Goal: Task Accomplishment & Management: Manage account settings

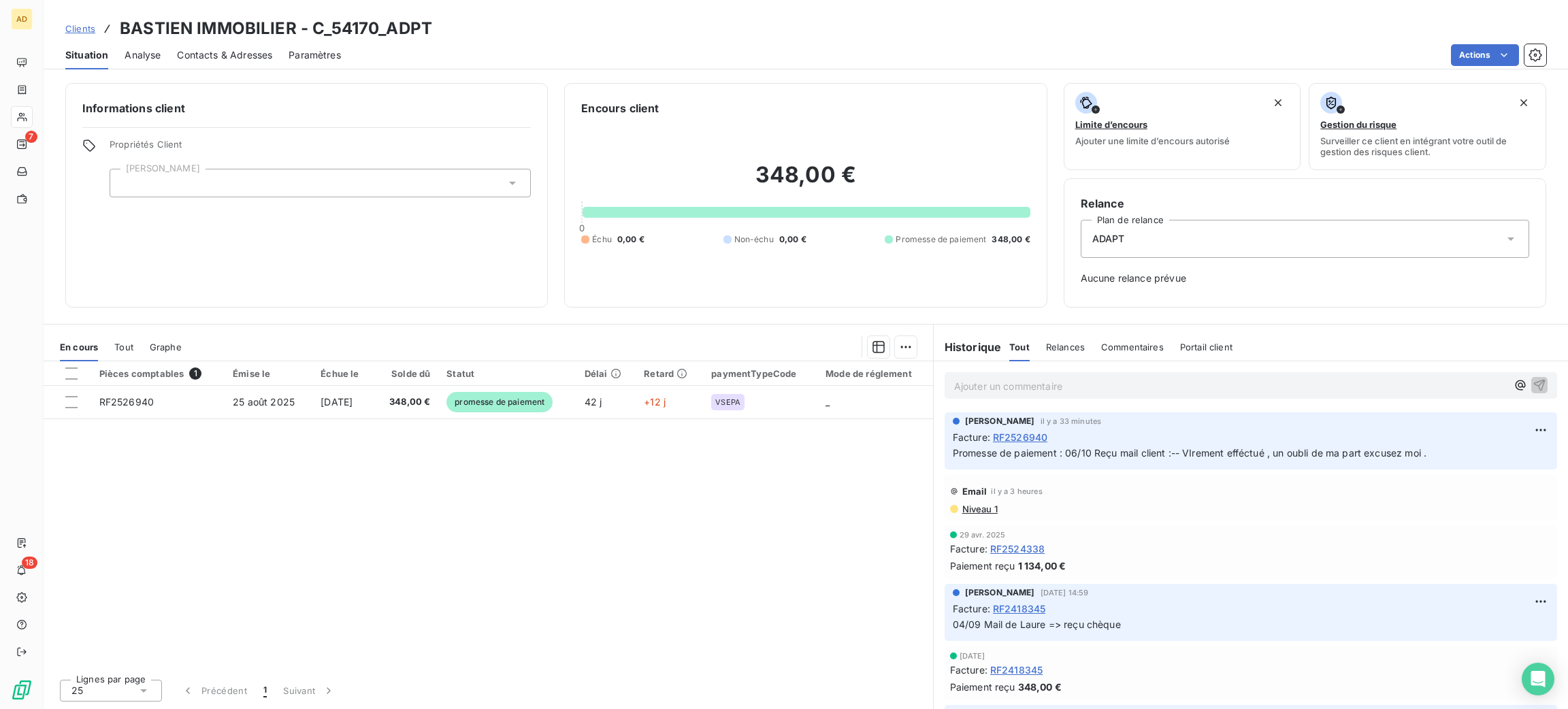
click at [767, 291] on div "Encours client 348,00 € 0 Échu 0,00 € Non-échu 0,00 € Promesse de paiement 348,…" at bounding box center [805, 195] width 482 height 225
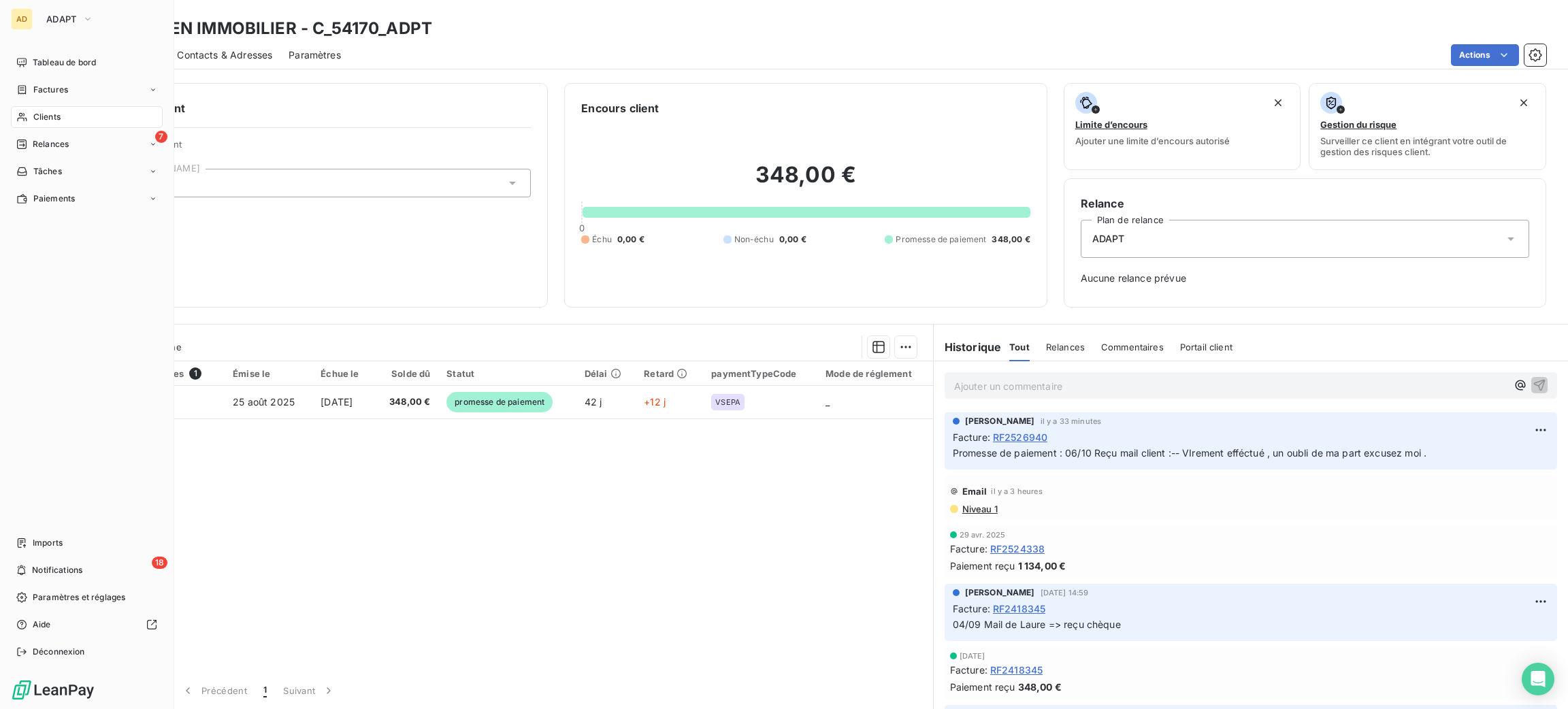
click at [43, 128] on nav "Tableau de bord Factures Clients 7 Relances Tâches Paiements" at bounding box center [87, 130] width 152 height 158
click at [44, 118] on span "Clients" at bounding box center [47, 117] width 27 height 12
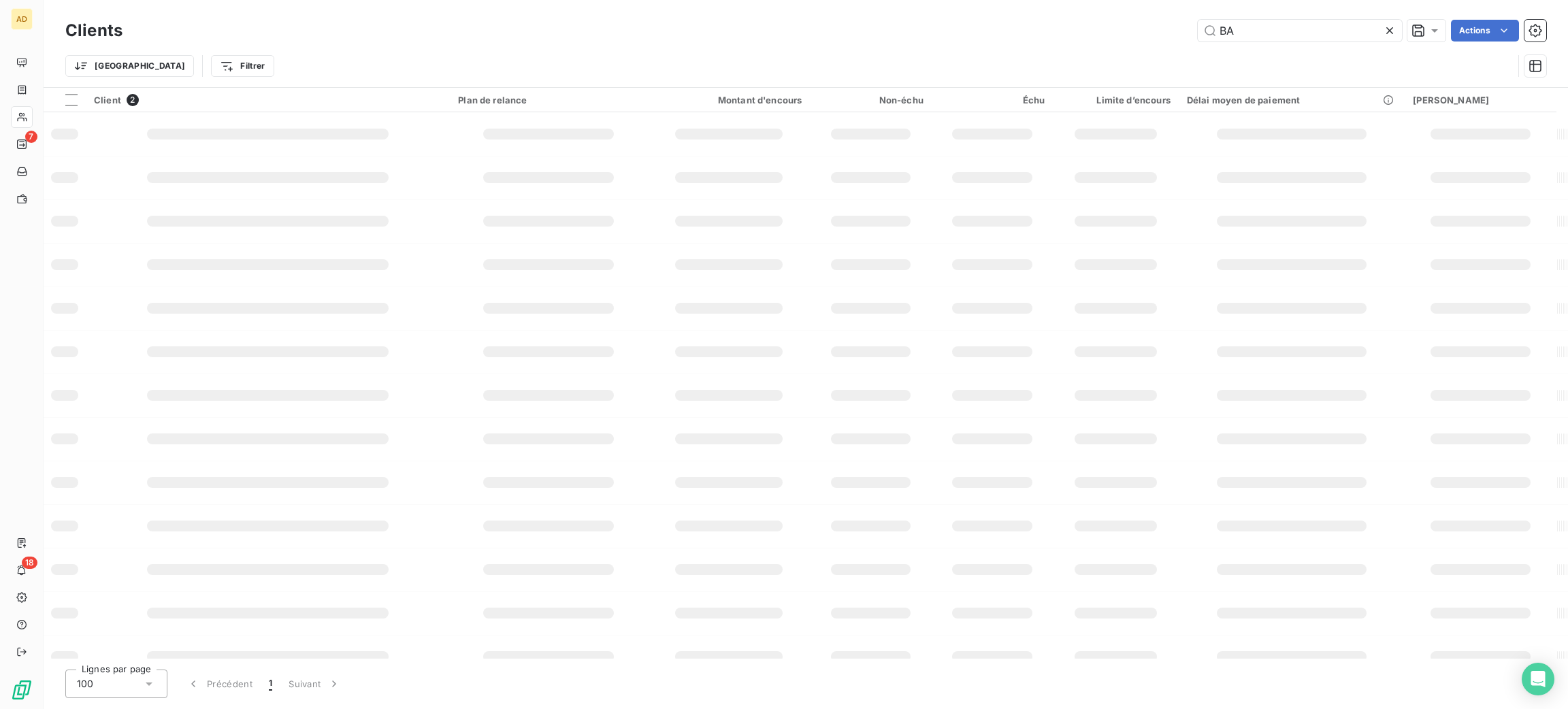
type input "B"
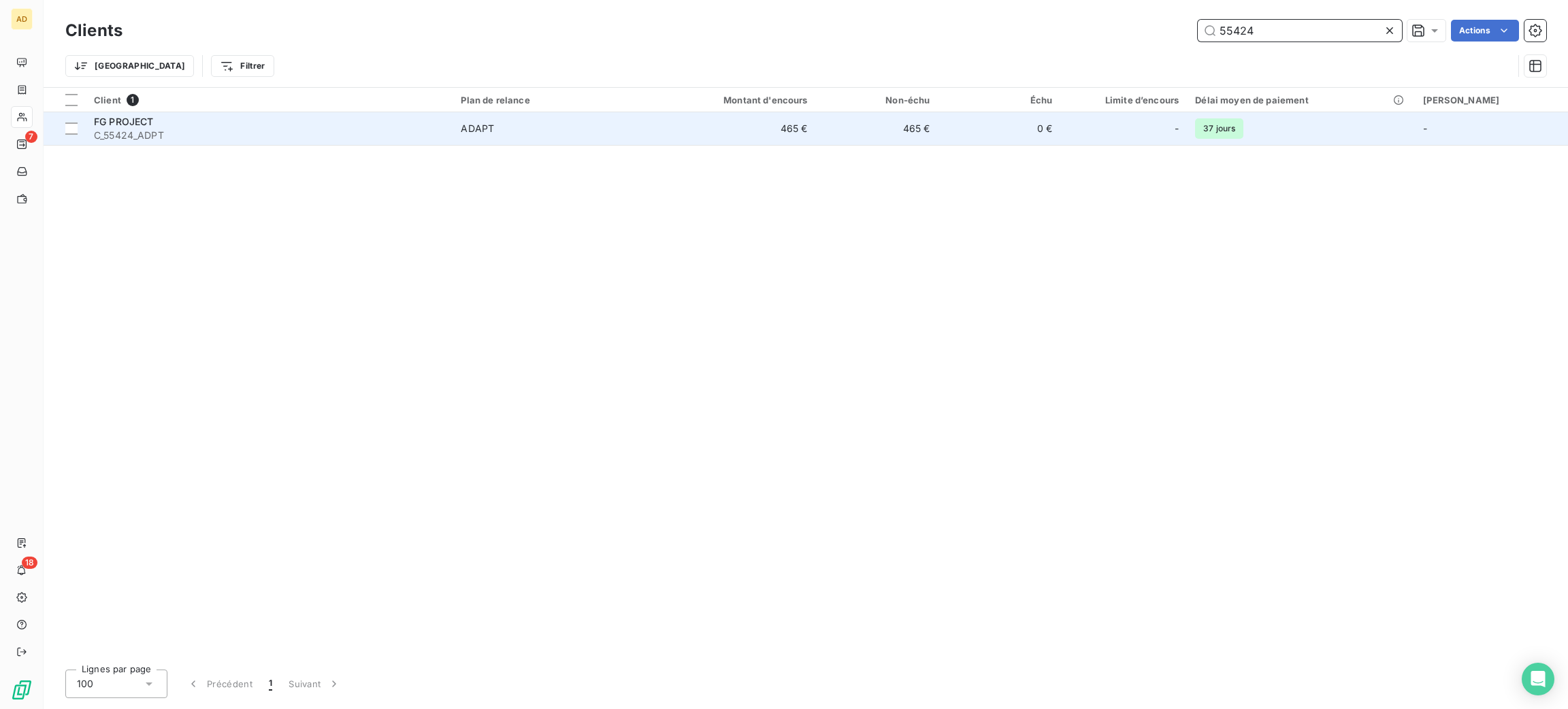
type input "55424"
click at [185, 120] on div "FG PROJECT" at bounding box center [269, 122] width 350 height 14
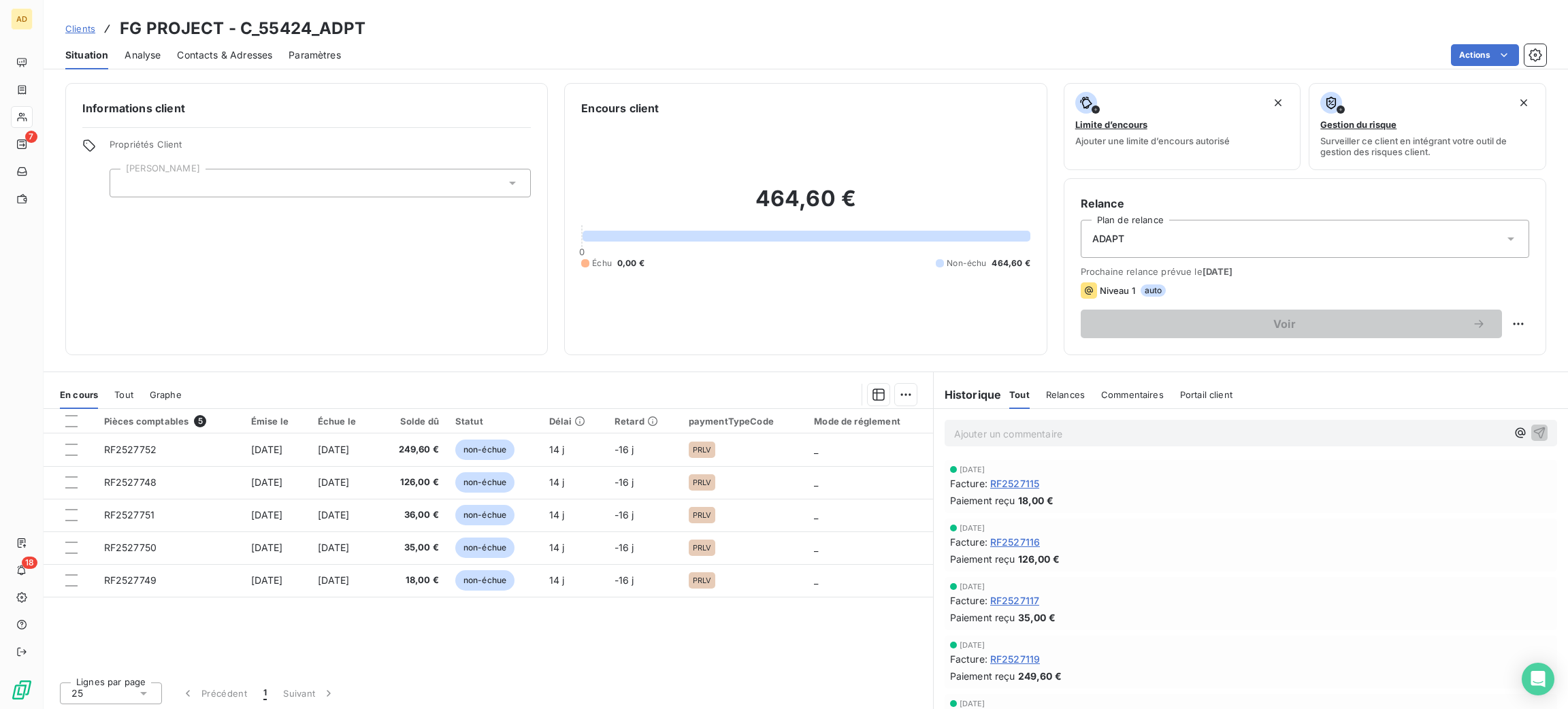
click at [234, 51] on span "Contacts & Adresses" at bounding box center [224, 55] width 95 height 14
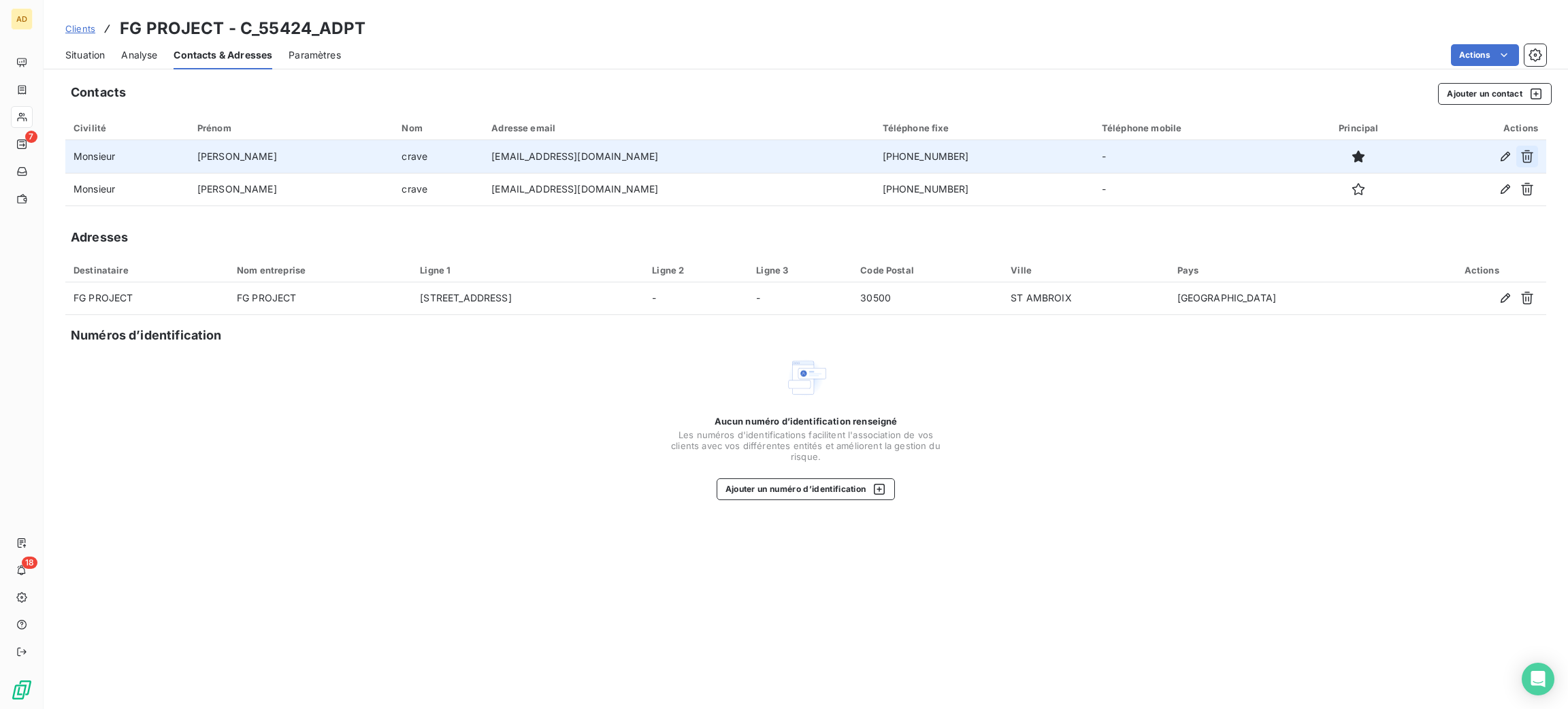
click at [1525, 159] on icon "button" at bounding box center [1527, 156] width 14 height 14
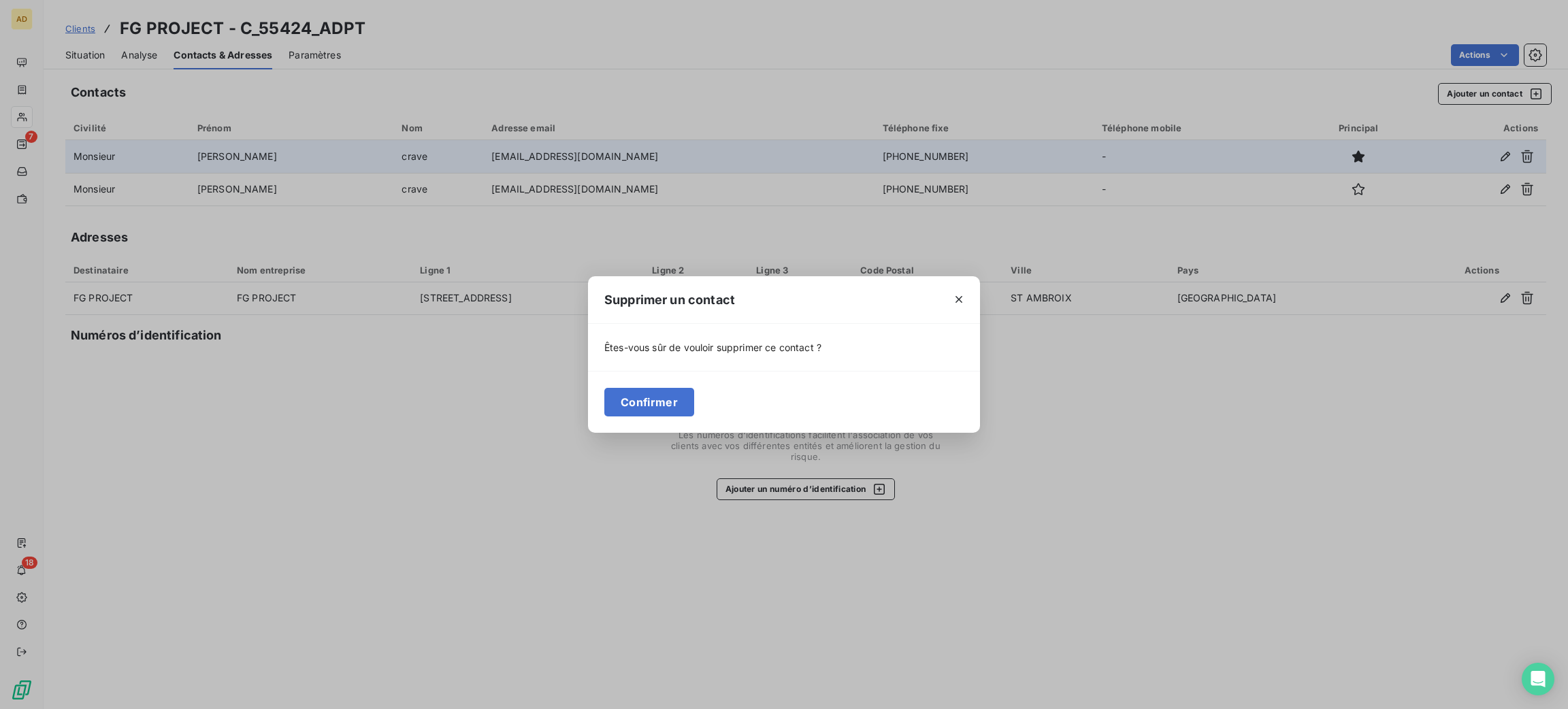
drag, startPoint x: 1525, startPoint y: 159, endPoint x: 1153, endPoint y: 276, distance: 390.0
click at [1153, 276] on div "Supprimer un contact Êtes-vous sûr de vouloir supprimer ce contact ? Confirmer" at bounding box center [784, 354] width 1568 height 709
click at [619, 409] on button "Confirmer" at bounding box center [649, 402] width 90 height 29
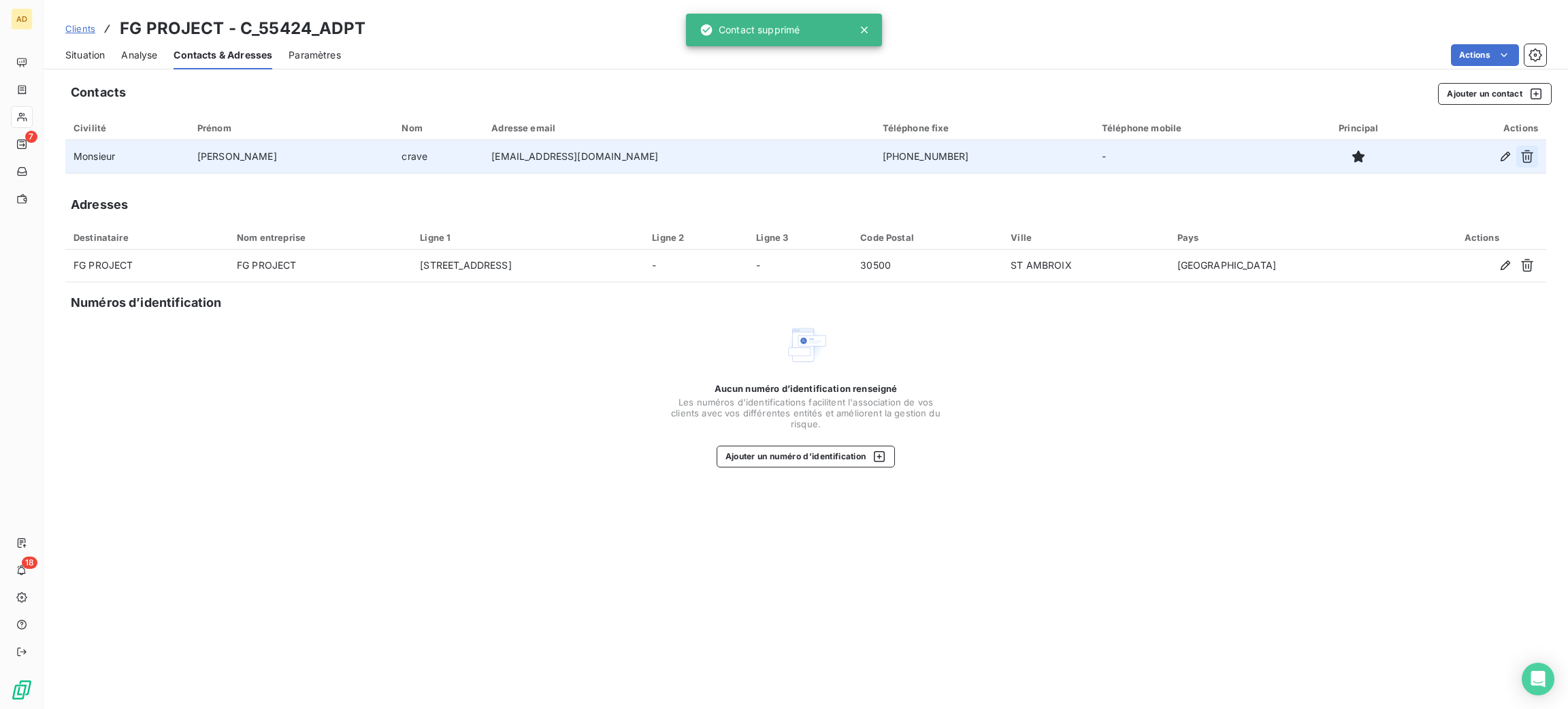
click at [1530, 150] on icon "button" at bounding box center [1527, 156] width 14 height 14
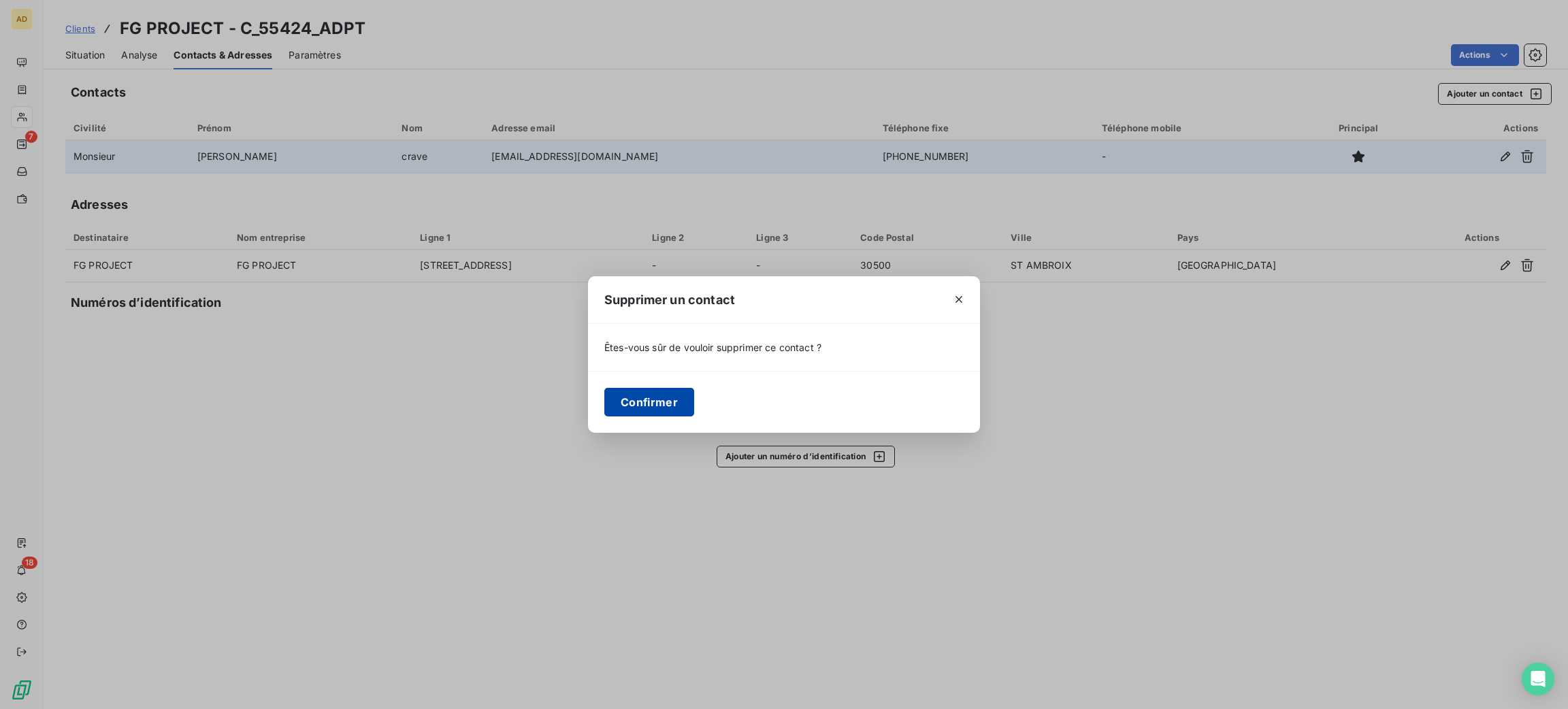
click at [664, 393] on button "Confirmer" at bounding box center [649, 402] width 90 height 29
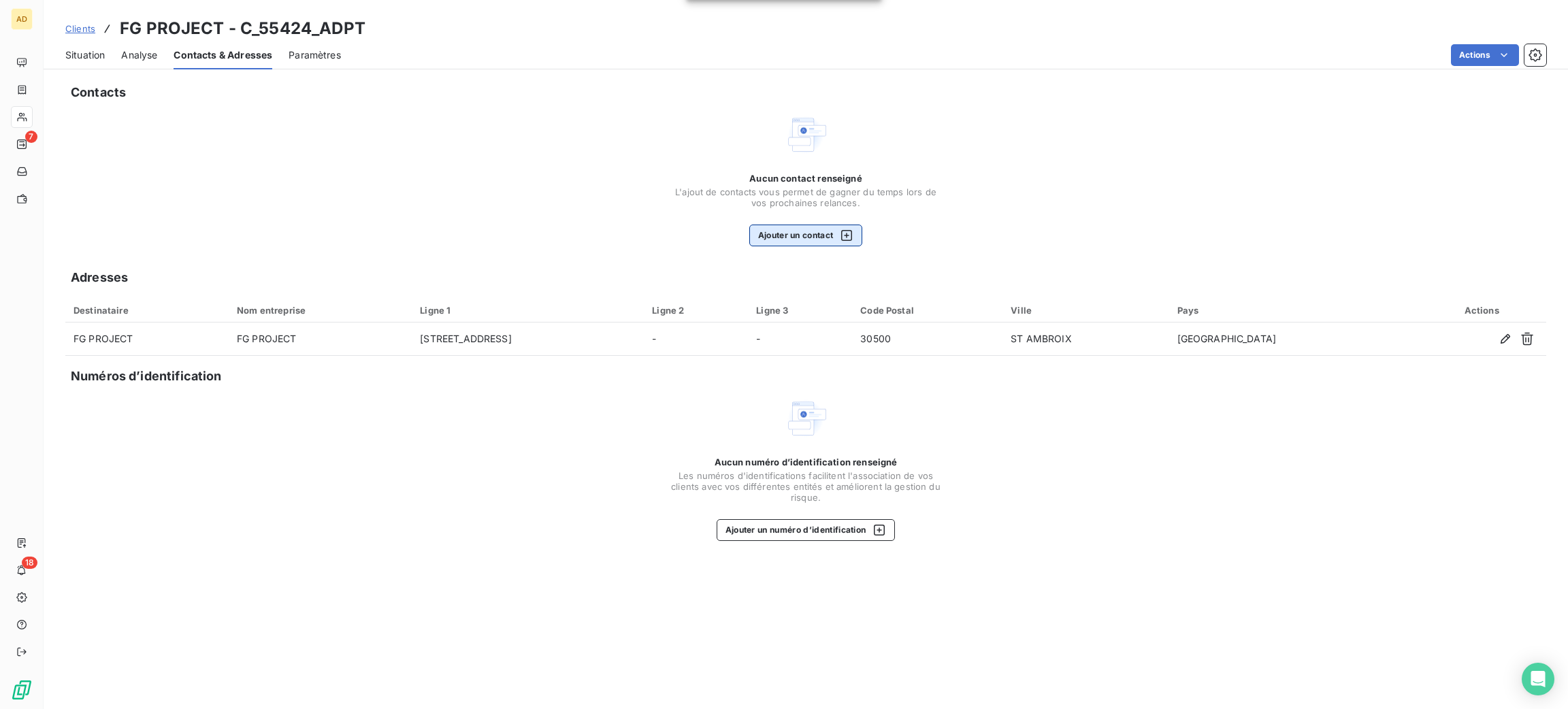
click at [820, 241] on button "Ajouter un contact" at bounding box center [807, 236] width 114 height 22
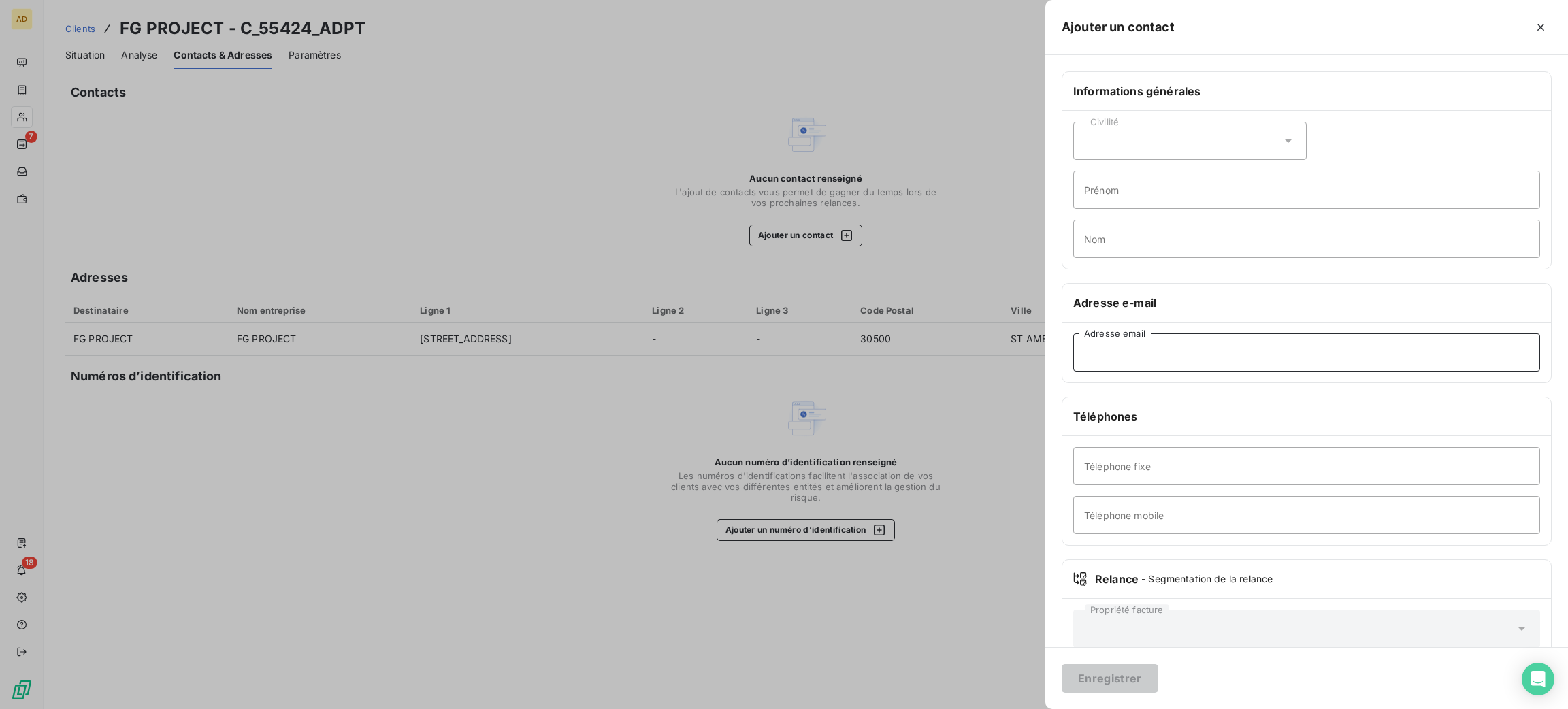
click at [1135, 360] on input "Adresse email" at bounding box center [1307, 352] width 467 height 38
paste input "[EMAIL_ADDRESS][DOMAIN_NAME]"
type input "[EMAIL_ADDRESS][DOMAIN_NAME]"
click at [1116, 676] on button "Enregistrer" at bounding box center [1110, 679] width 97 height 29
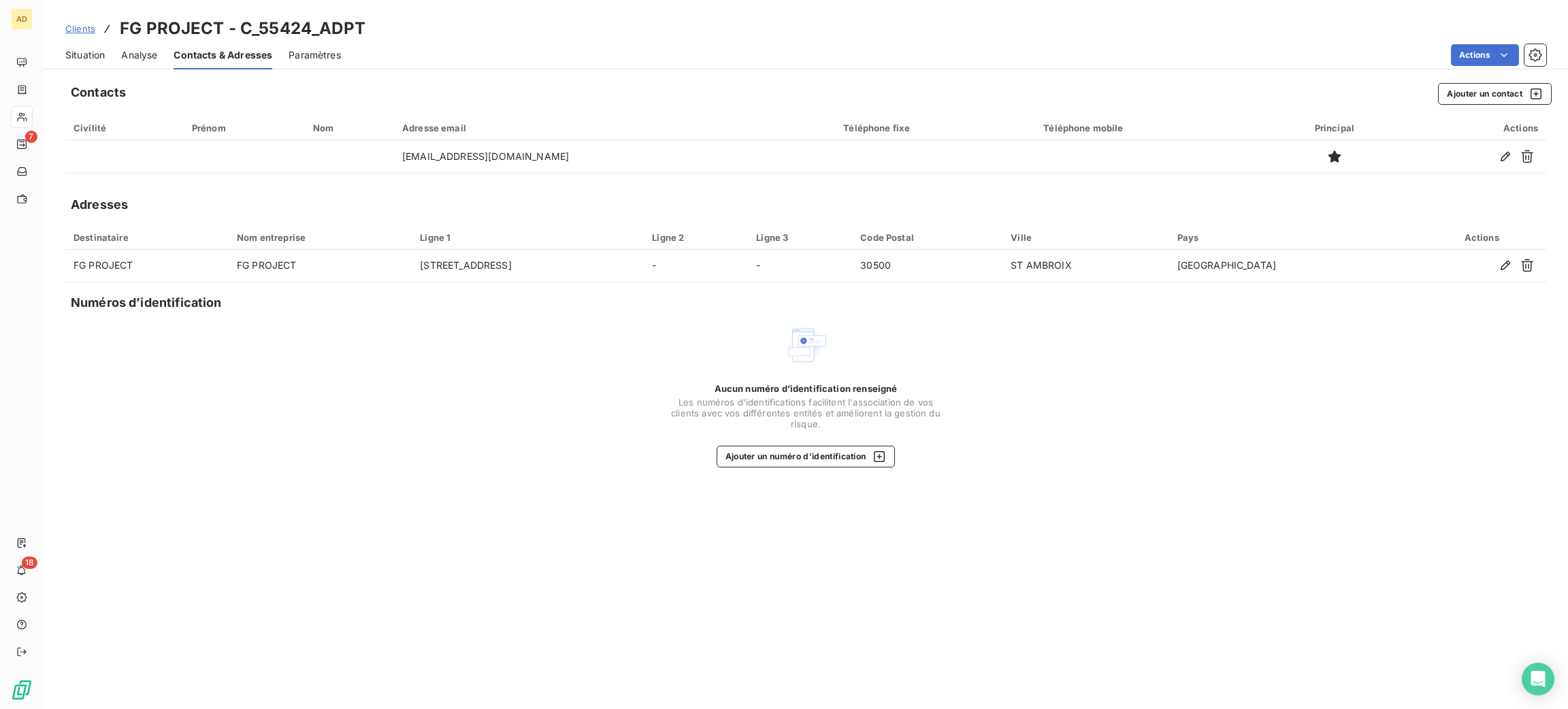
click at [84, 55] on span "Situation" at bounding box center [85, 55] width 40 height 14
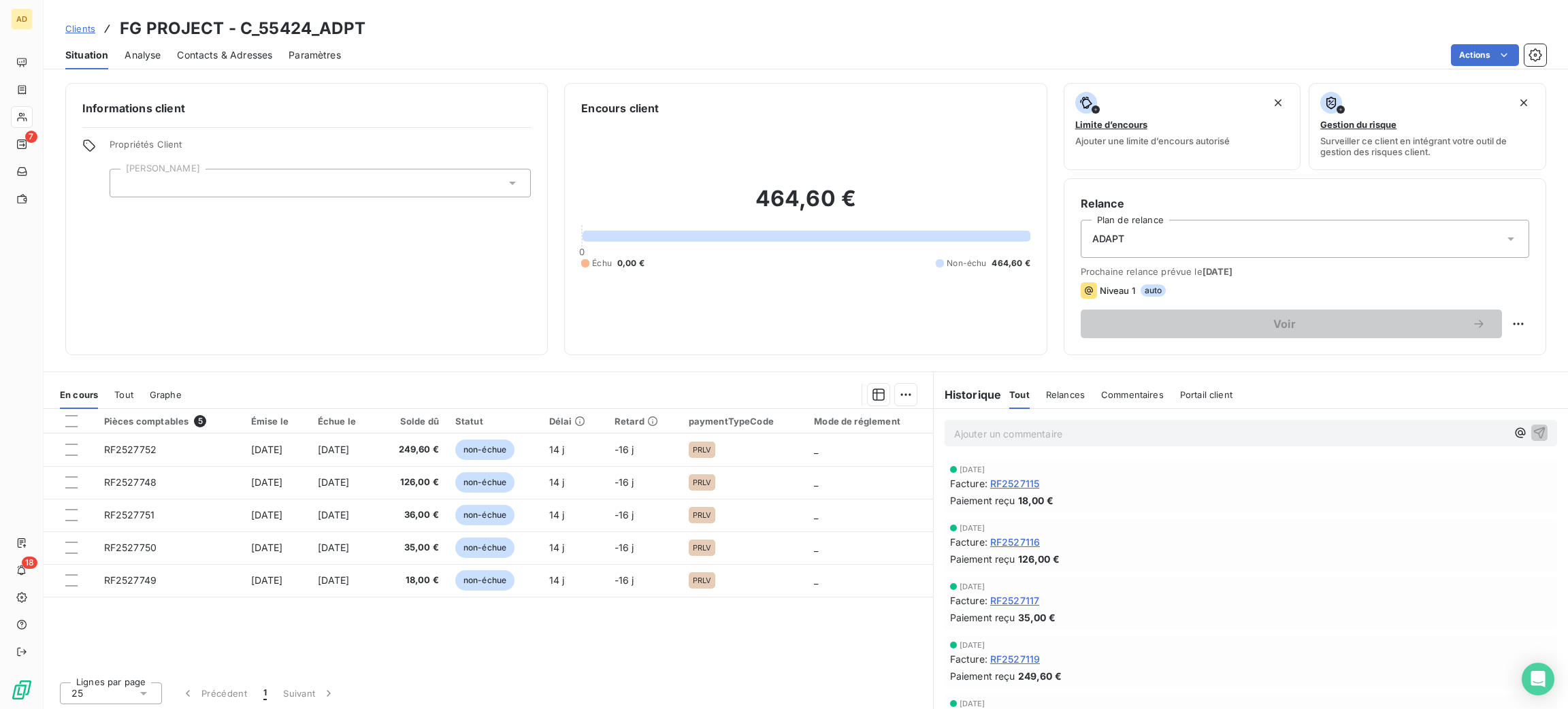
click at [226, 55] on span "Contacts & Adresses" at bounding box center [224, 55] width 95 height 14
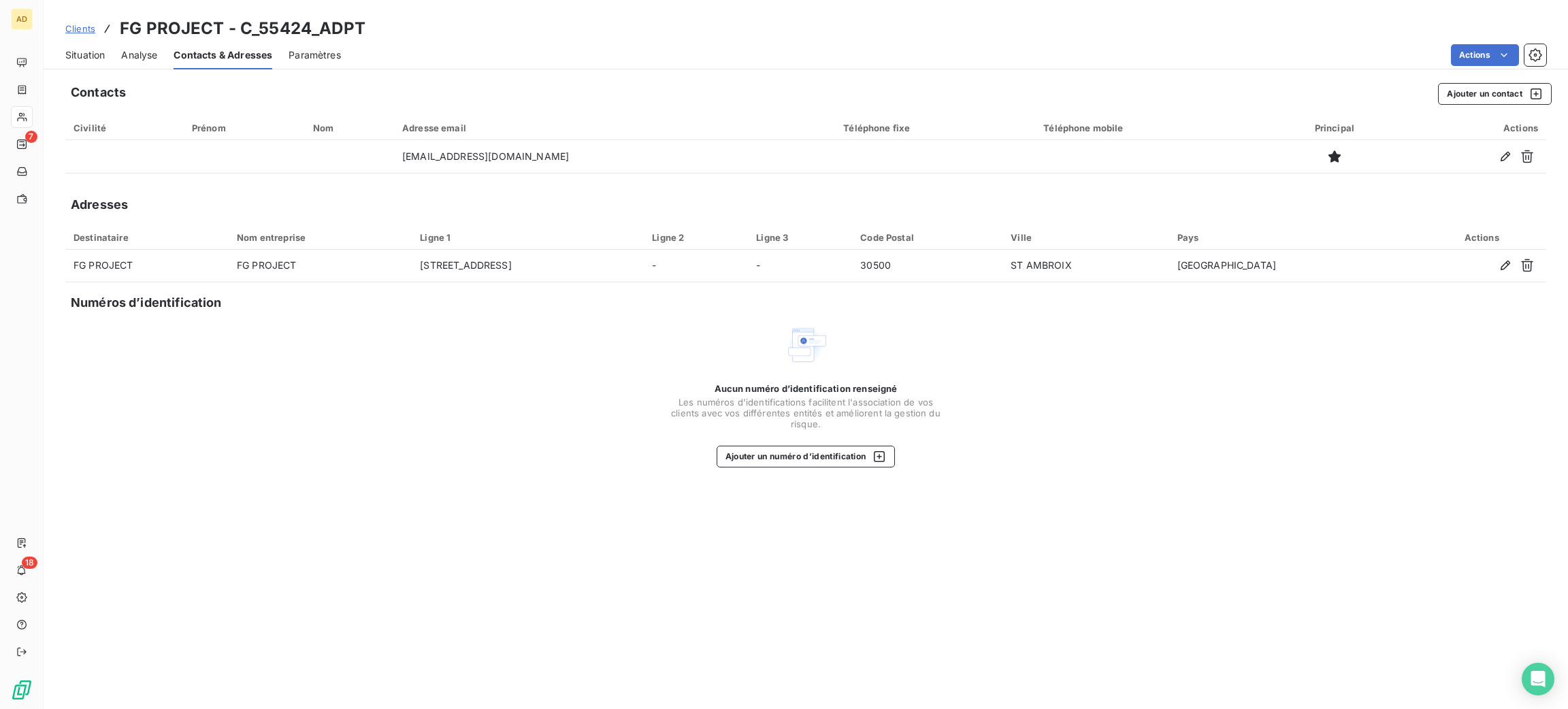
click at [99, 45] on div "Situation" at bounding box center [85, 55] width 40 height 29
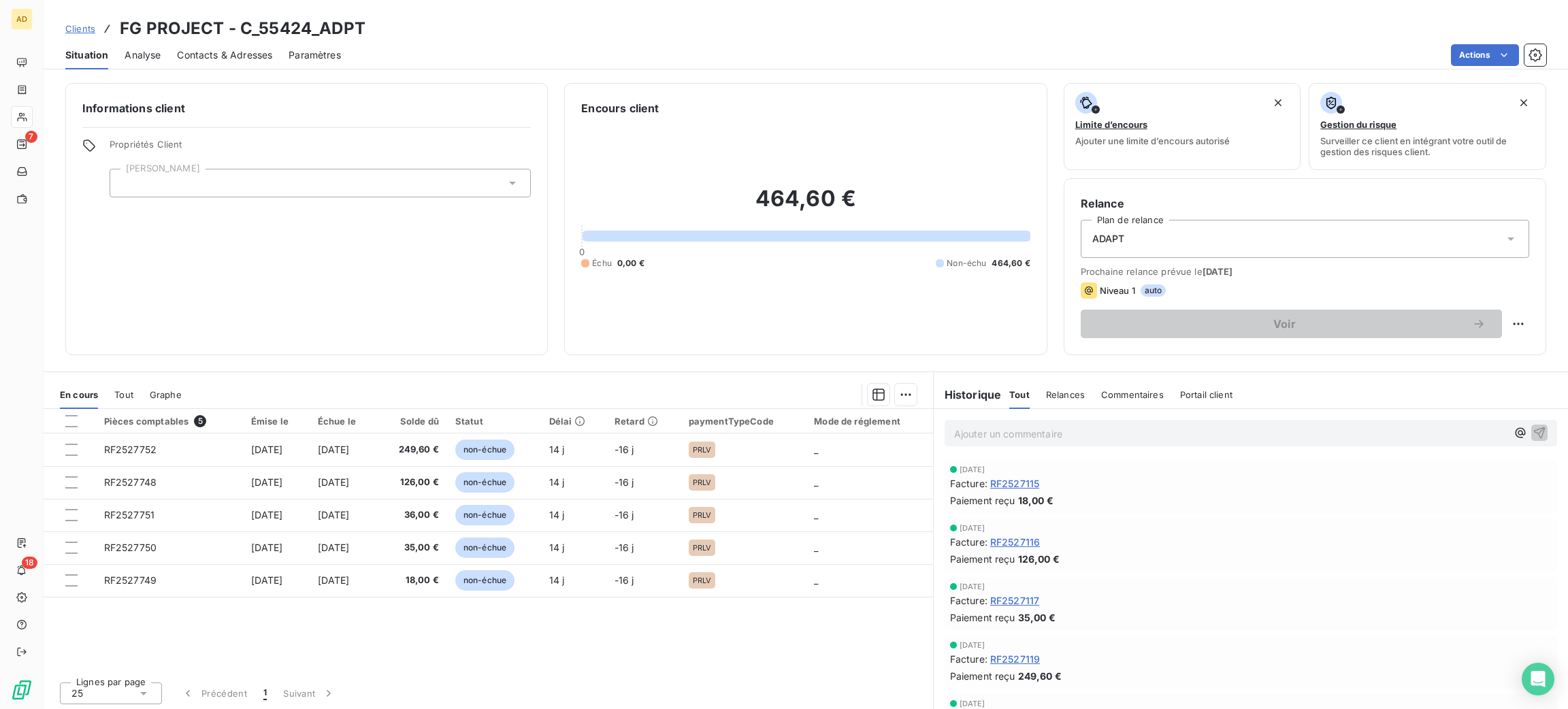
click at [247, 48] on span "Contacts & Adresses" at bounding box center [224, 55] width 95 height 14
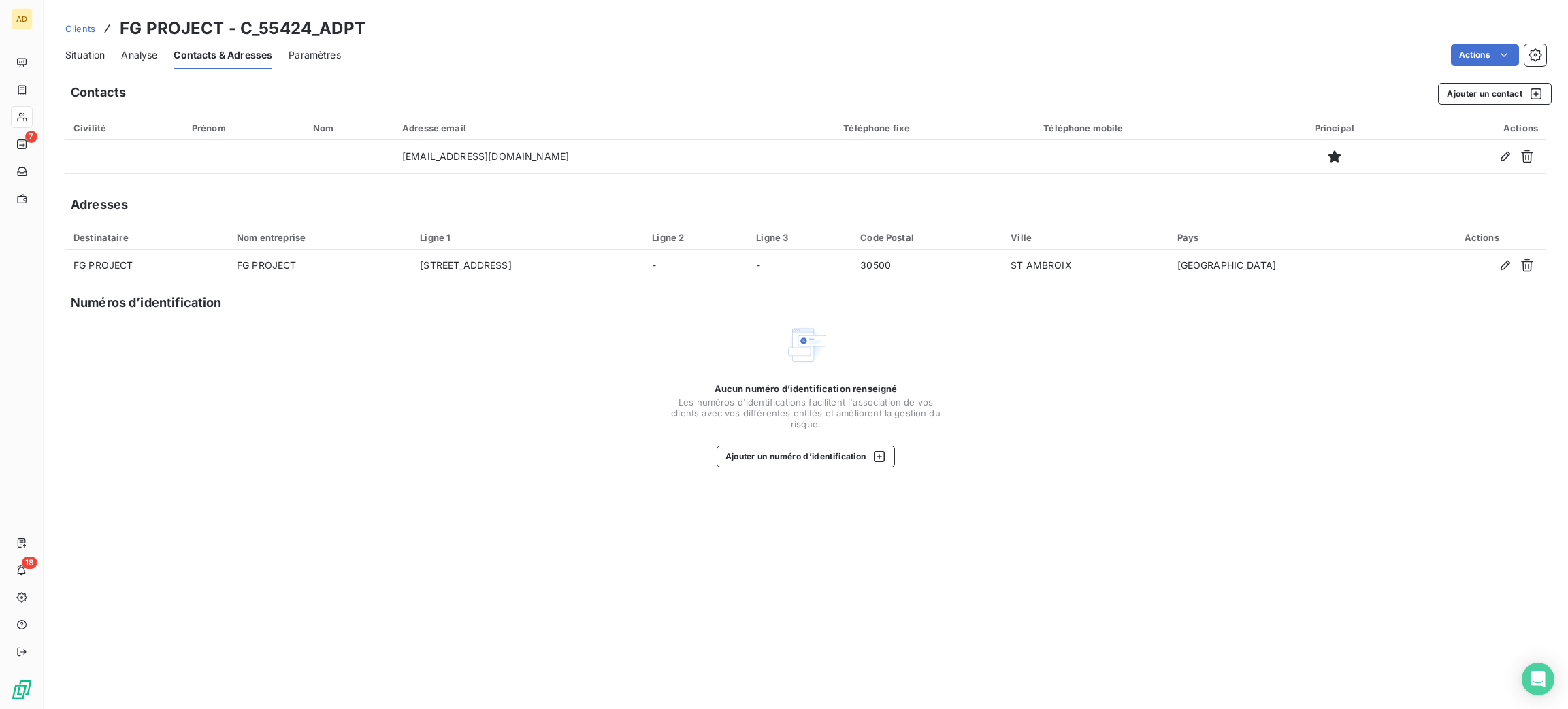
click at [93, 55] on span "Situation" at bounding box center [85, 55] width 40 height 14
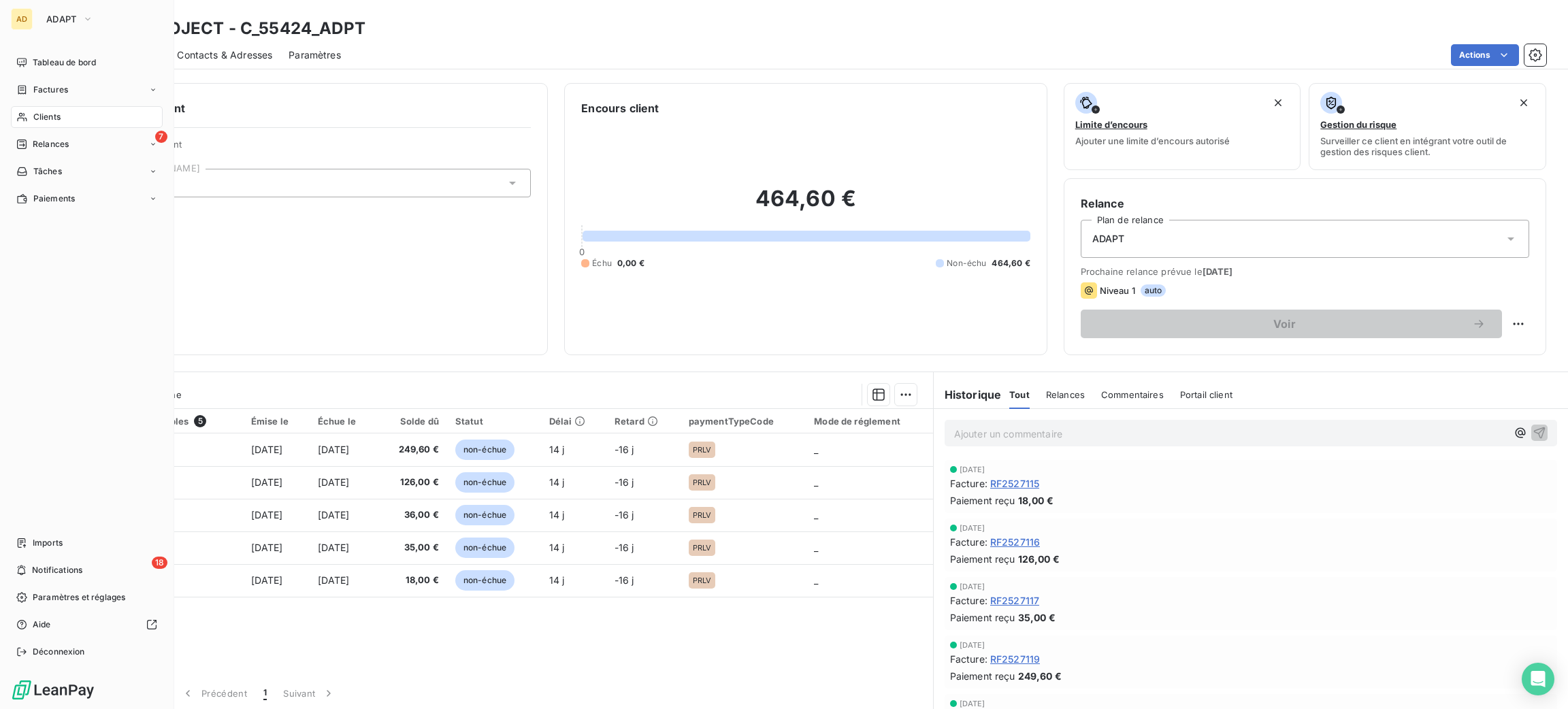
click at [48, 117] on span "Clients" at bounding box center [47, 117] width 27 height 12
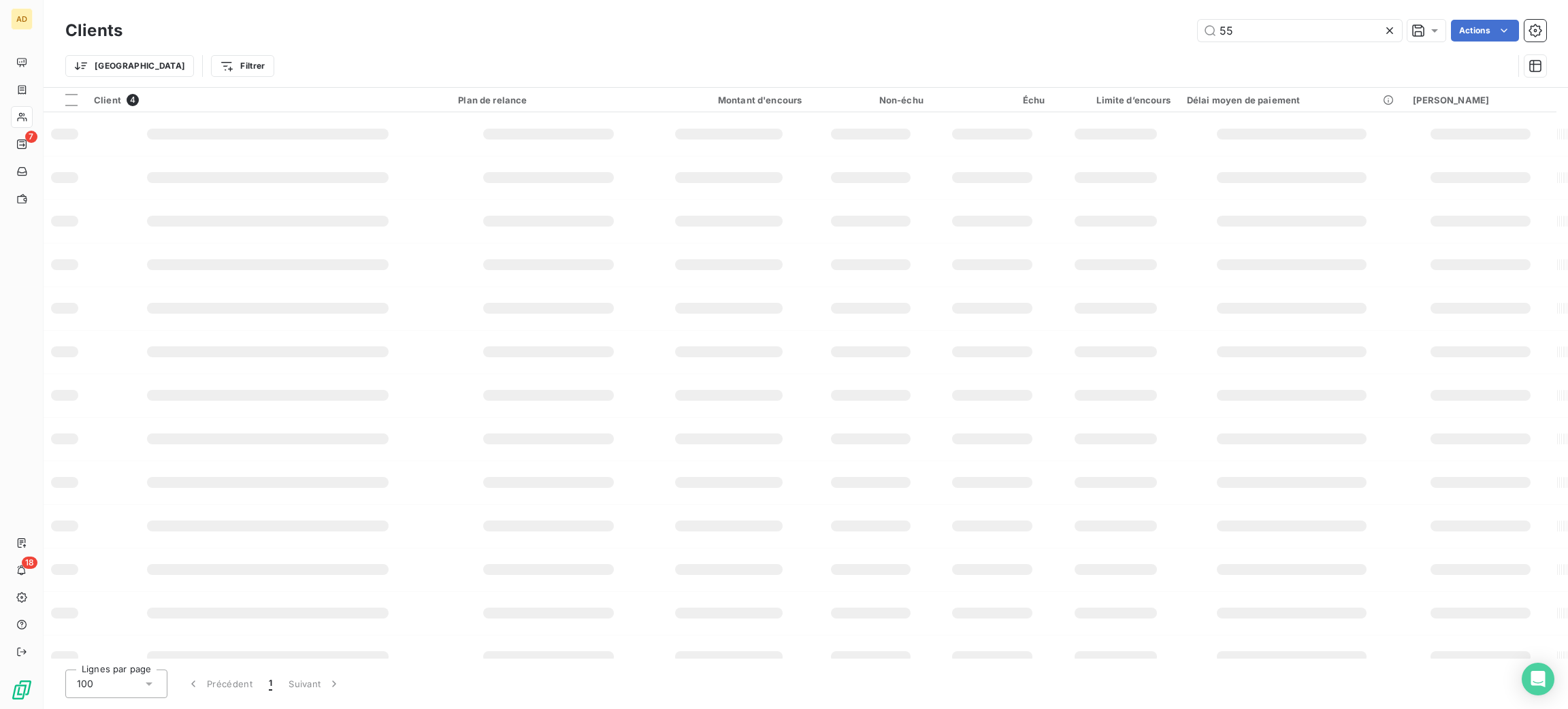
type input "5"
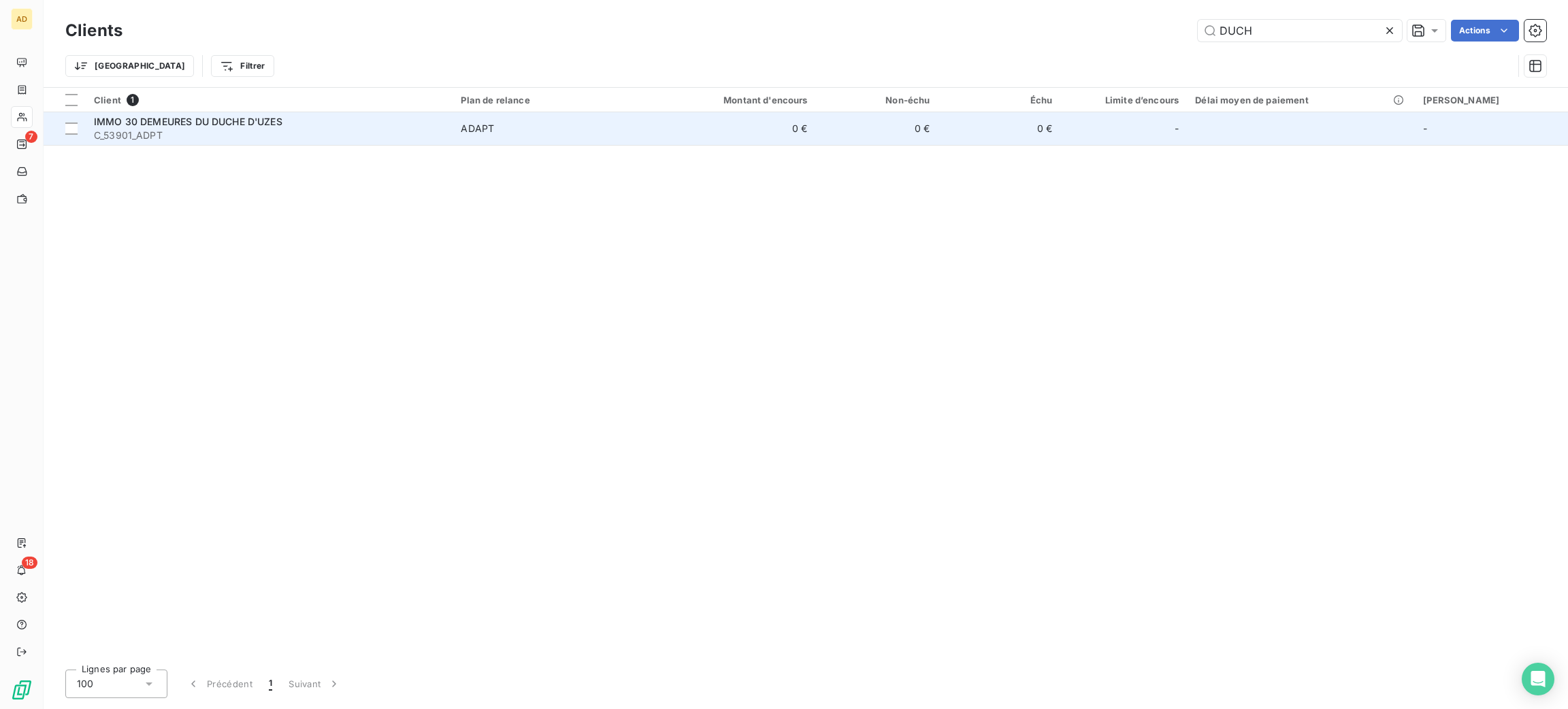
type input "DUCH"
click at [211, 122] on span "IMMO 30 DEMEURES DU DUCHE D'UZES" at bounding box center [188, 122] width 189 height 12
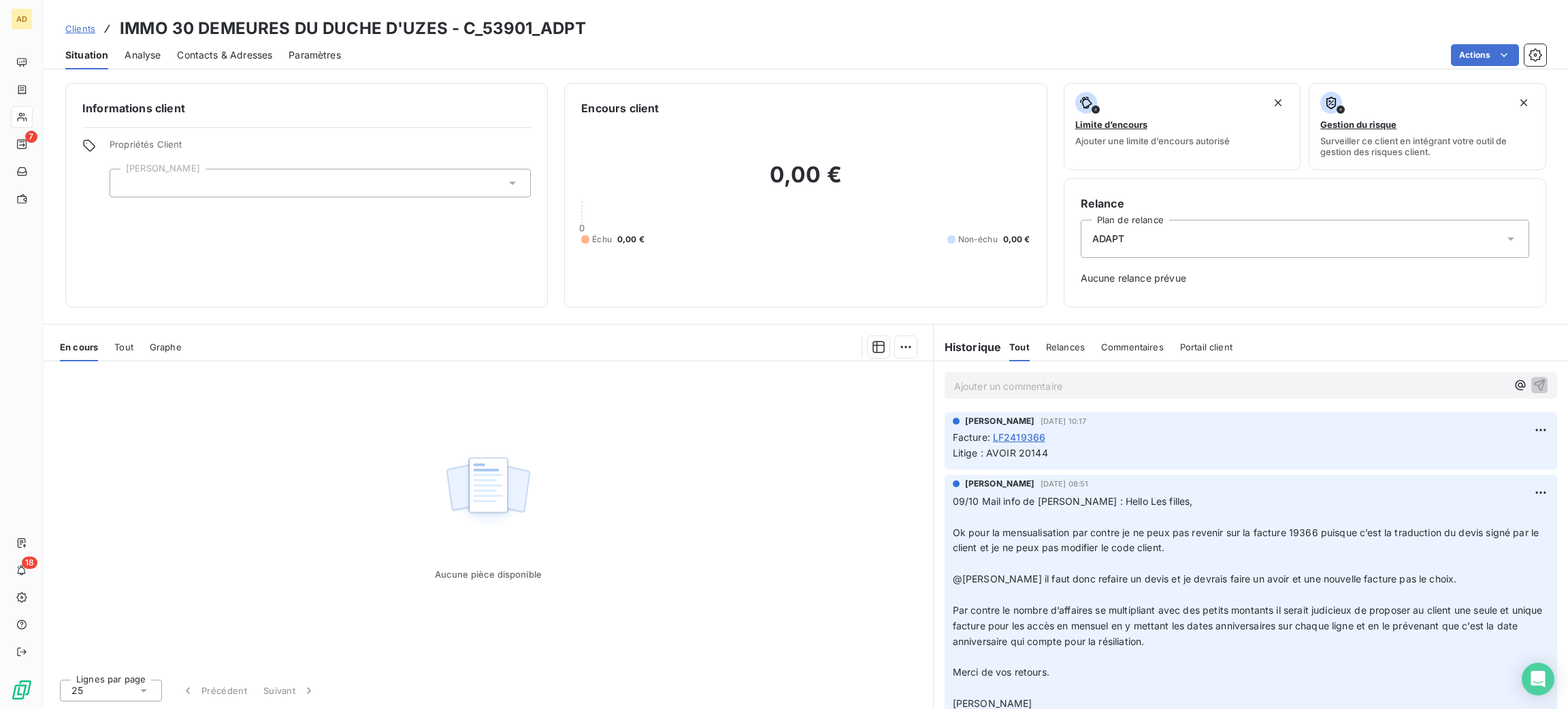
click at [209, 53] on span "Contacts & Adresses" at bounding box center [224, 55] width 95 height 14
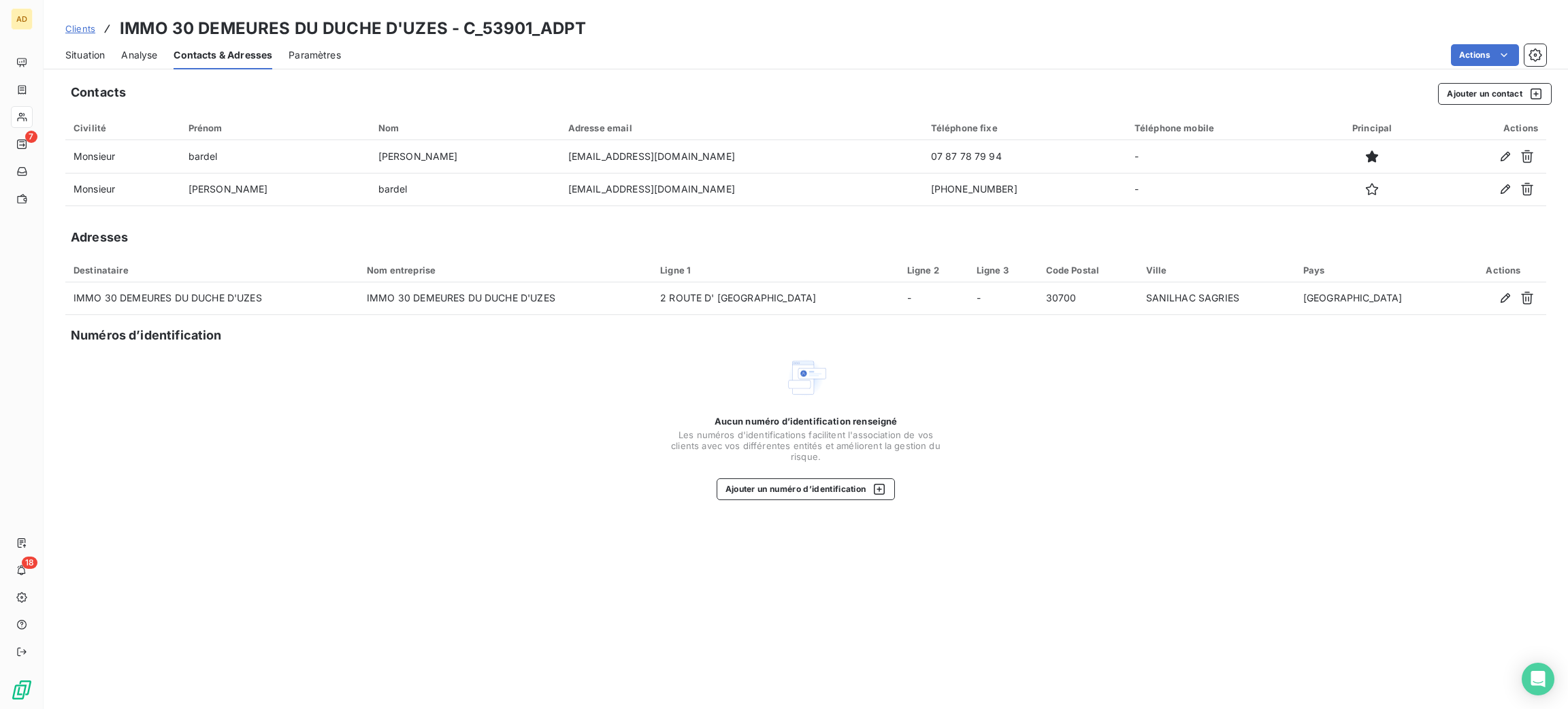
click at [1029, 339] on div "Numéros d’identification" at bounding box center [811, 335] width 1481 height 19
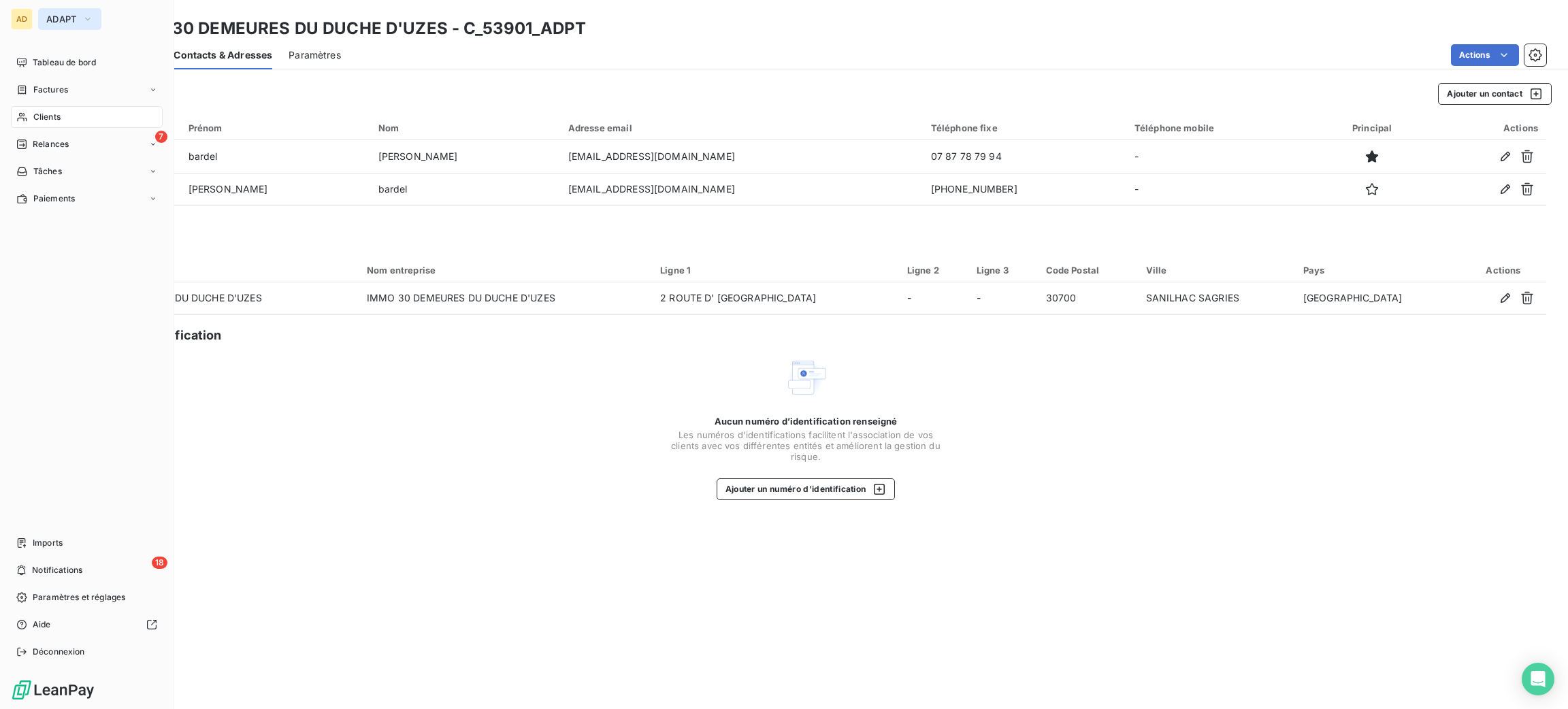
click at [56, 22] on span "ADAPT" at bounding box center [61, 19] width 30 height 11
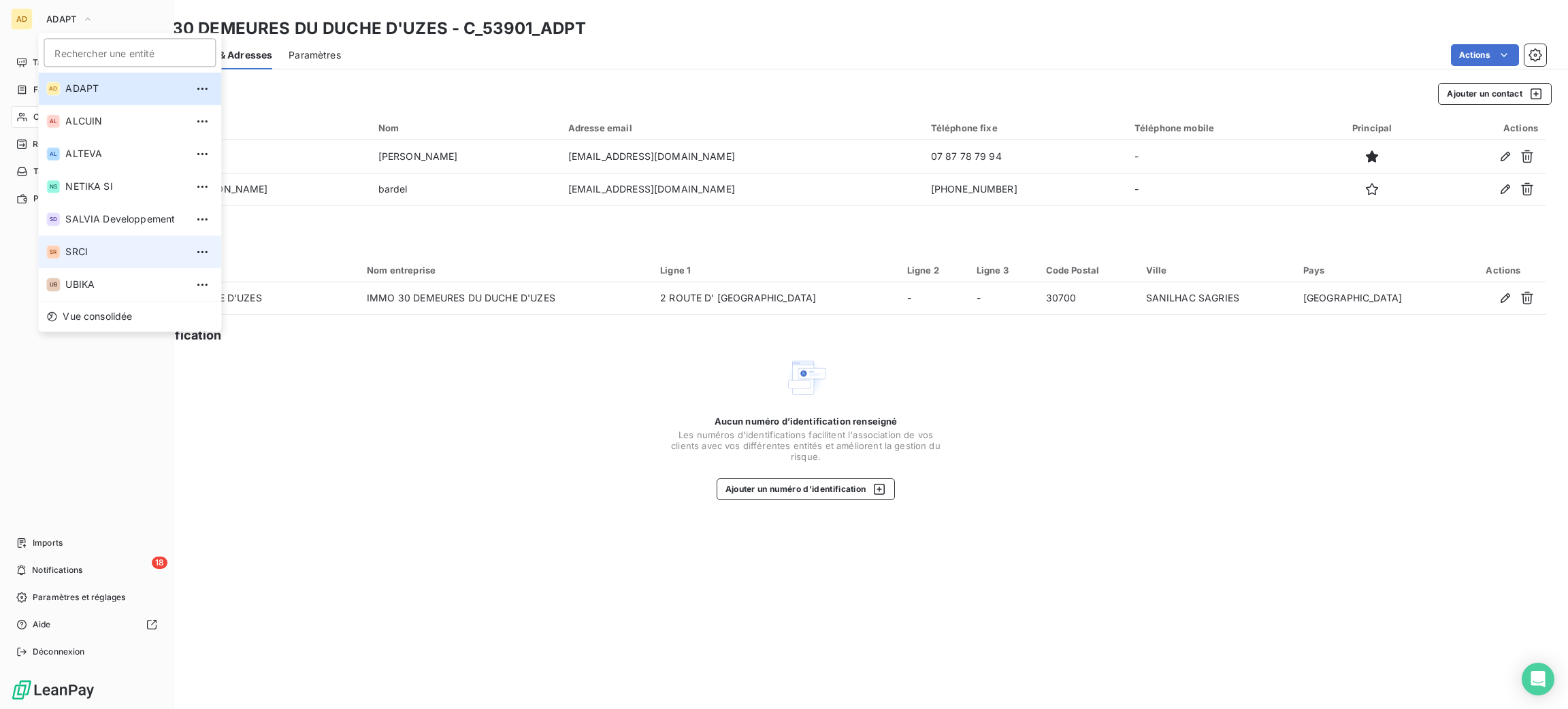
click at [104, 244] on li "SR SRCI" at bounding box center [130, 251] width 183 height 32
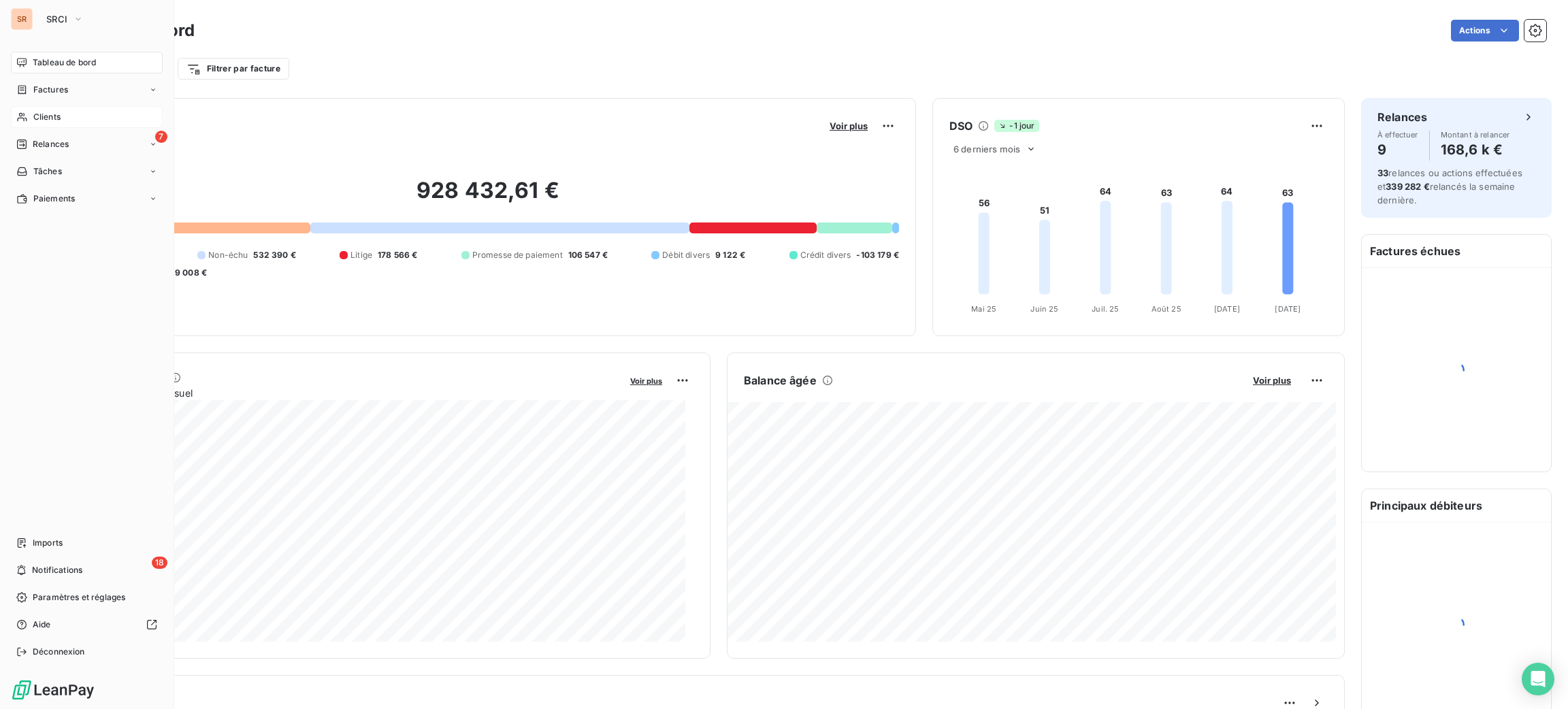
click at [44, 124] on div "Clients" at bounding box center [87, 117] width 152 height 22
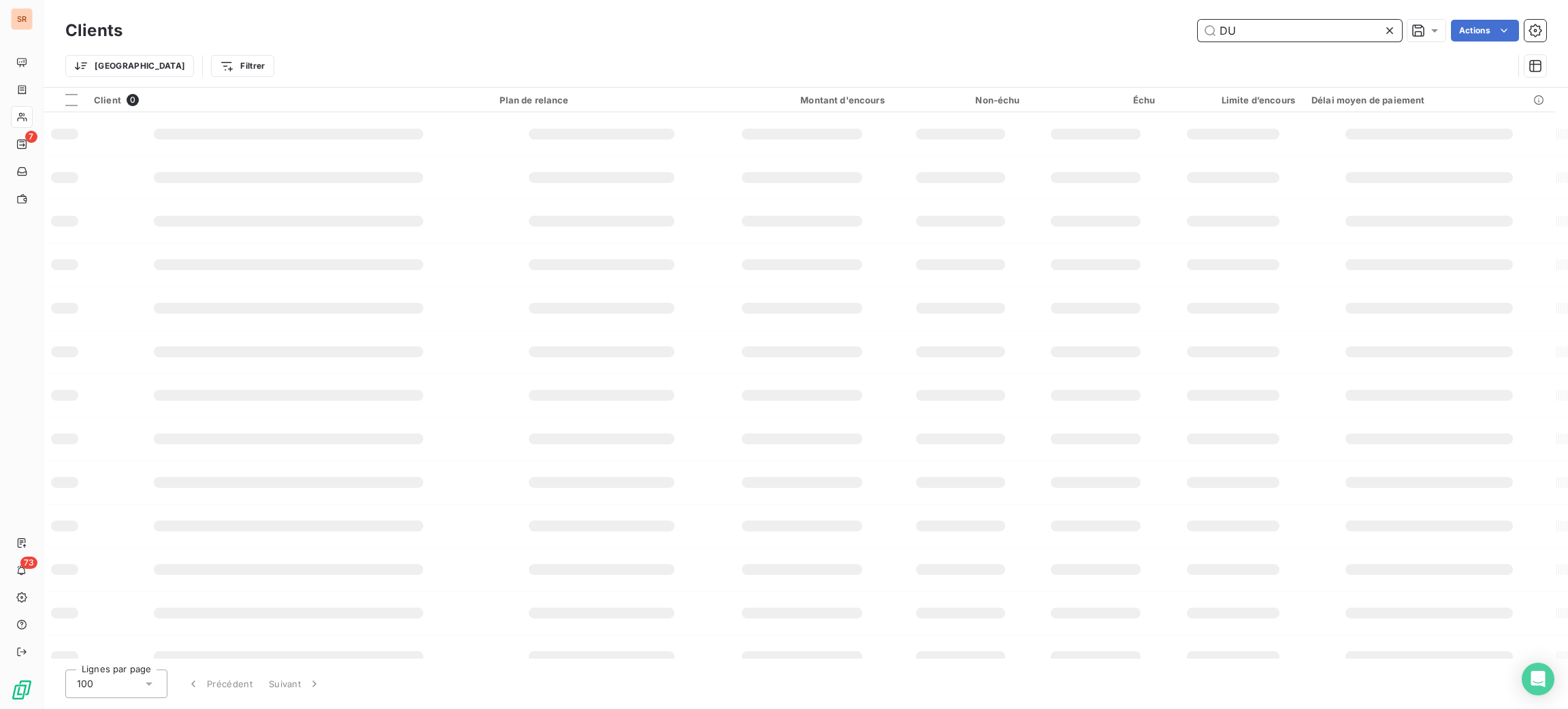
type input "D"
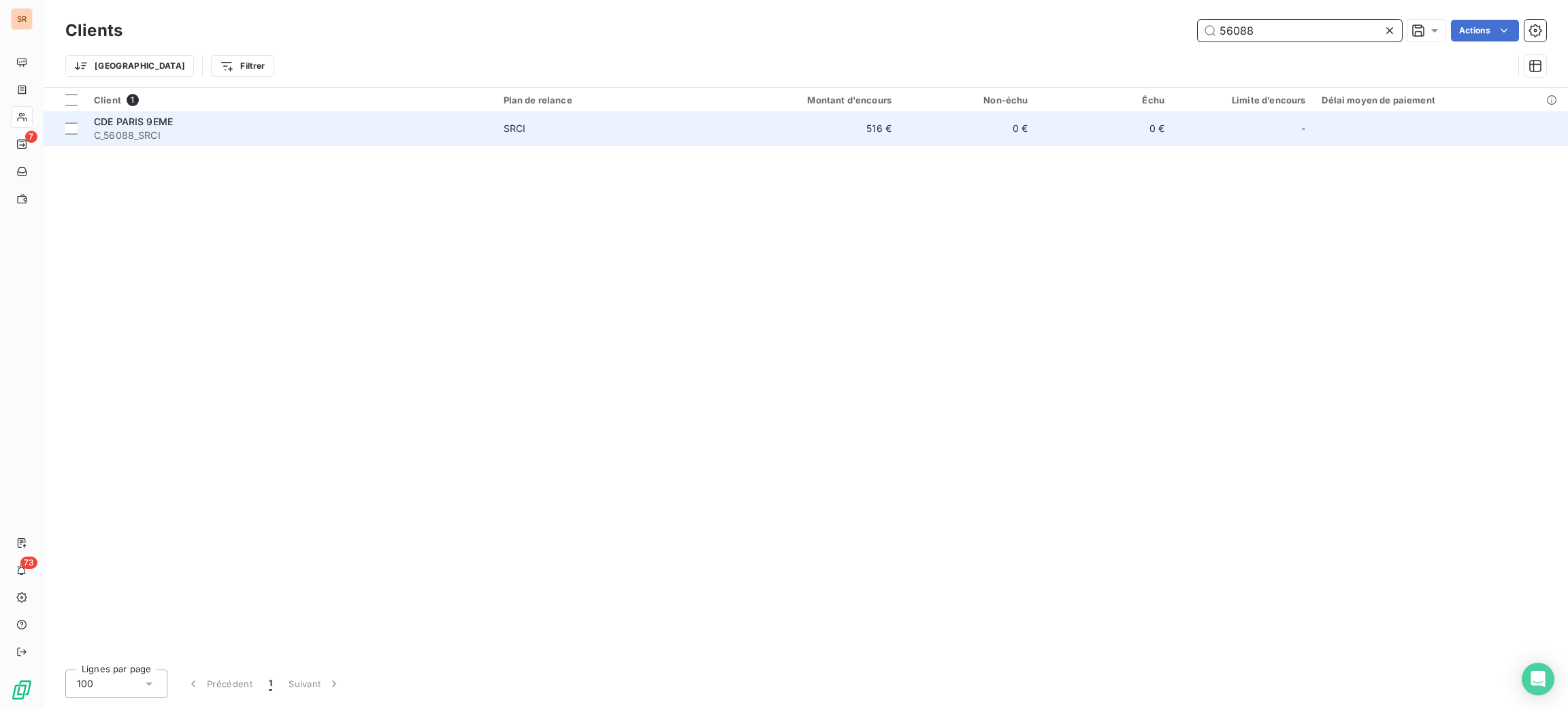
type input "56088"
click at [330, 139] on span "C_56088_SRCI" at bounding box center [291, 135] width 394 height 14
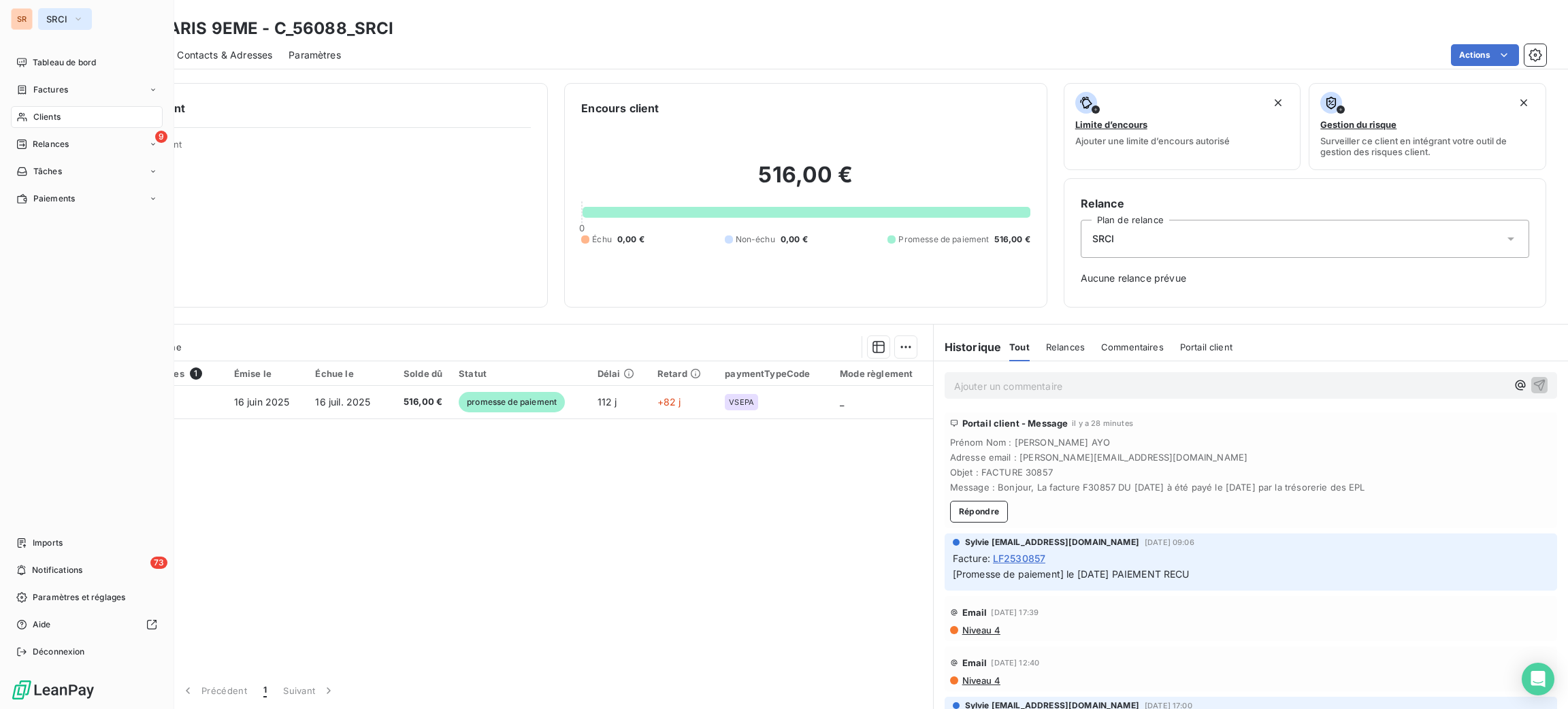
click at [71, 20] on button "SRCI" at bounding box center [65, 19] width 54 height 22
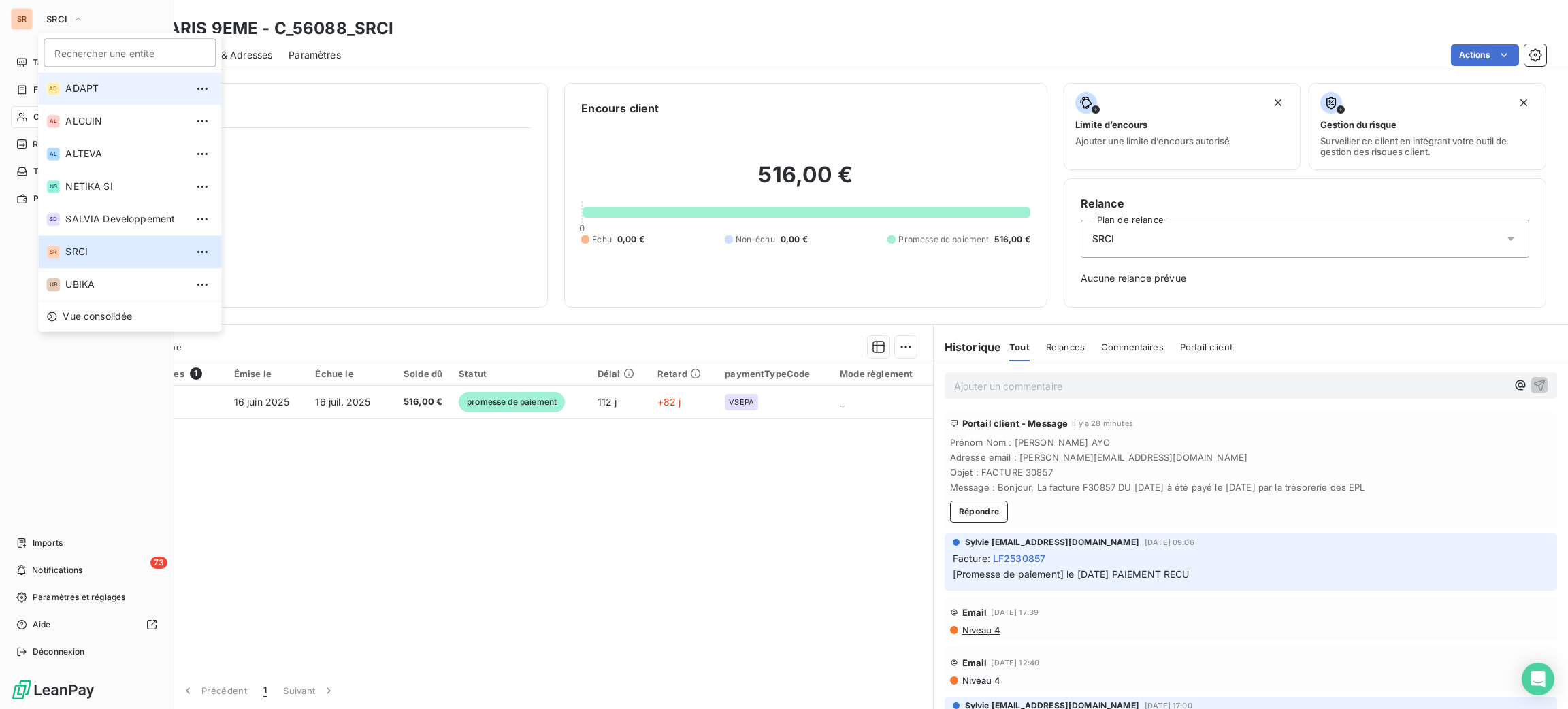
click at [92, 81] on span "ADAPT" at bounding box center [125, 88] width 120 height 14
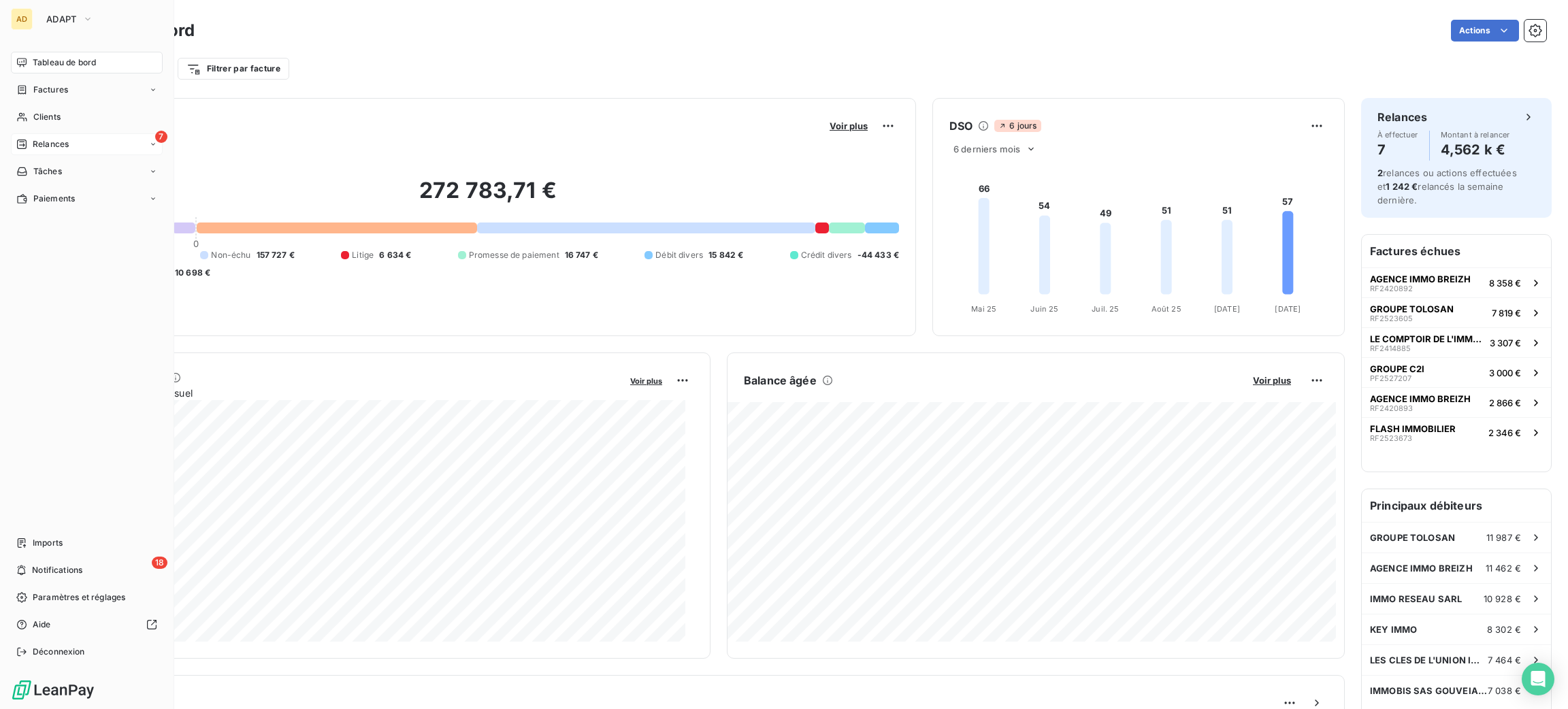
click at [47, 149] on span "Relances" at bounding box center [50, 144] width 36 height 12
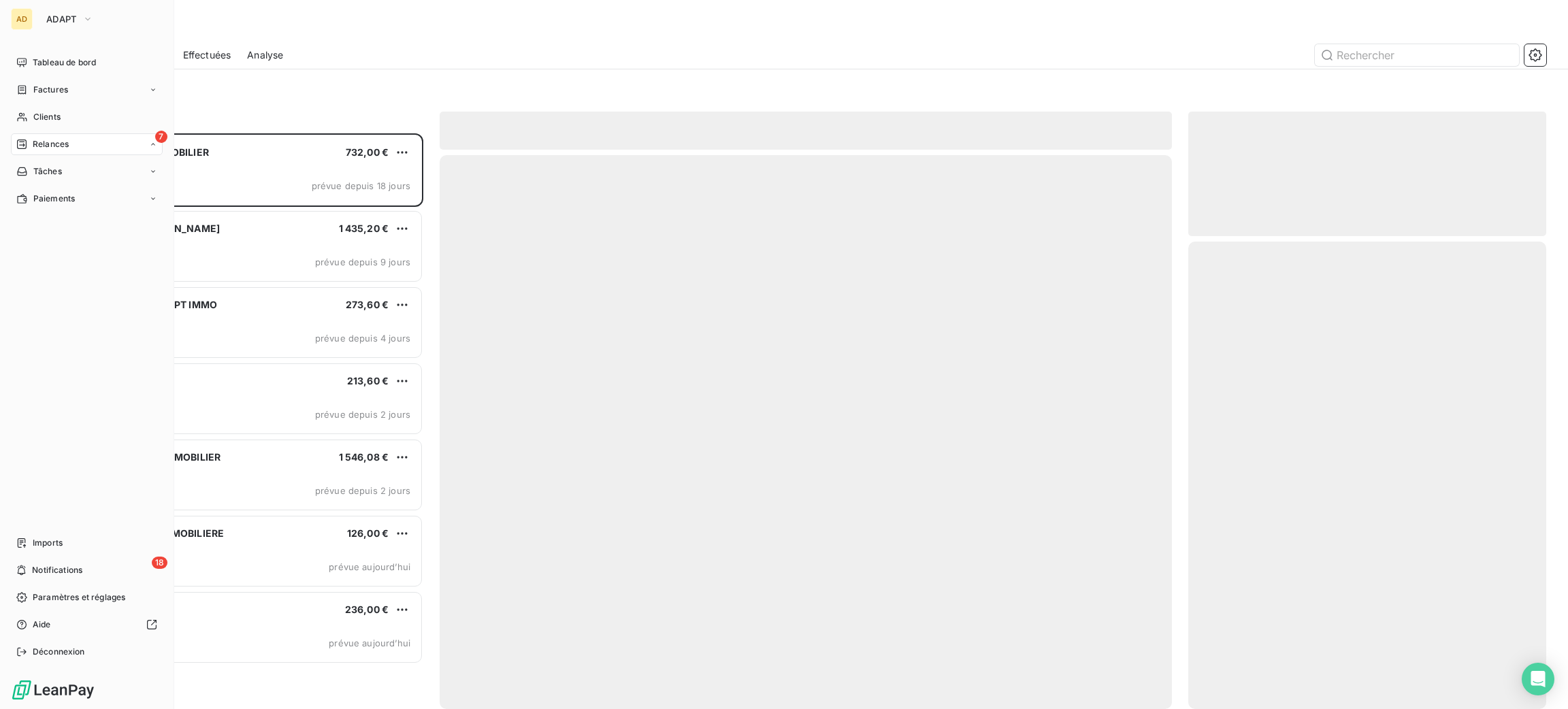
scroll to position [560, 342]
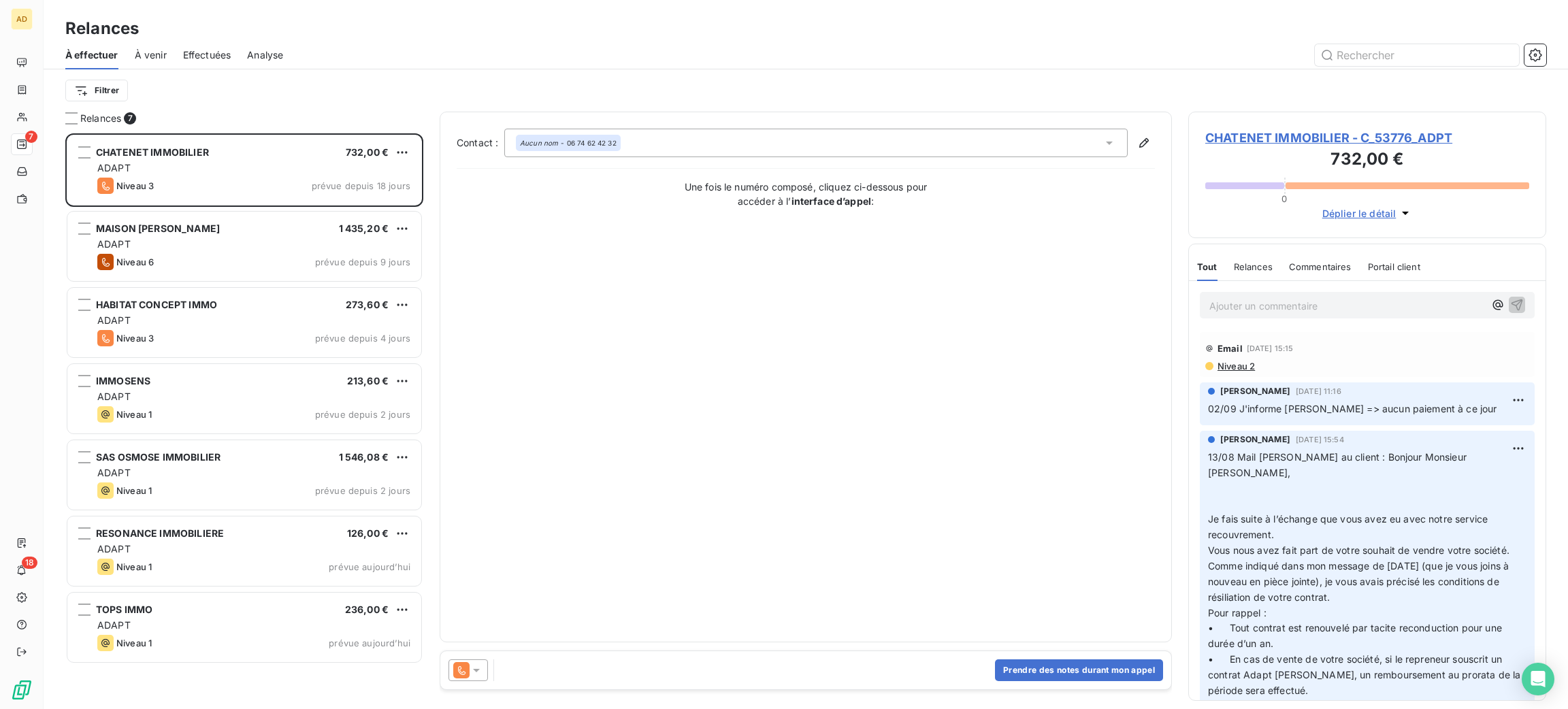
click at [1241, 145] on span "CHATENET IMMOBILIER - C_53776_ADPT" at bounding box center [1367, 137] width 324 height 18
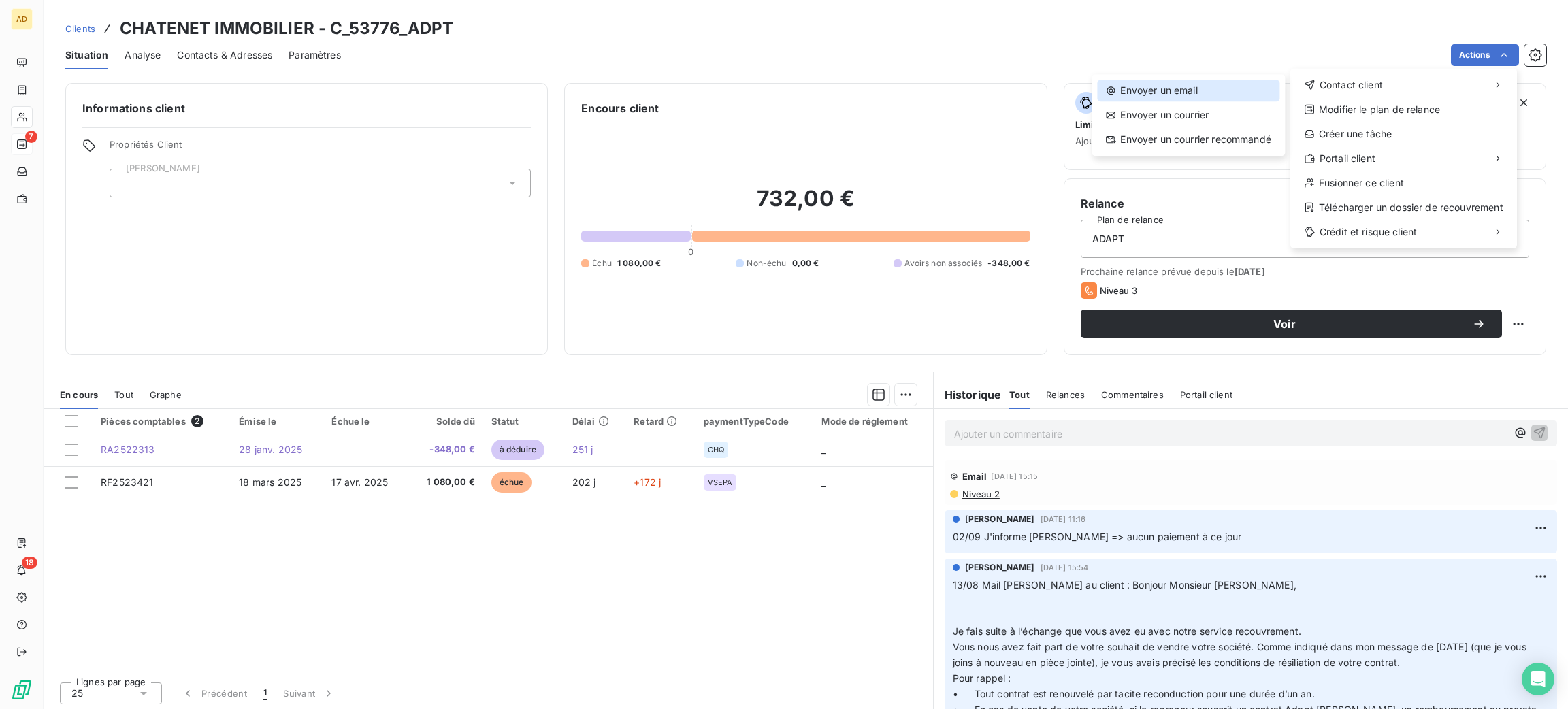
click at [1216, 94] on div "Envoyer un email" at bounding box center [1188, 90] width 182 height 22
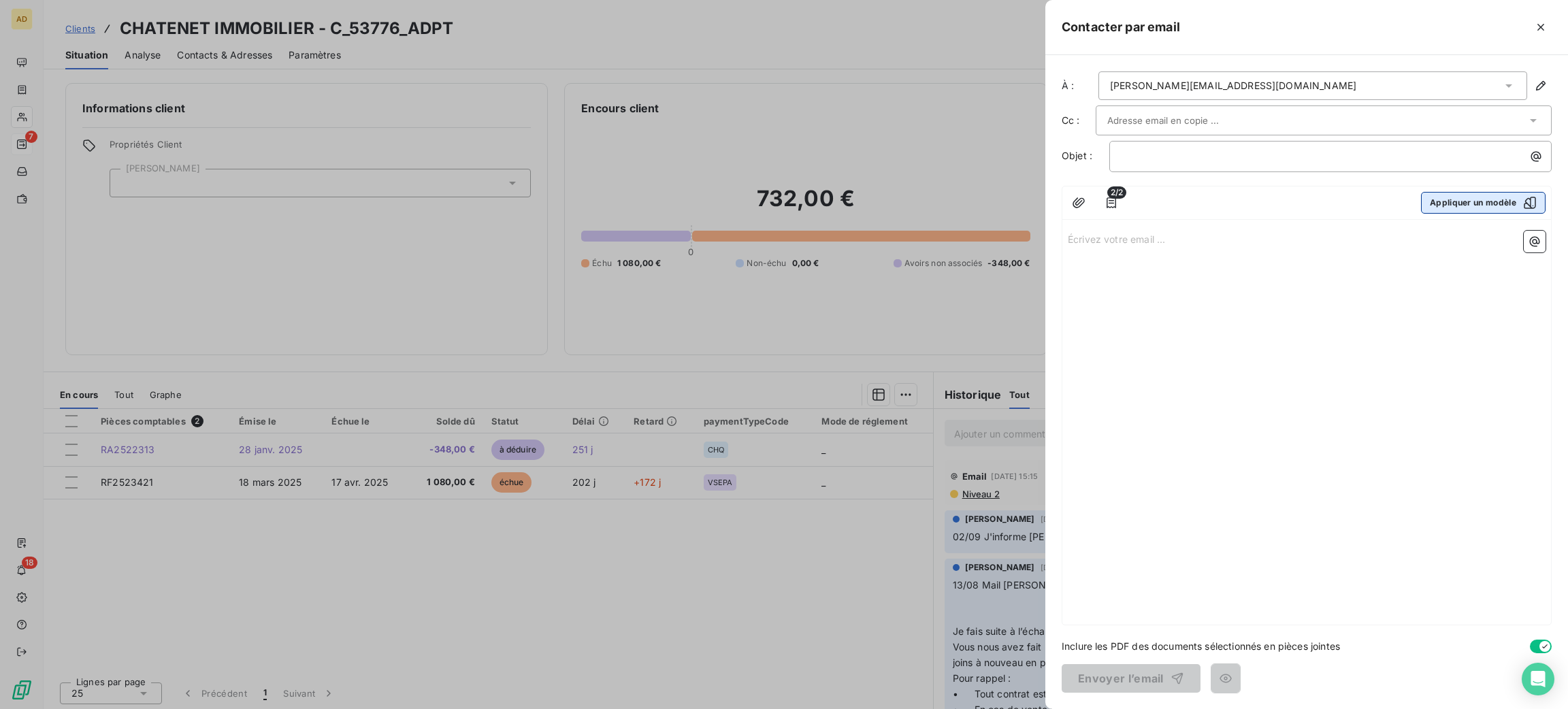
click at [1478, 203] on button "Appliquer un modèle" at bounding box center [1483, 202] width 125 height 22
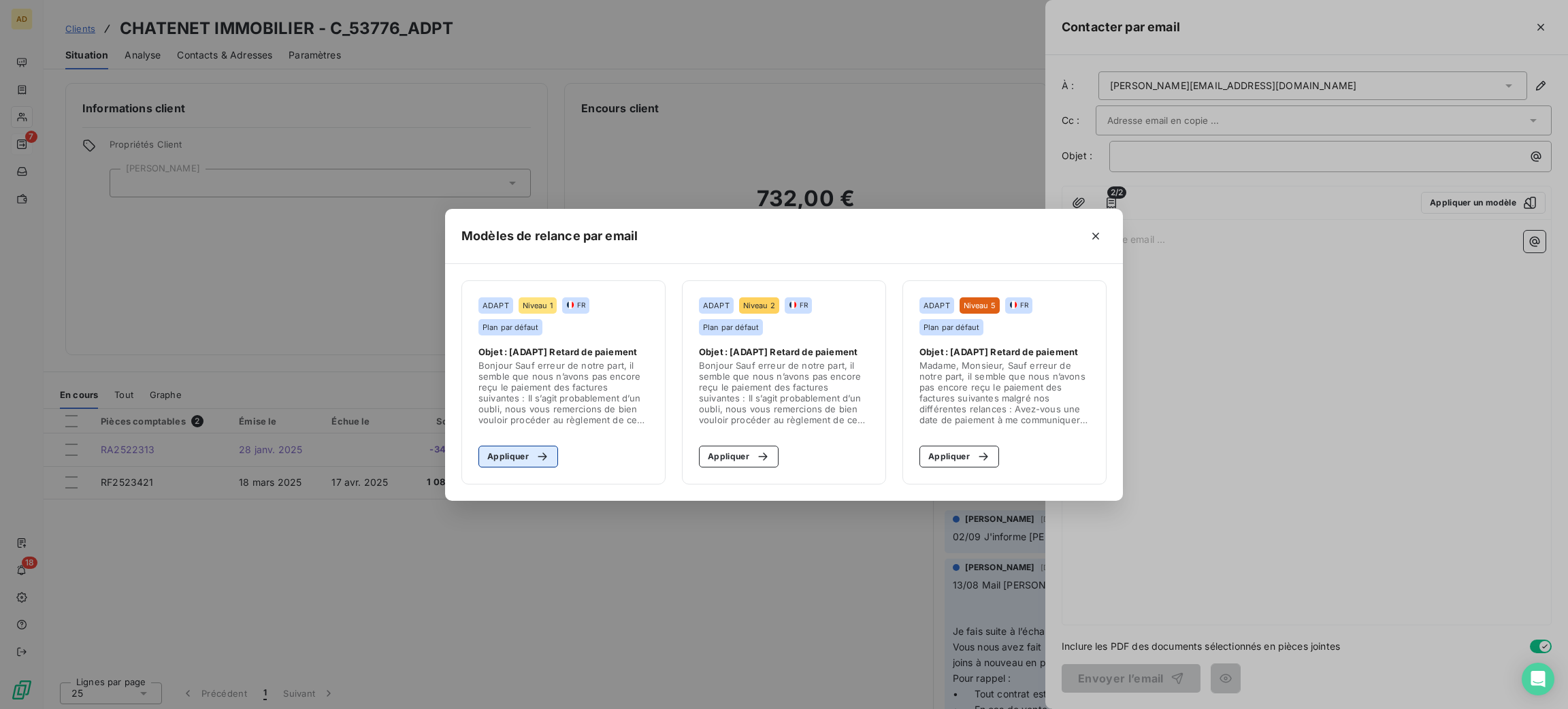
click at [503, 446] on button "Appliquer" at bounding box center [518, 456] width 79 height 22
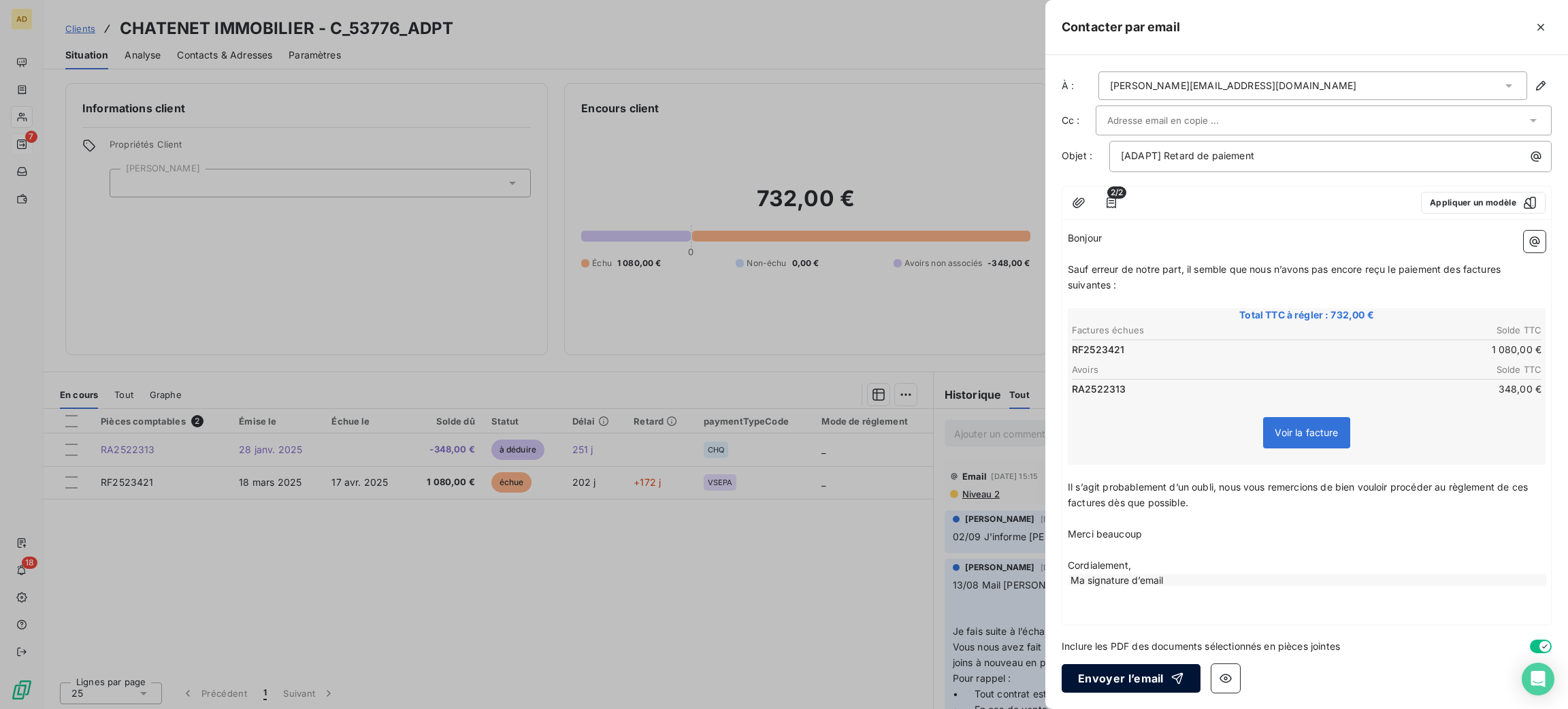
click at [1118, 685] on button "Envoyer l’email" at bounding box center [1131, 679] width 139 height 29
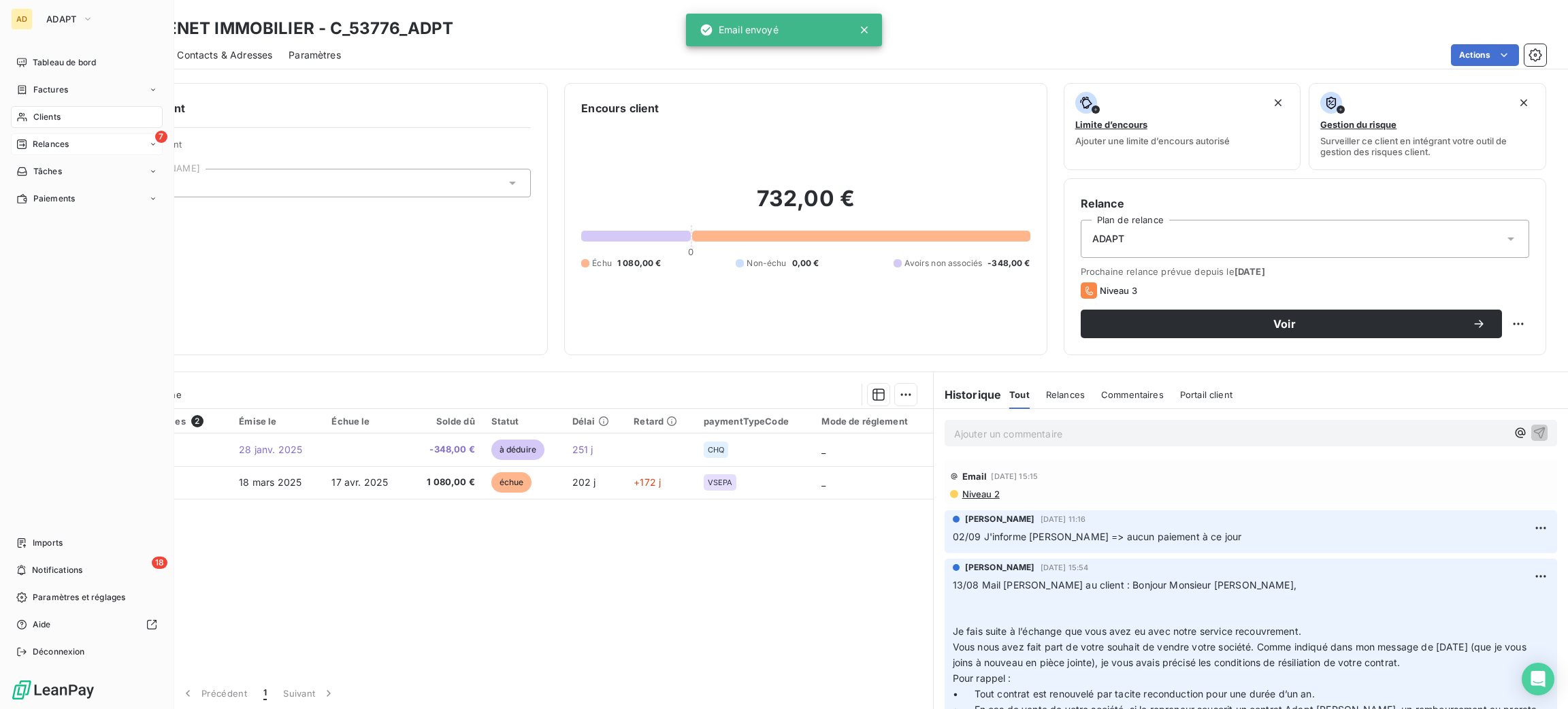
click at [30, 150] on div "Relances" at bounding box center [43, 144] width 53 height 12
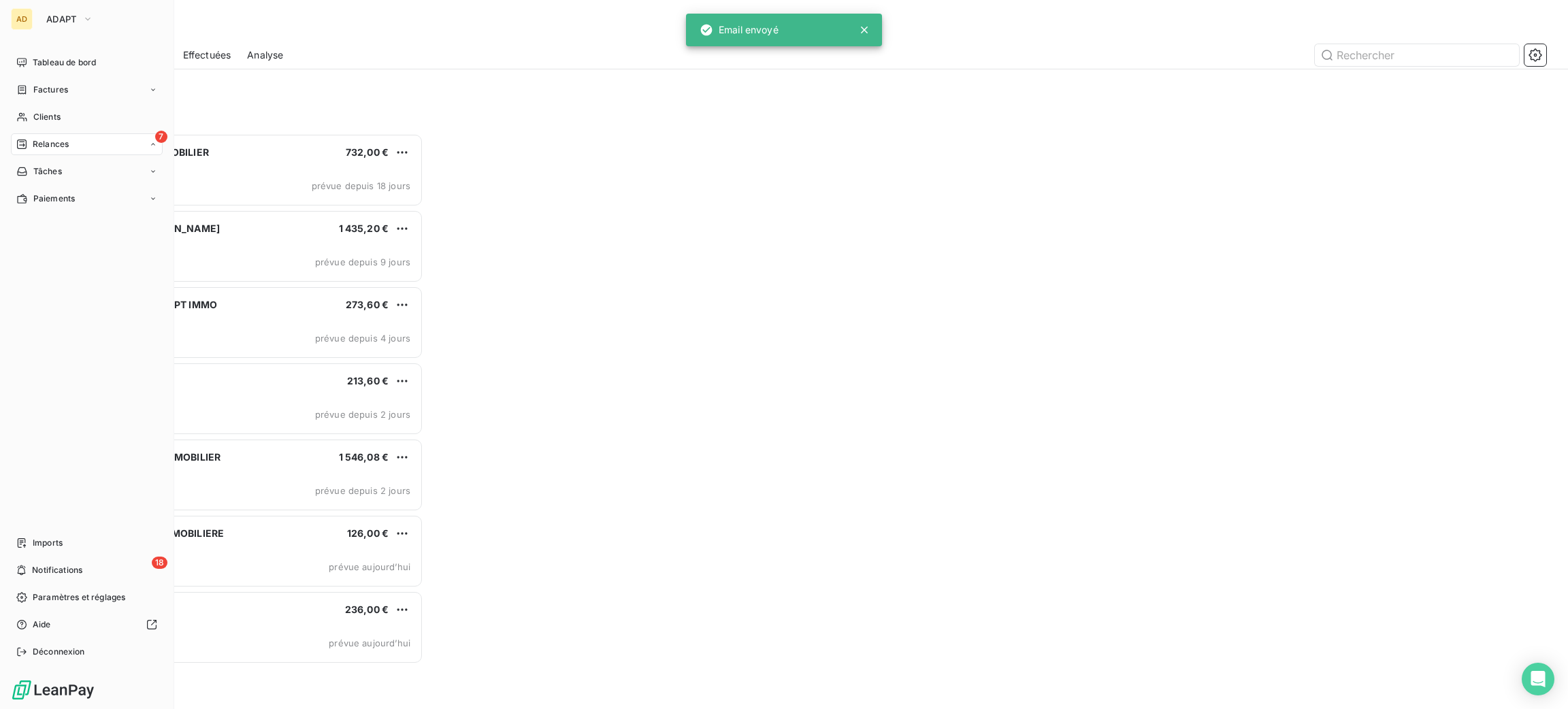
scroll to position [560, 342]
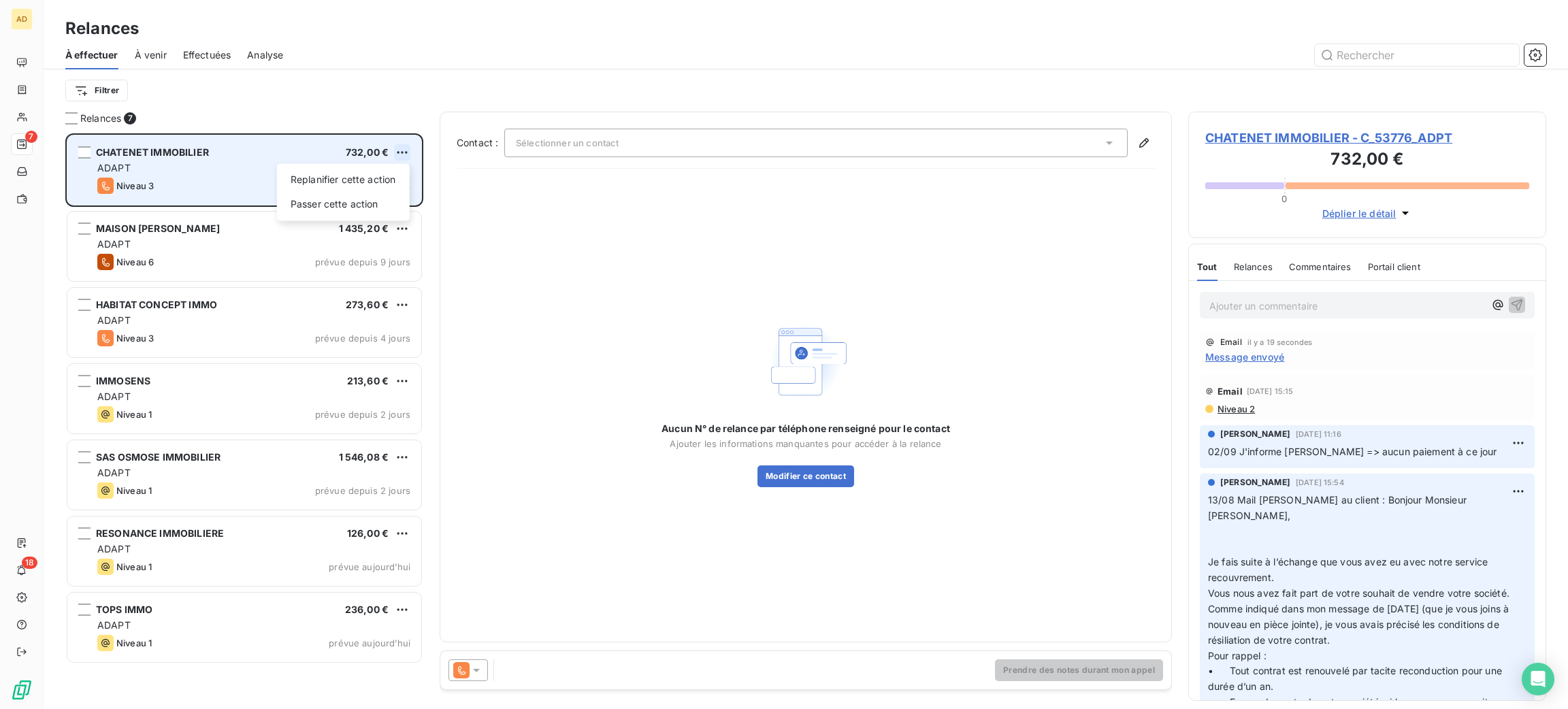
click at [395, 151] on html "AD 7 18 Relances À effectuer À venir Effectuées Analyse Filtrer Relances 7 CHAT…" at bounding box center [784, 354] width 1568 height 709
click at [360, 179] on div "Replanifier cette action" at bounding box center [343, 179] width 122 height 22
select select "9"
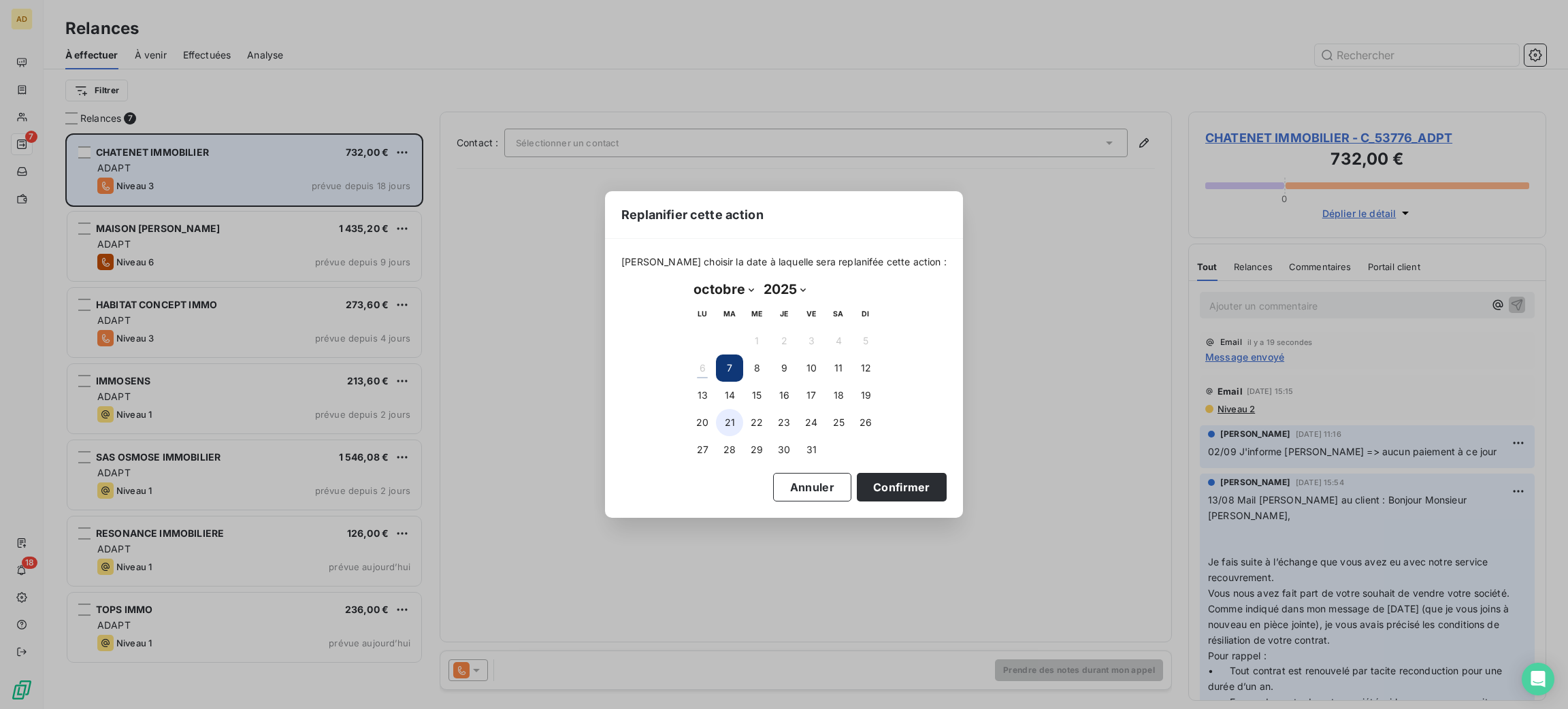
click at [727, 409] on button "21" at bounding box center [730, 422] width 27 height 27
click at [883, 477] on button "Confirmer" at bounding box center [902, 487] width 90 height 29
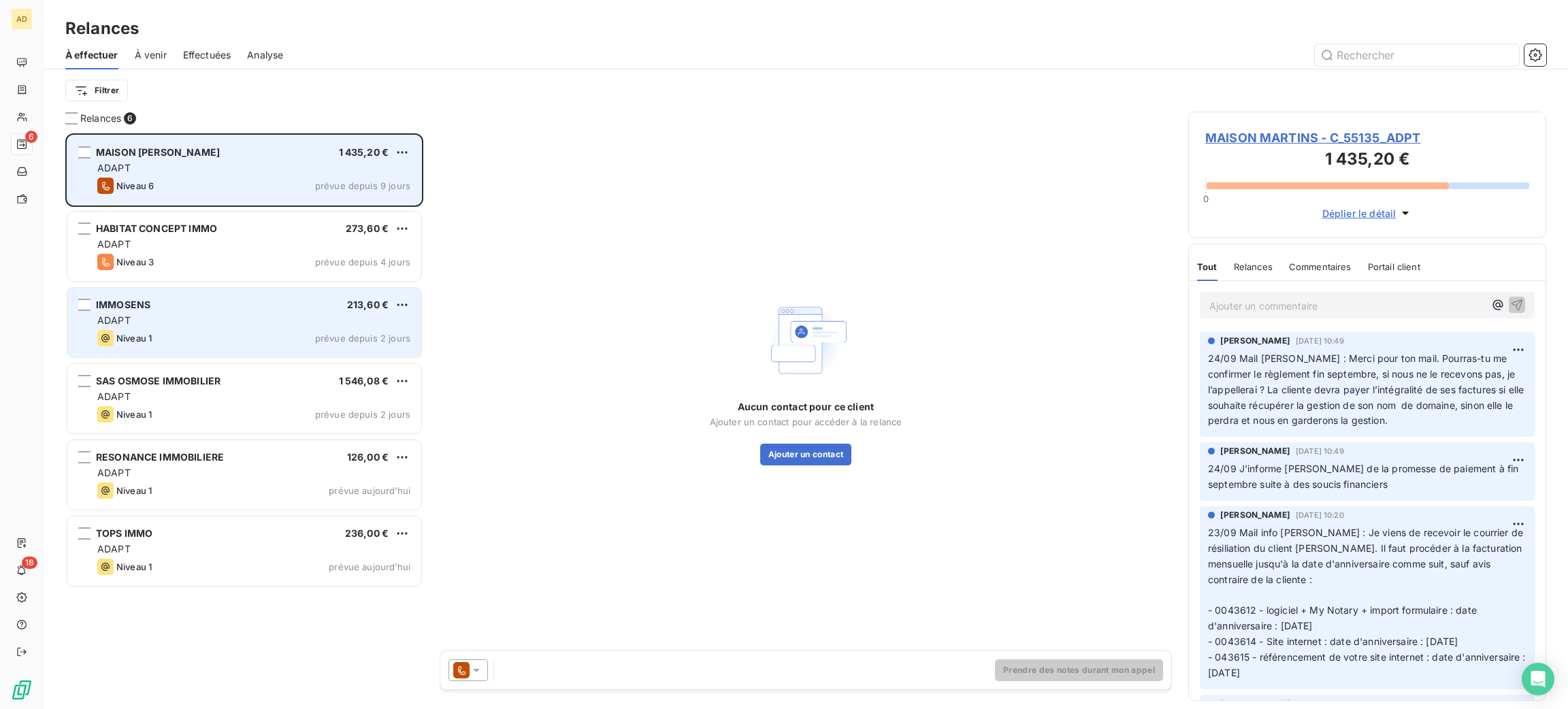
click at [293, 288] on div "IMMOSENS 213,60 € ADAPT Niveau 1 prévue depuis 2 jours" at bounding box center [244, 322] width 354 height 69
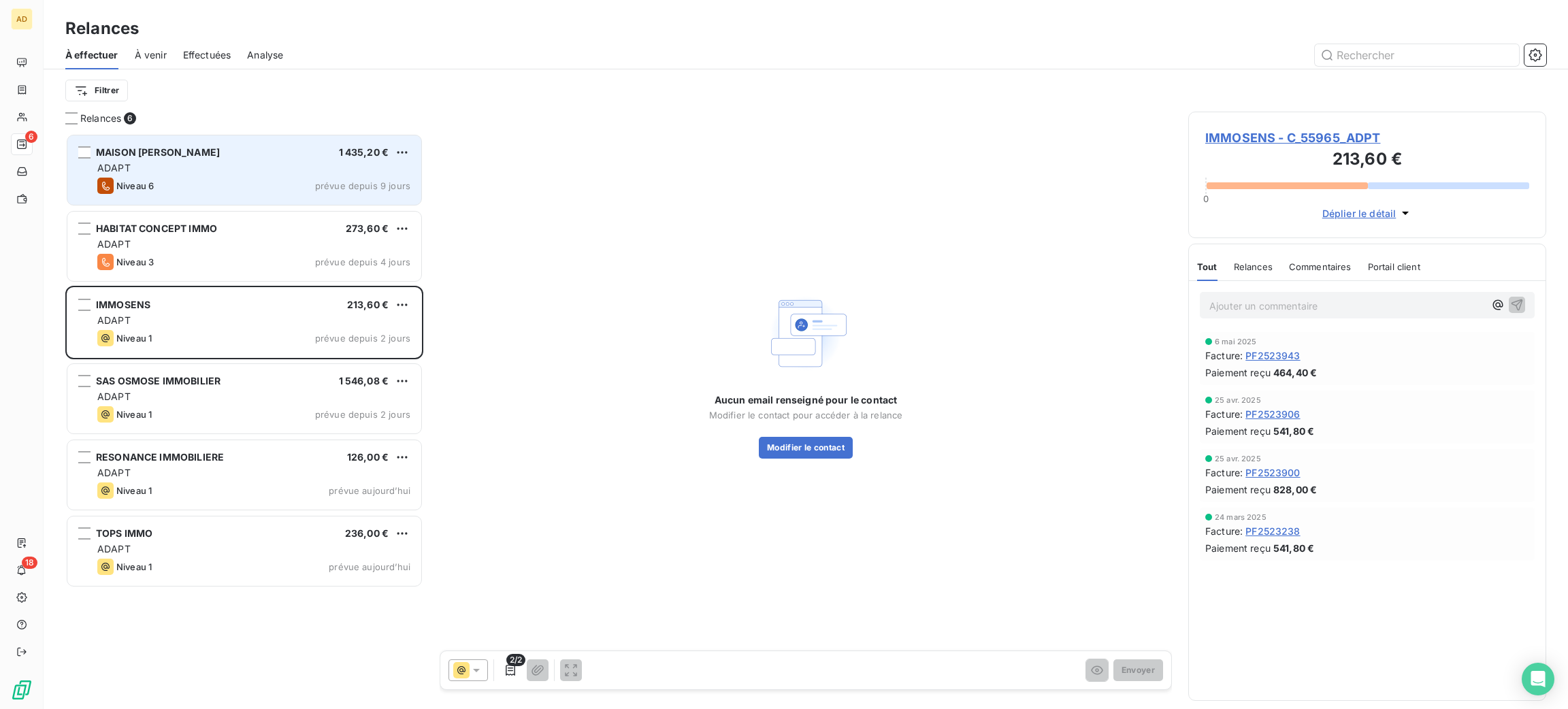
click at [1259, 141] on span "IMMOSENS - C_55965_ADPT" at bounding box center [1367, 137] width 324 height 18
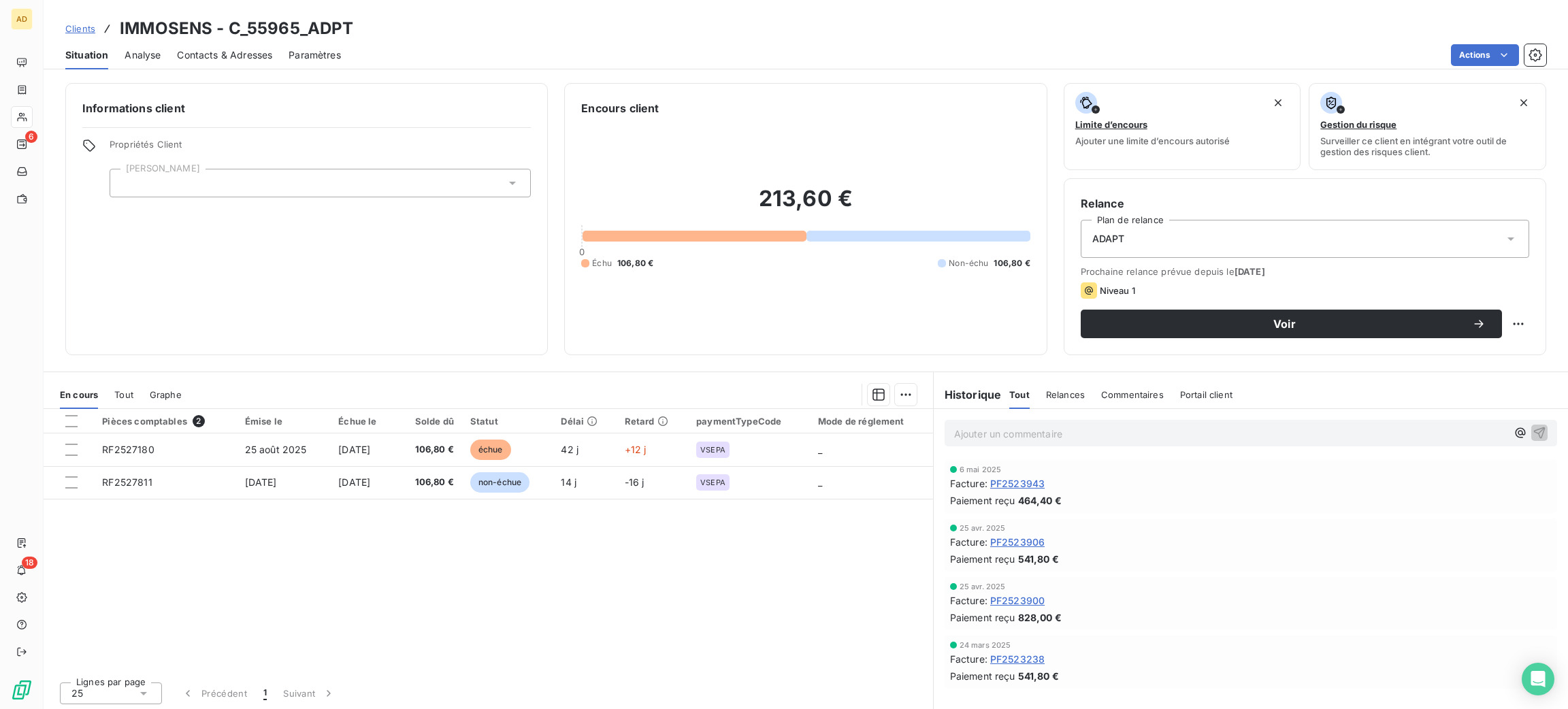
click at [238, 51] on span "Contacts & Adresses" at bounding box center [224, 55] width 95 height 14
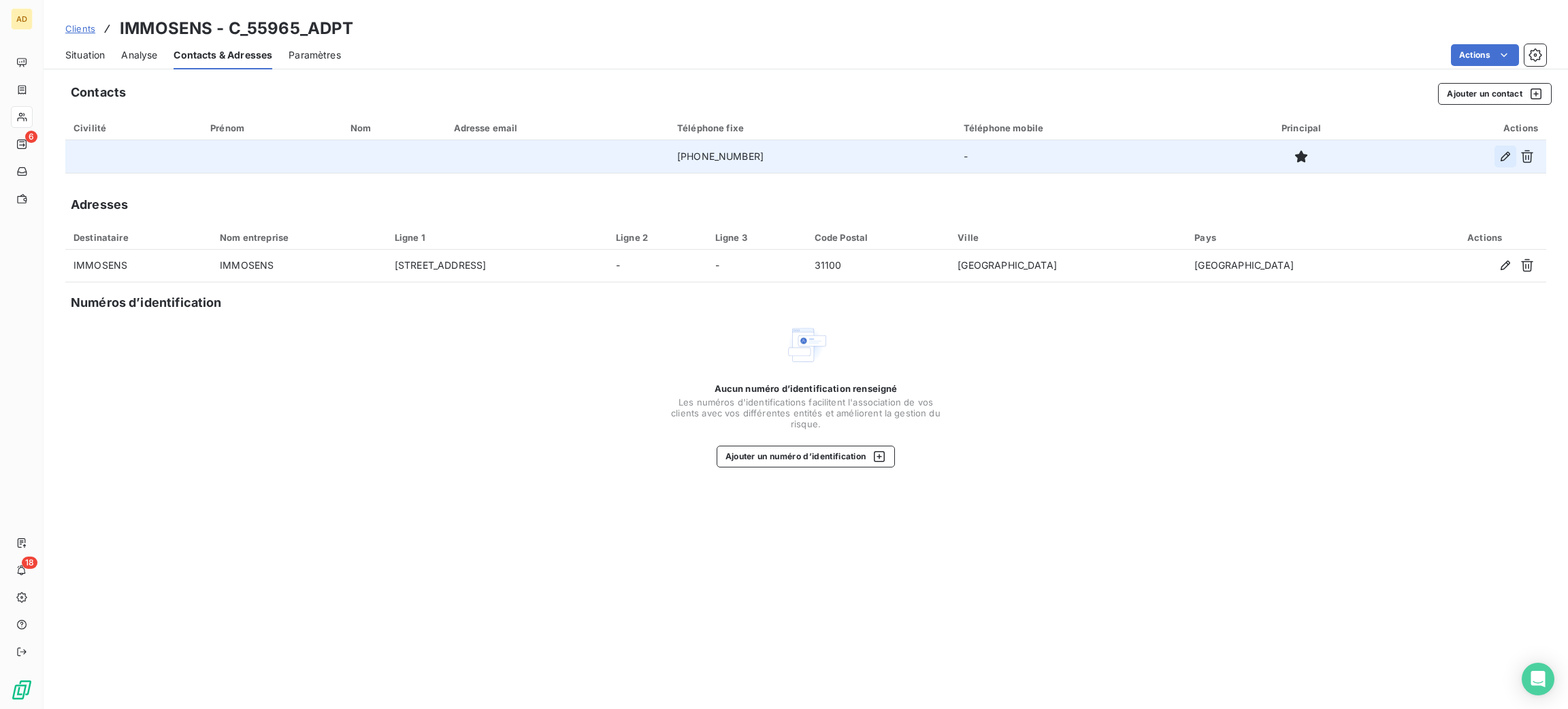
click at [1505, 157] on icon "button" at bounding box center [1505, 156] width 14 height 14
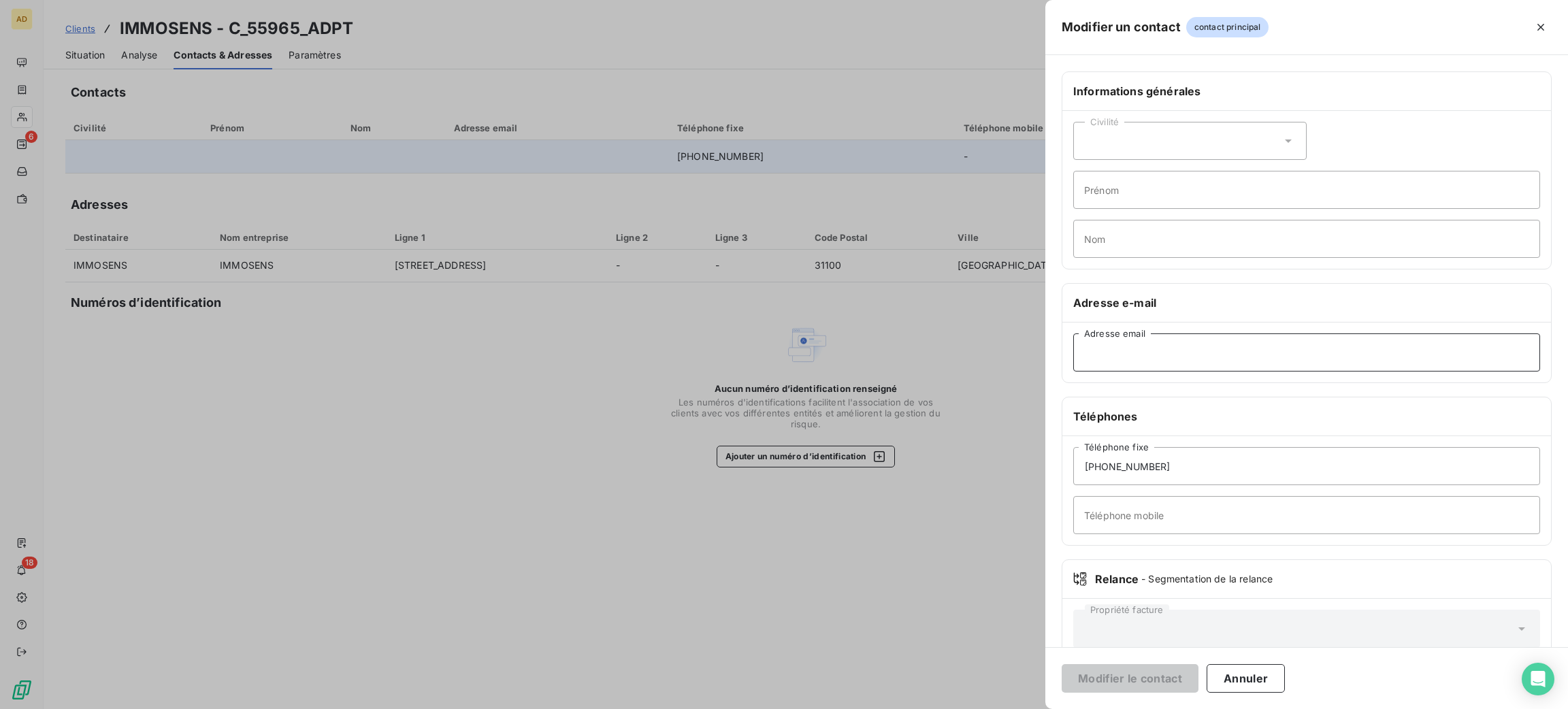
click at [1202, 359] on input "Adresse email" at bounding box center [1307, 352] width 467 height 38
paste input "[EMAIL_ADDRESS][DOMAIN_NAME]"
type input "[EMAIL_ADDRESS][DOMAIN_NAME]"
click at [1118, 677] on button "Modifier le contact" at bounding box center [1130, 679] width 137 height 29
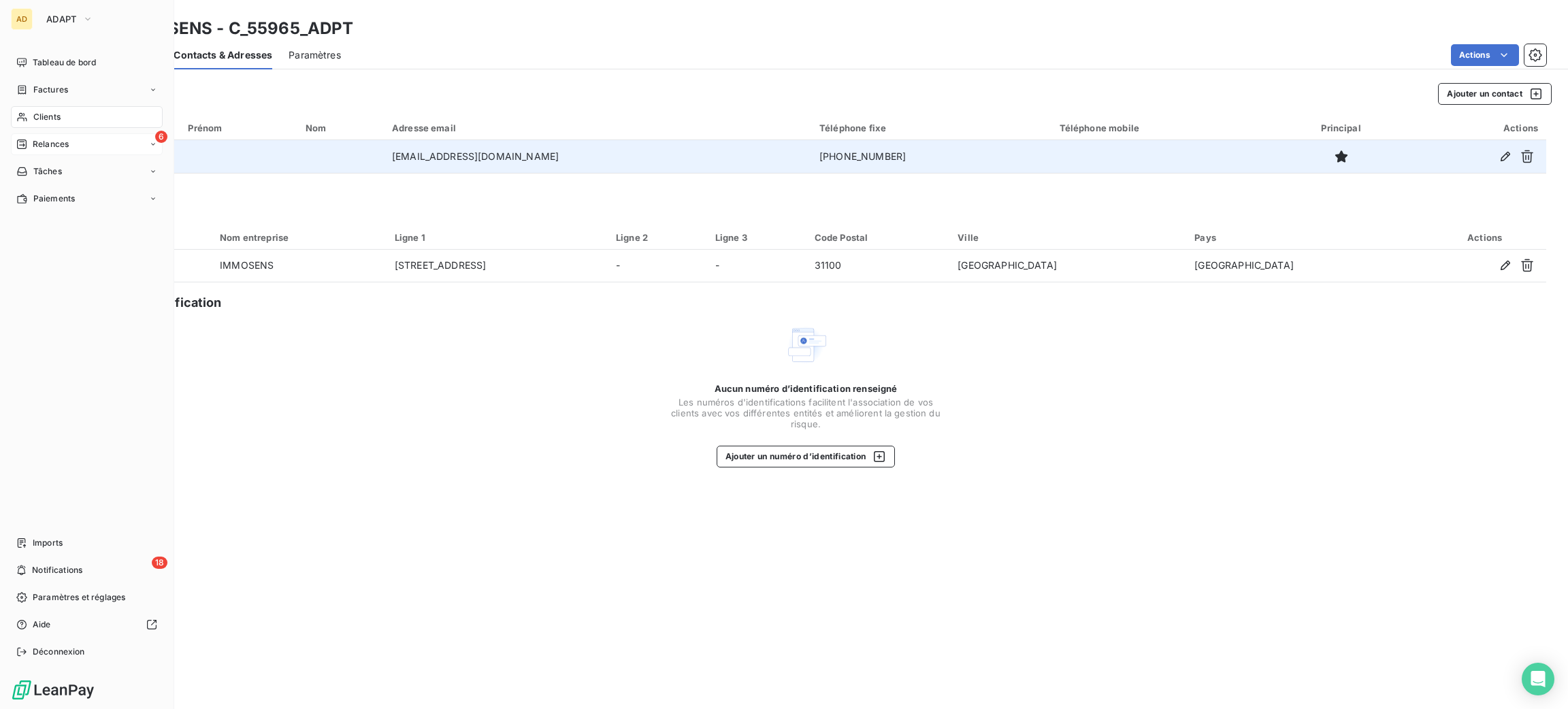
click at [51, 142] on span "Relances" at bounding box center [50, 144] width 36 height 12
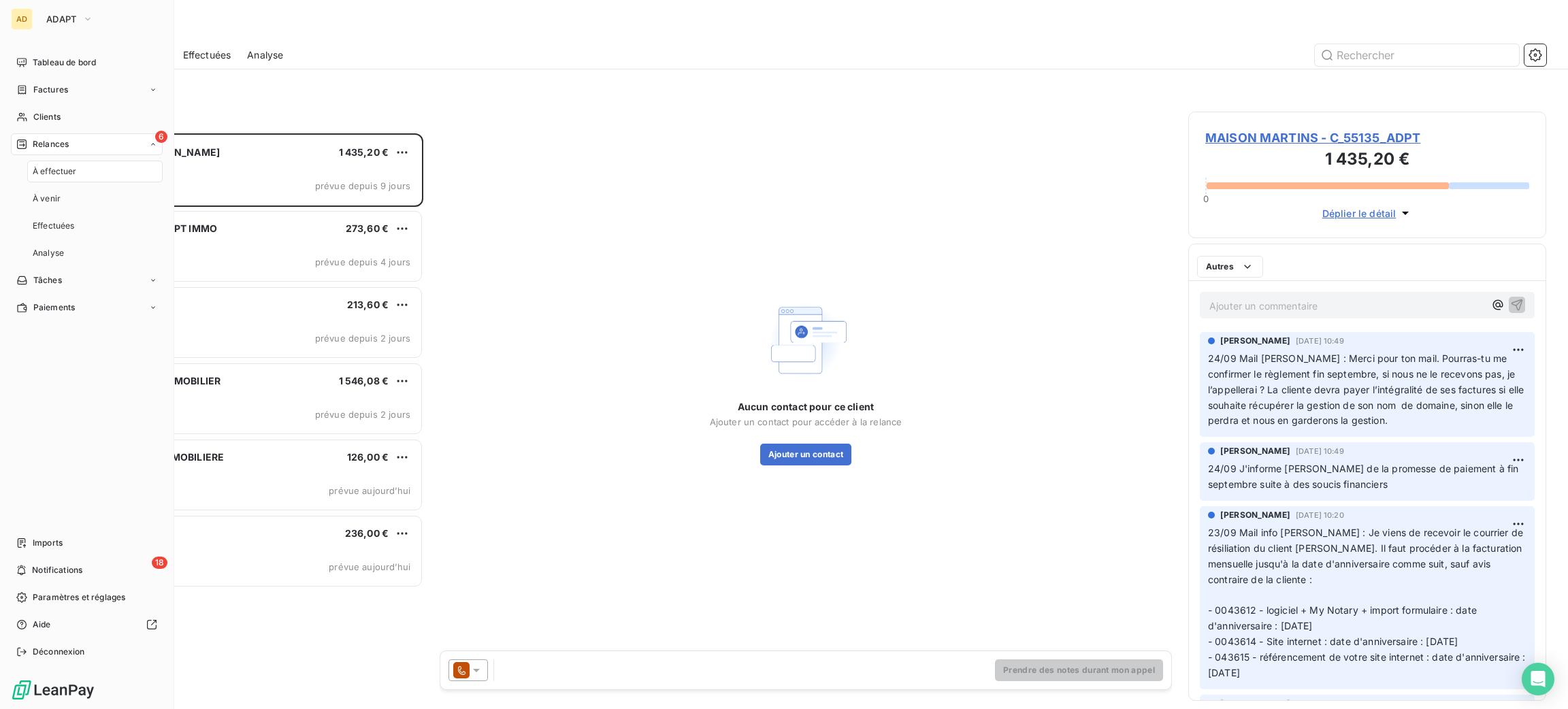
scroll to position [560, 342]
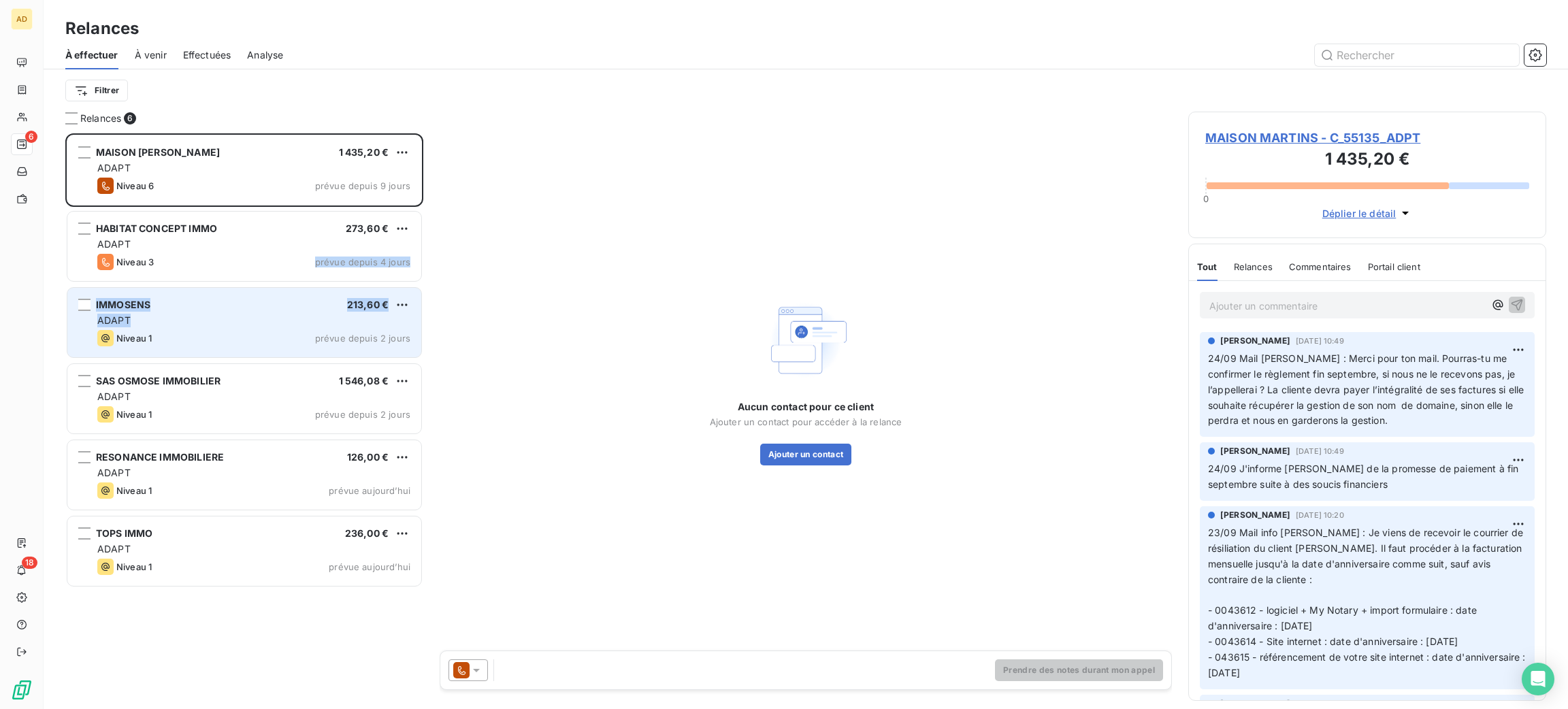
drag, startPoint x: 301, startPoint y: 277, endPoint x: 288, endPoint y: 326, distance: 50.7
click at [288, 326] on div "MAISON MARTINS 1 435,20 € ADAPT Niveau 6 prévue depuis 9 jours HABITAT CONCEPT …" at bounding box center [244, 362] width 358 height 457
click at [288, 326] on div "IMMOSENS 213,60 € ADAPT Niveau 1 prévue depuis 2 jours" at bounding box center [244, 322] width 354 height 69
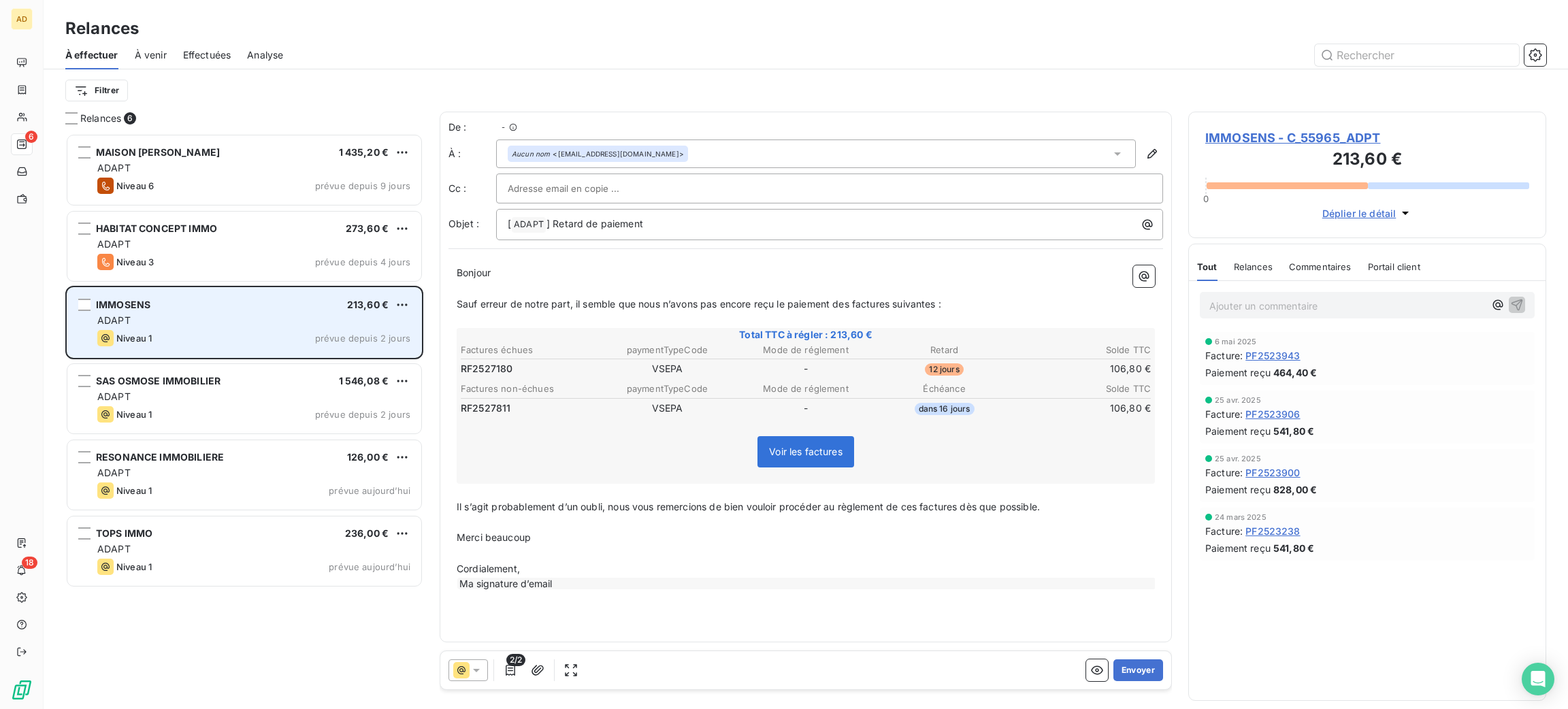
scroll to position [560, 342]
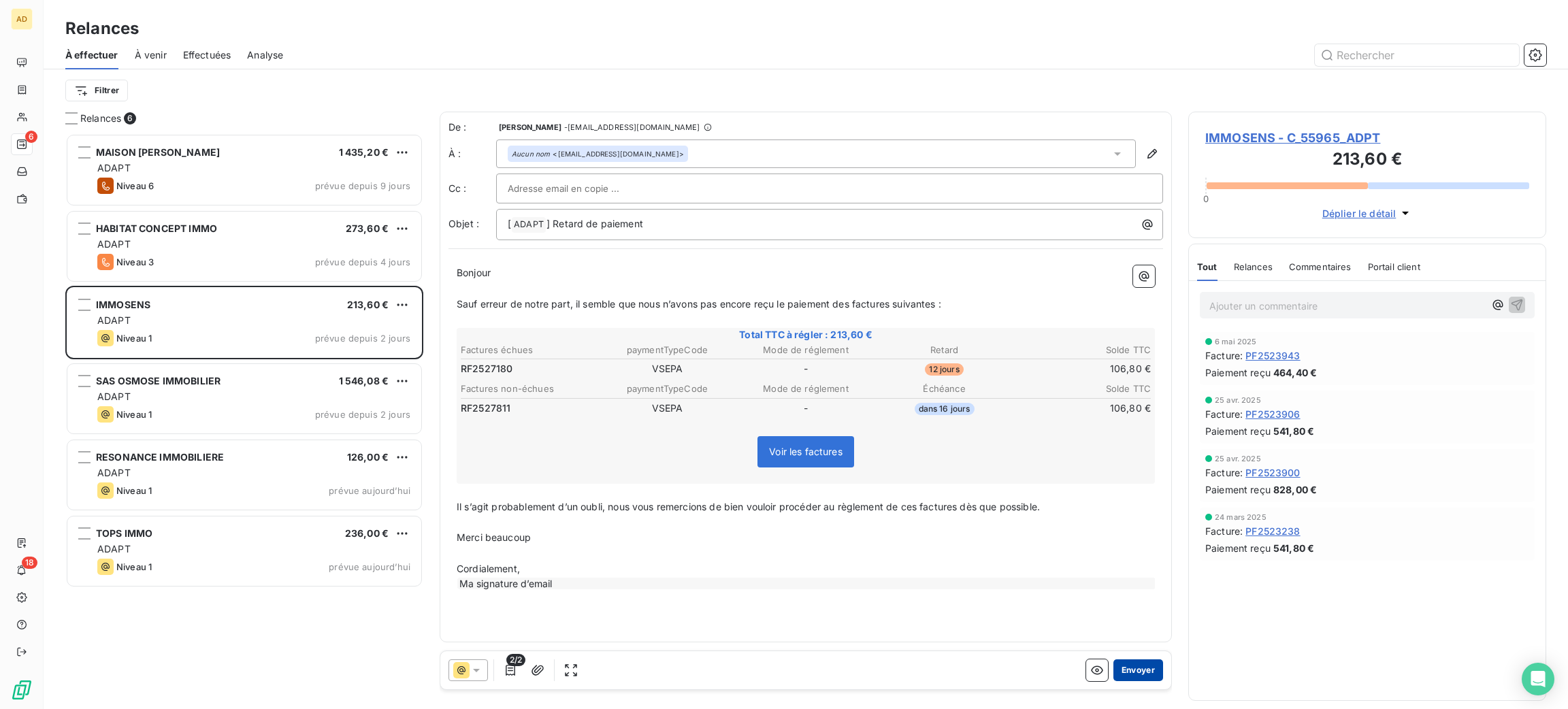
click at [1133, 669] on button "Envoyer" at bounding box center [1138, 670] width 50 height 22
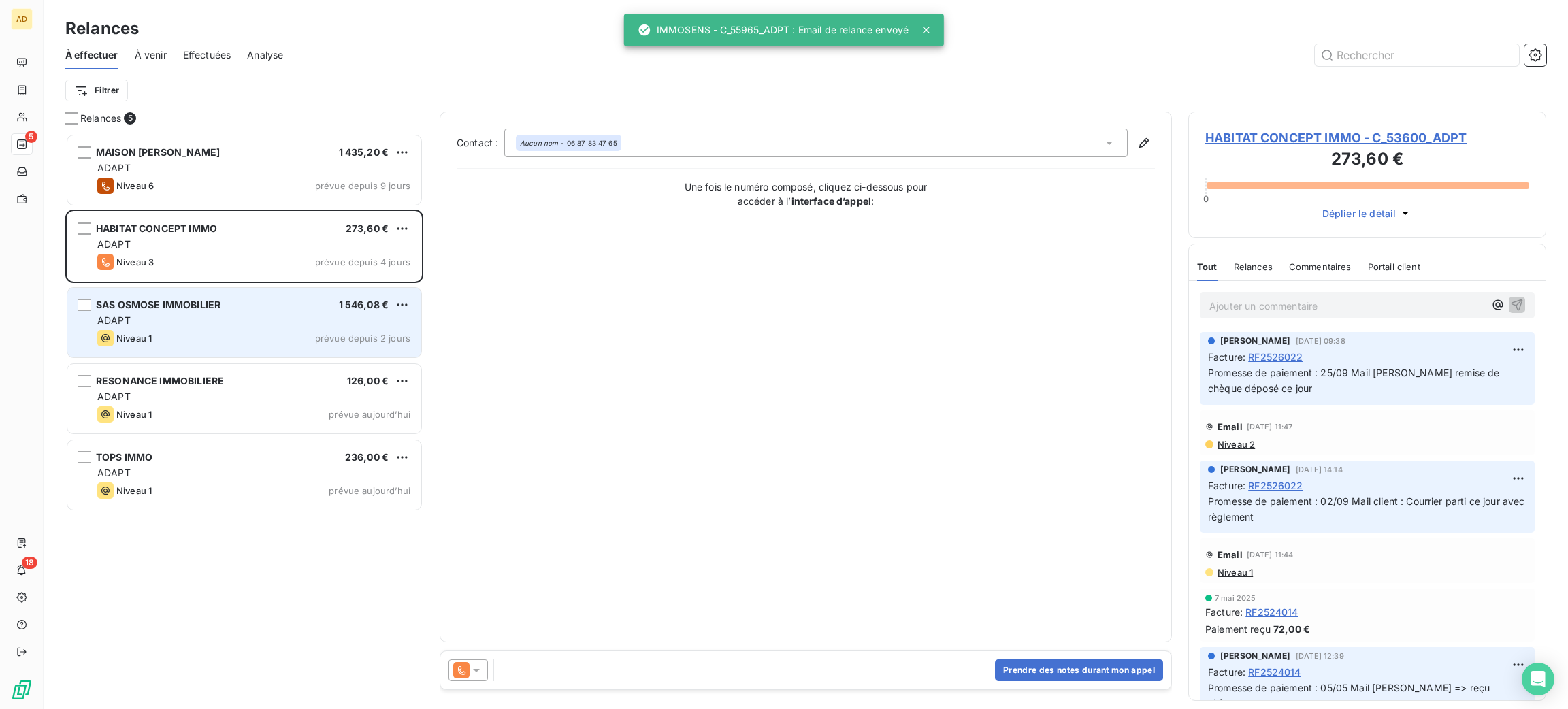
click at [238, 322] on div "ADAPT" at bounding box center [254, 320] width 313 height 14
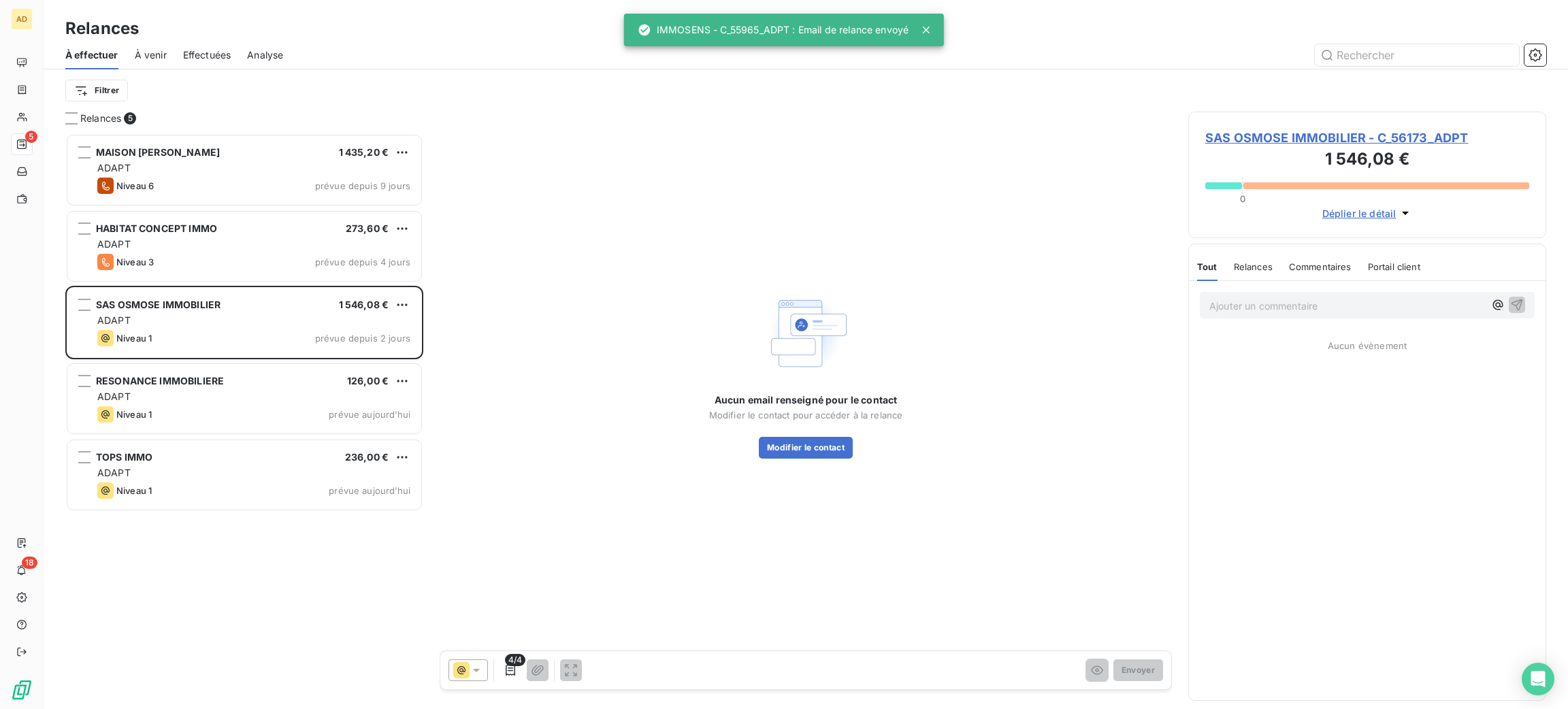
click at [1319, 134] on span "SAS OSMOSE IMMOBILIER - C_56173_ADPT" at bounding box center [1367, 137] width 324 height 18
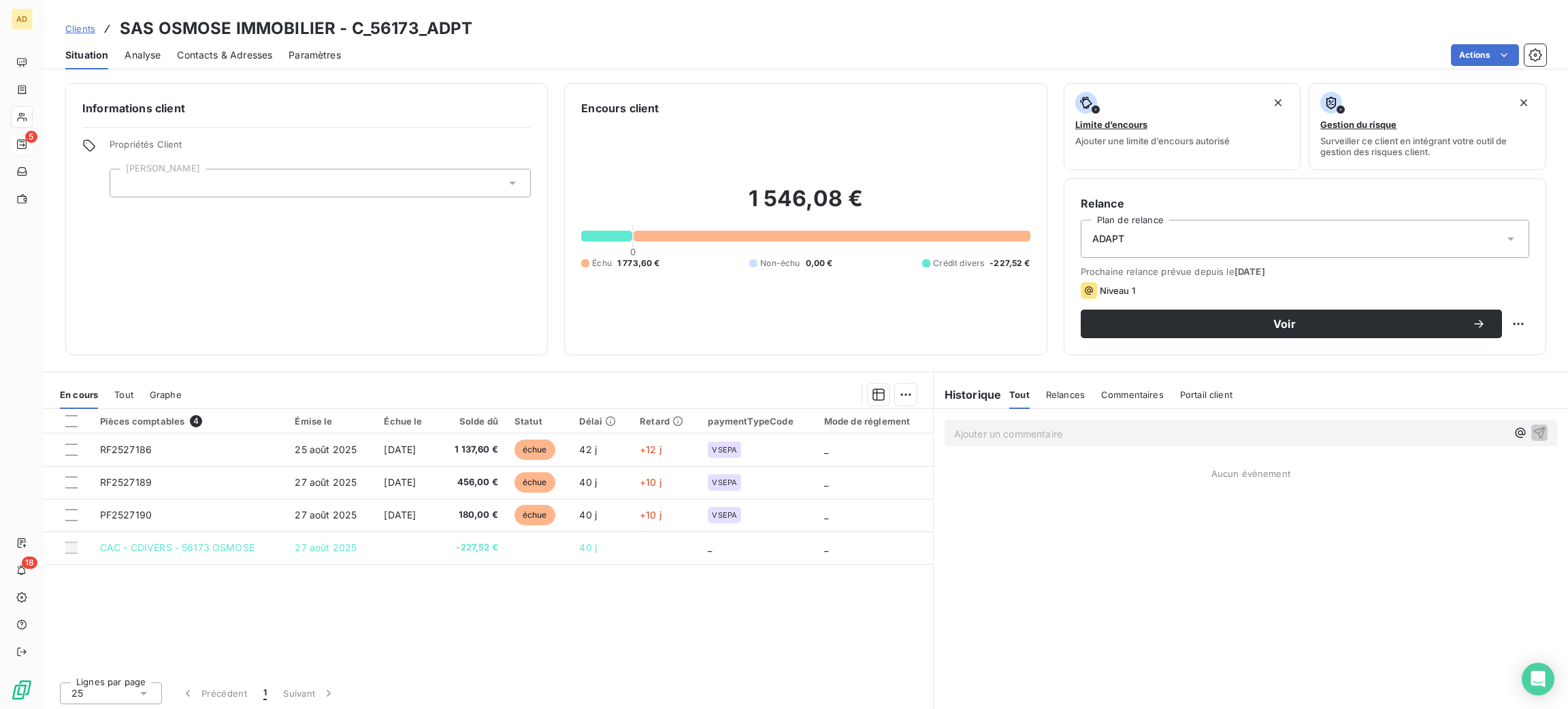
click at [246, 50] on span "Contacts & Adresses" at bounding box center [224, 55] width 95 height 14
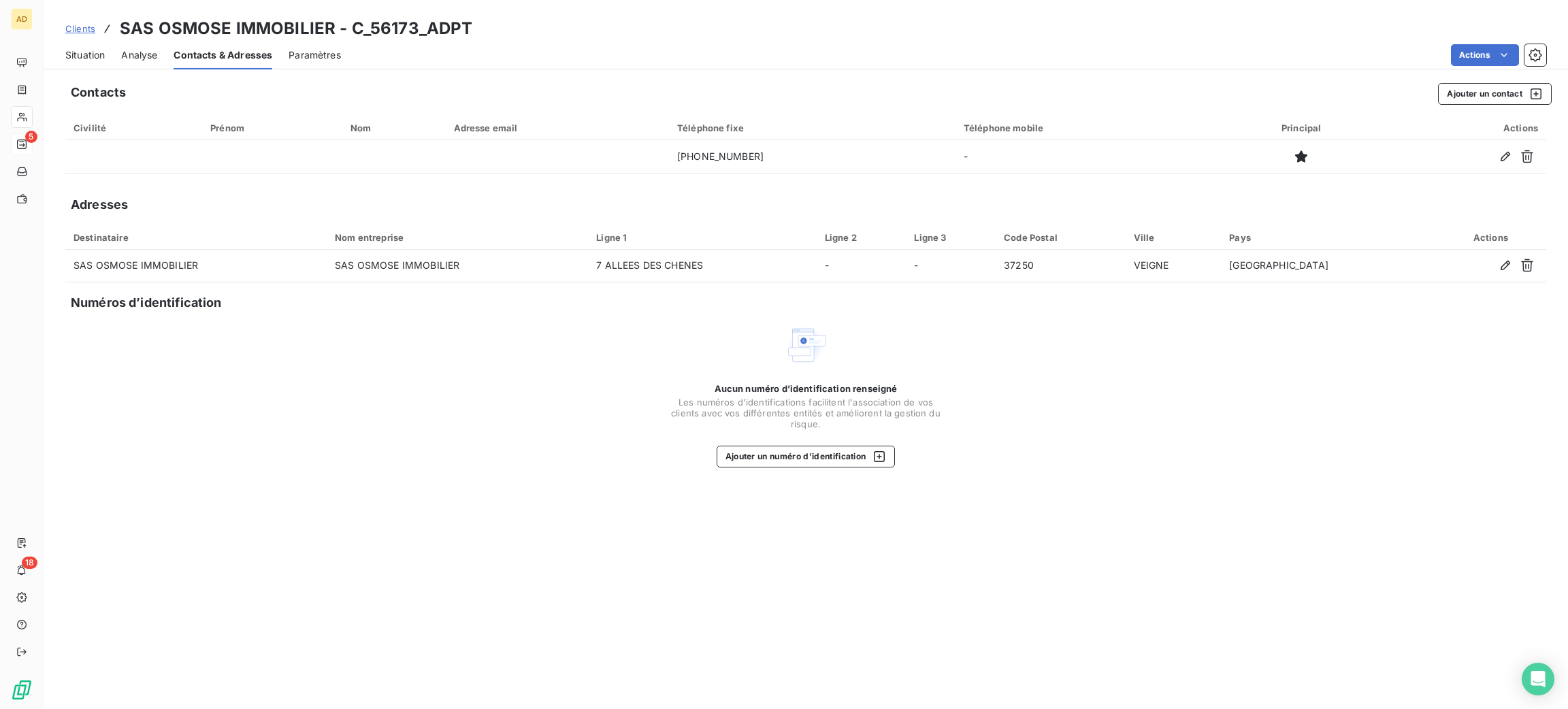
click at [497, 227] on th "Nom entreprise" at bounding box center [457, 238] width 262 height 24
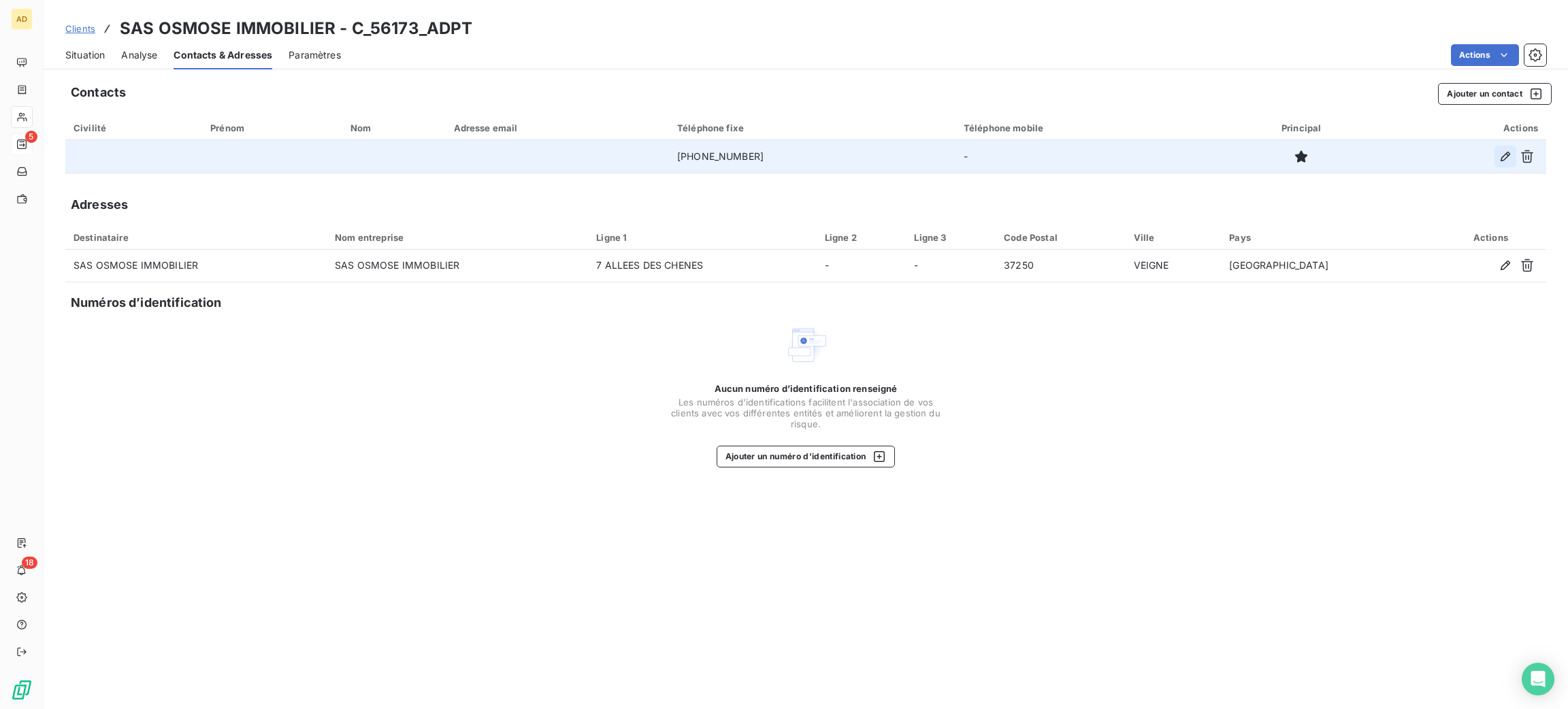
click at [1502, 157] on icon "button" at bounding box center [1505, 156] width 9 height 9
type input "[PHONE_NUMBER]"
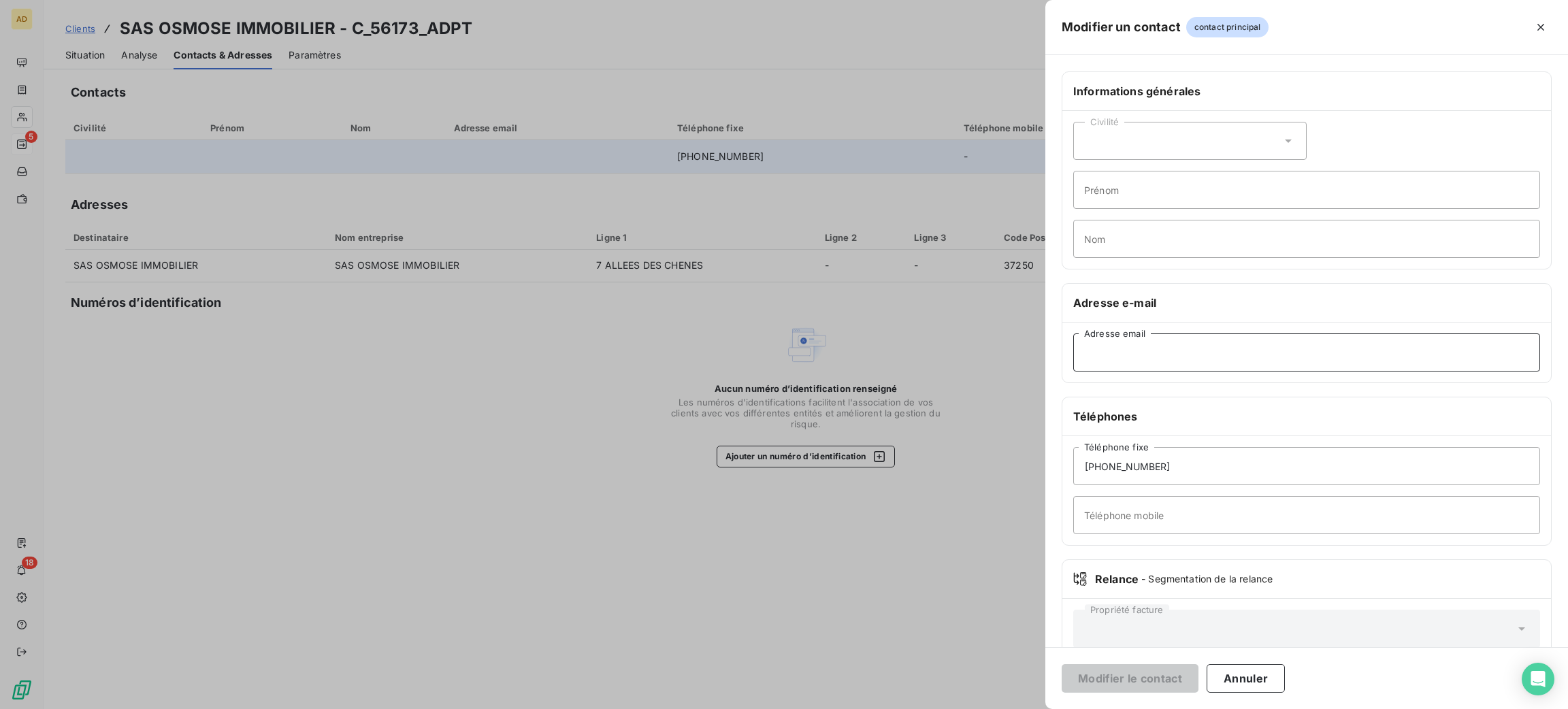
click at [1273, 360] on input "Adresse email" at bounding box center [1307, 352] width 467 height 38
paste input "[PERSON_NAME][EMAIL_ADDRESS][DOMAIN_NAME]"
type input "[PERSON_NAME][EMAIL_ADDRESS][DOMAIN_NAME]"
click at [1125, 669] on button "Modifier le contact" at bounding box center [1130, 679] width 137 height 29
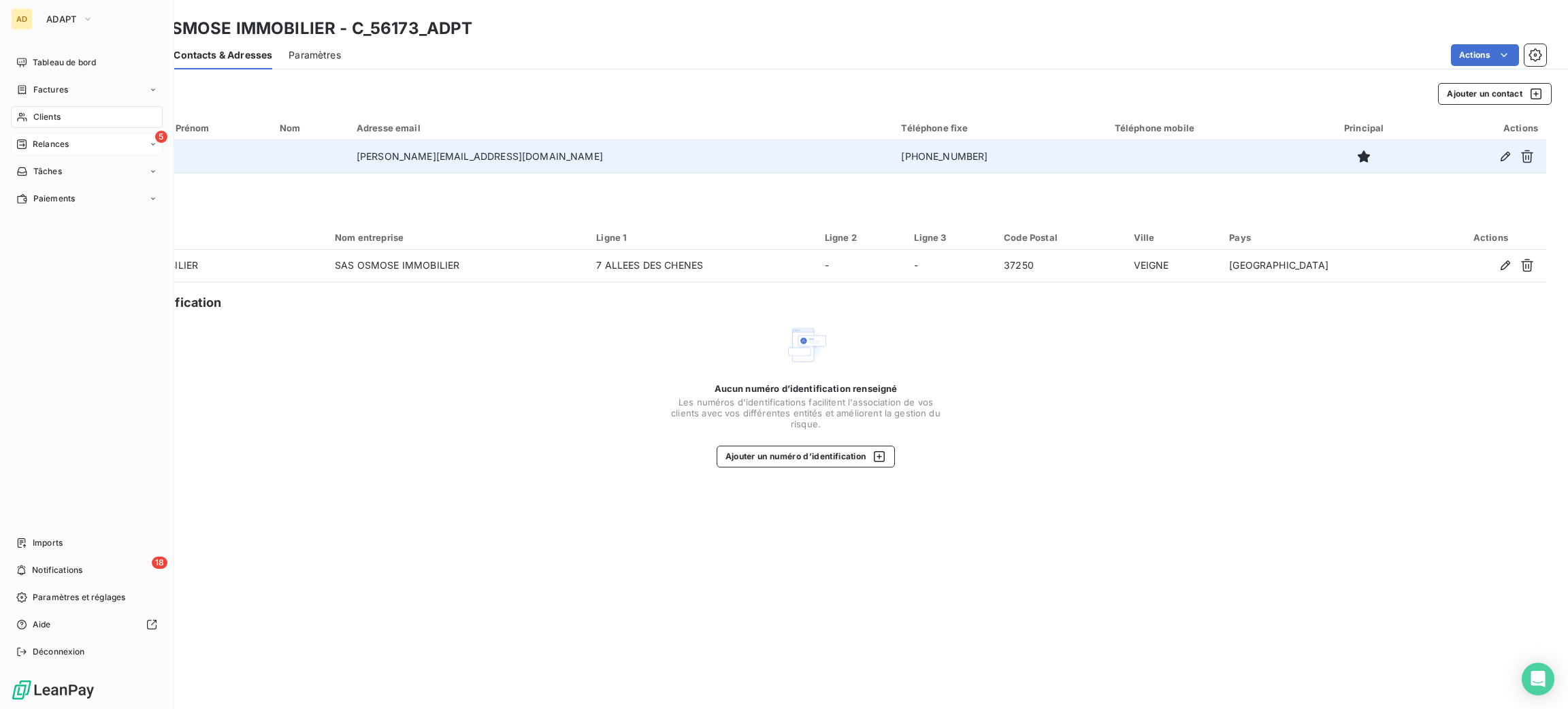
click at [34, 145] on span "Relances" at bounding box center [50, 144] width 36 height 12
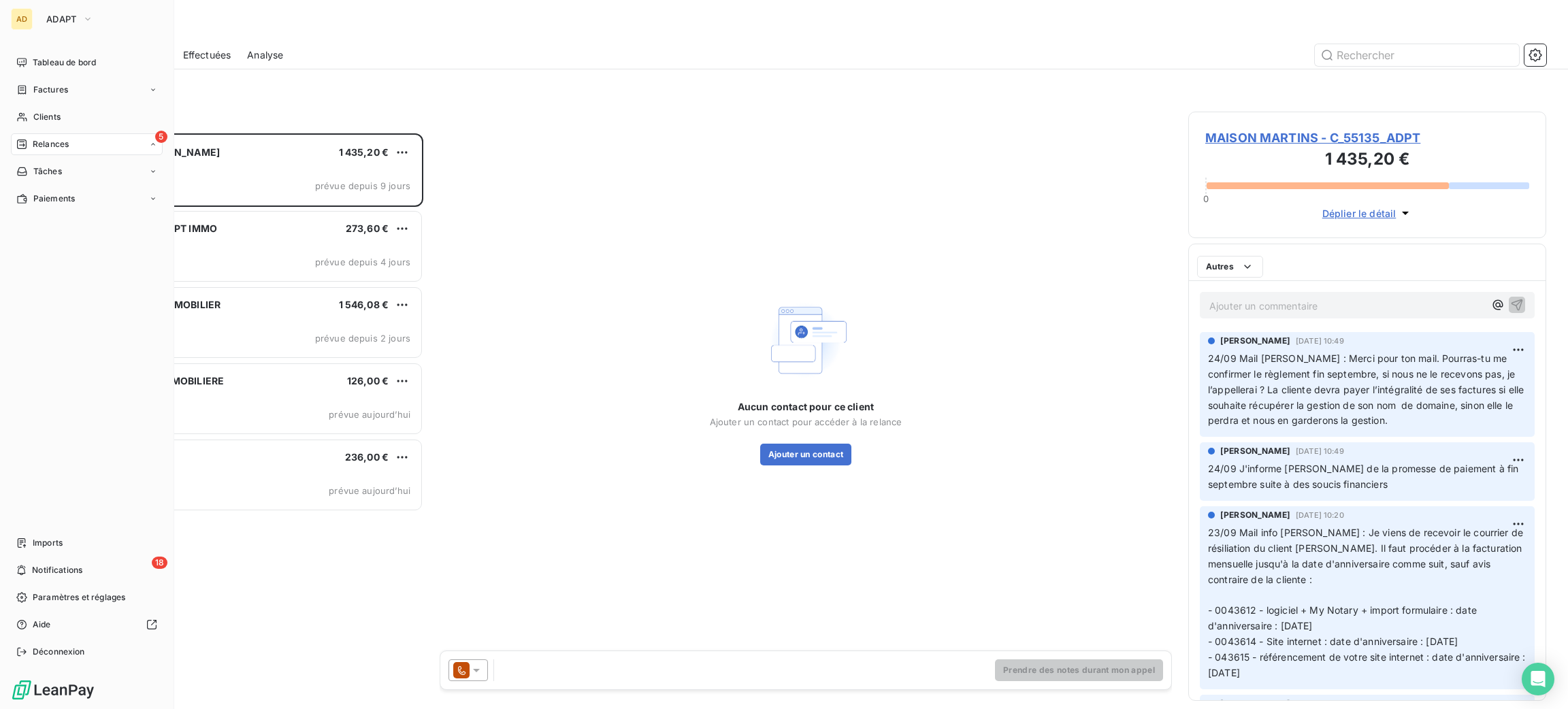
scroll to position [560, 342]
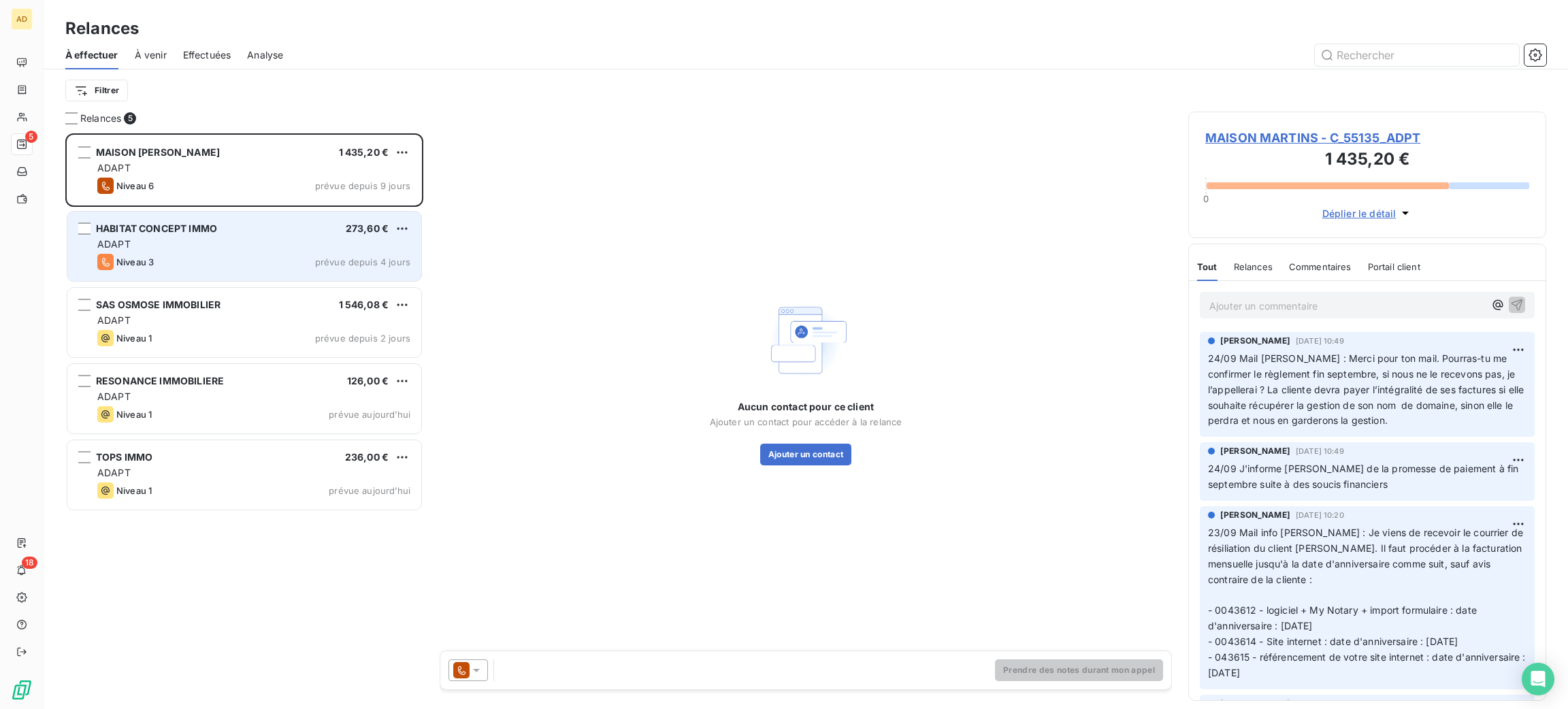
click at [195, 236] on div "HABITAT CONCEPT IMMO 273,60 € ADAPT Niveau 3 prévue depuis 4 jours" at bounding box center [244, 246] width 354 height 69
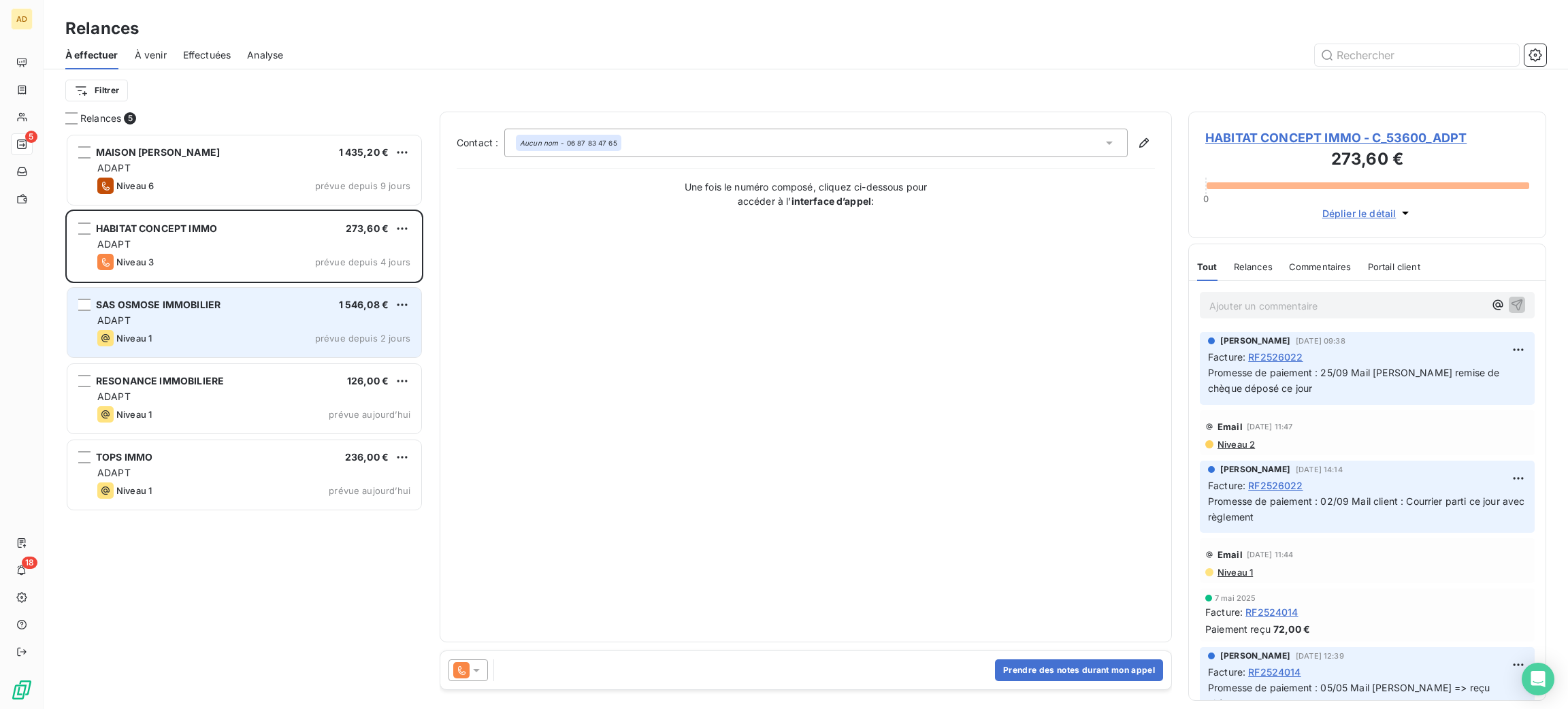
click at [198, 303] on span "SAS OSMOSE IMMOBILIER" at bounding box center [158, 304] width 125 height 12
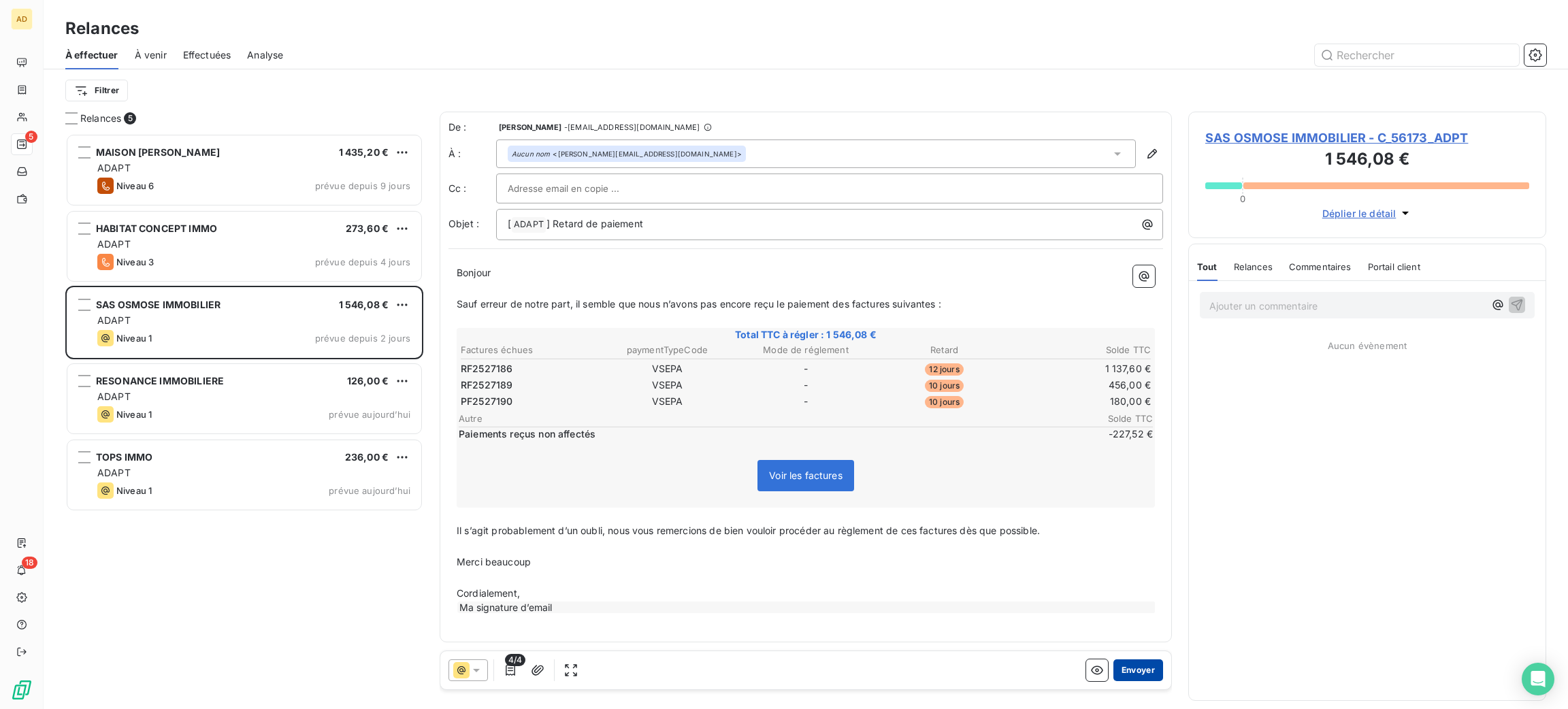
click at [1125, 669] on button "Envoyer" at bounding box center [1138, 670] width 50 height 22
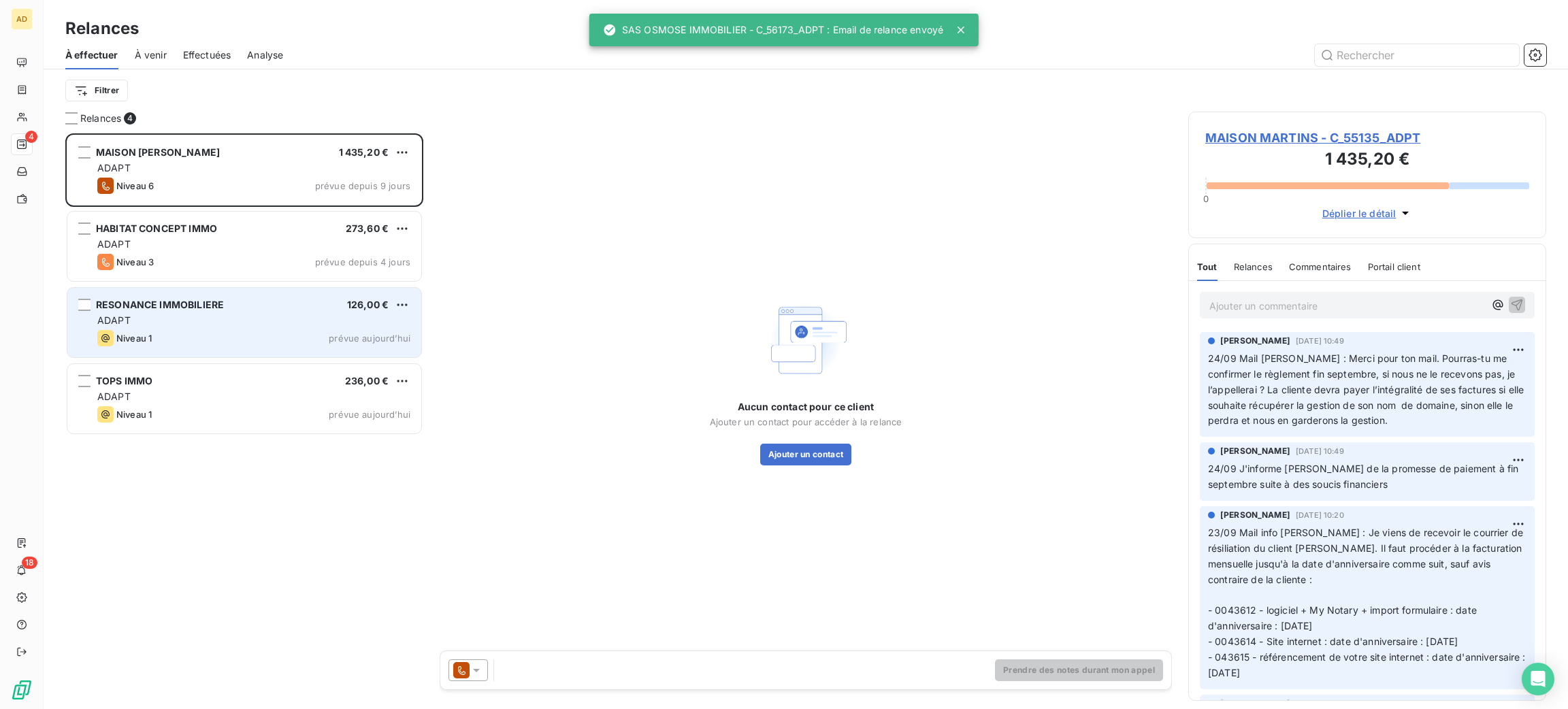
click at [224, 314] on div "ADAPT" at bounding box center [254, 320] width 313 height 14
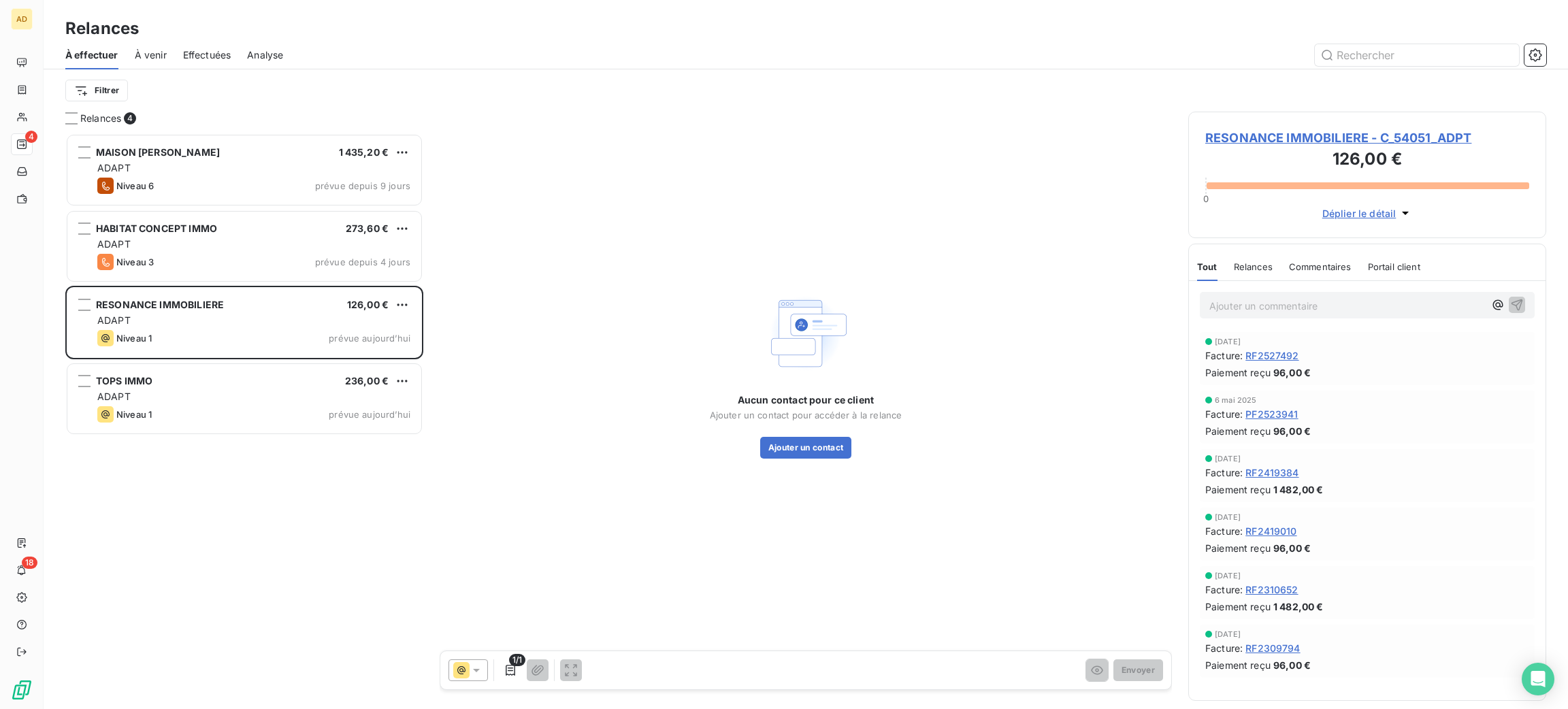
click at [1223, 132] on span "RESONANCE IMMOBILIERE - C_54051_ADPT" at bounding box center [1367, 137] width 324 height 18
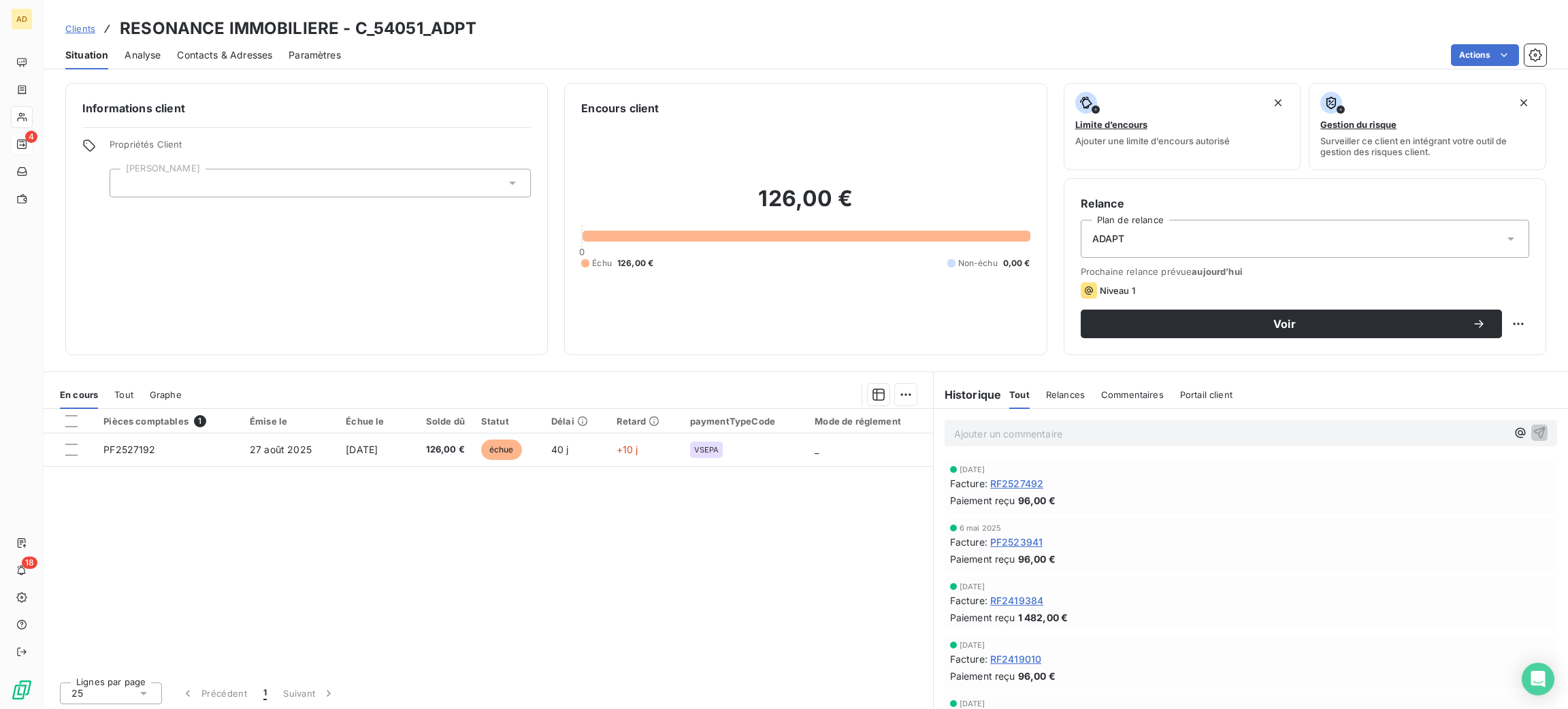
click at [229, 49] on span "Contacts & Adresses" at bounding box center [224, 55] width 95 height 14
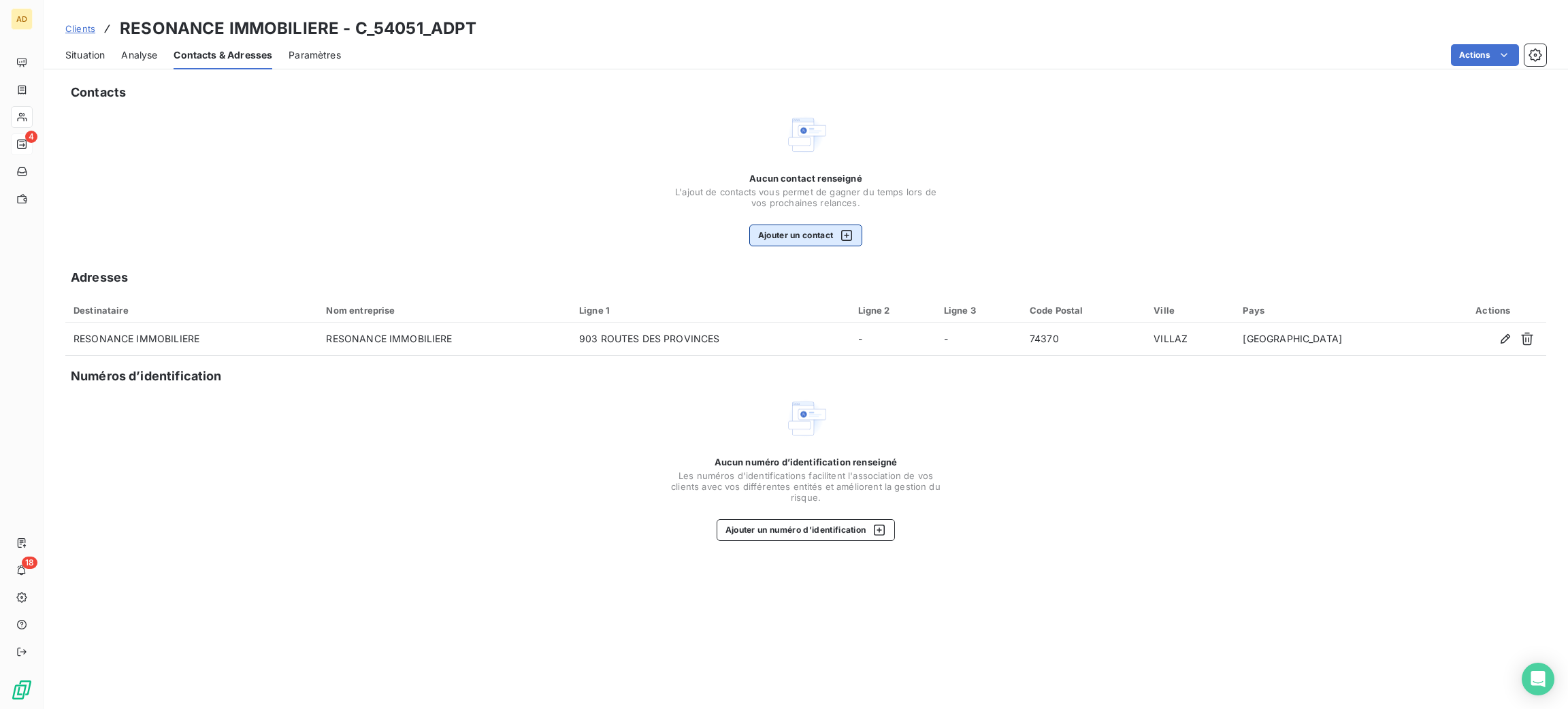
click at [823, 226] on button "Ajouter un contact" at bounding box center [807, 236] width 114 height 22
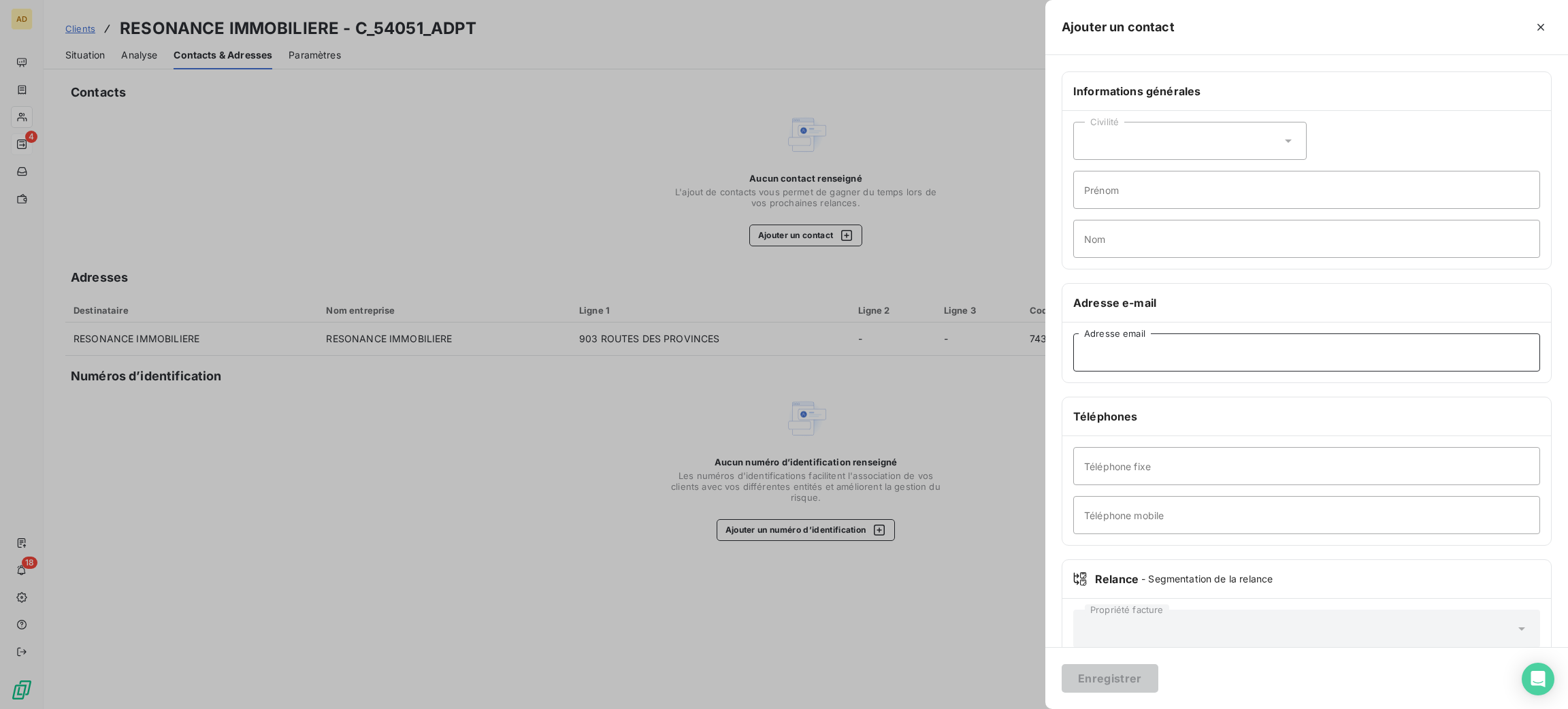
click at [1112, 349] on input "Adresse email" at bounding box center [1307, 352] width 467 height 38
paste input "[EMAIL_ADDRESS][DOMAIN_NAME]"
type input "[EMAIL_ADDRESS][DOMAIN_NAME]"
click at [1113, 679] on button "Enregistrer" at bounding box center [1110, 679] width 97 height 29
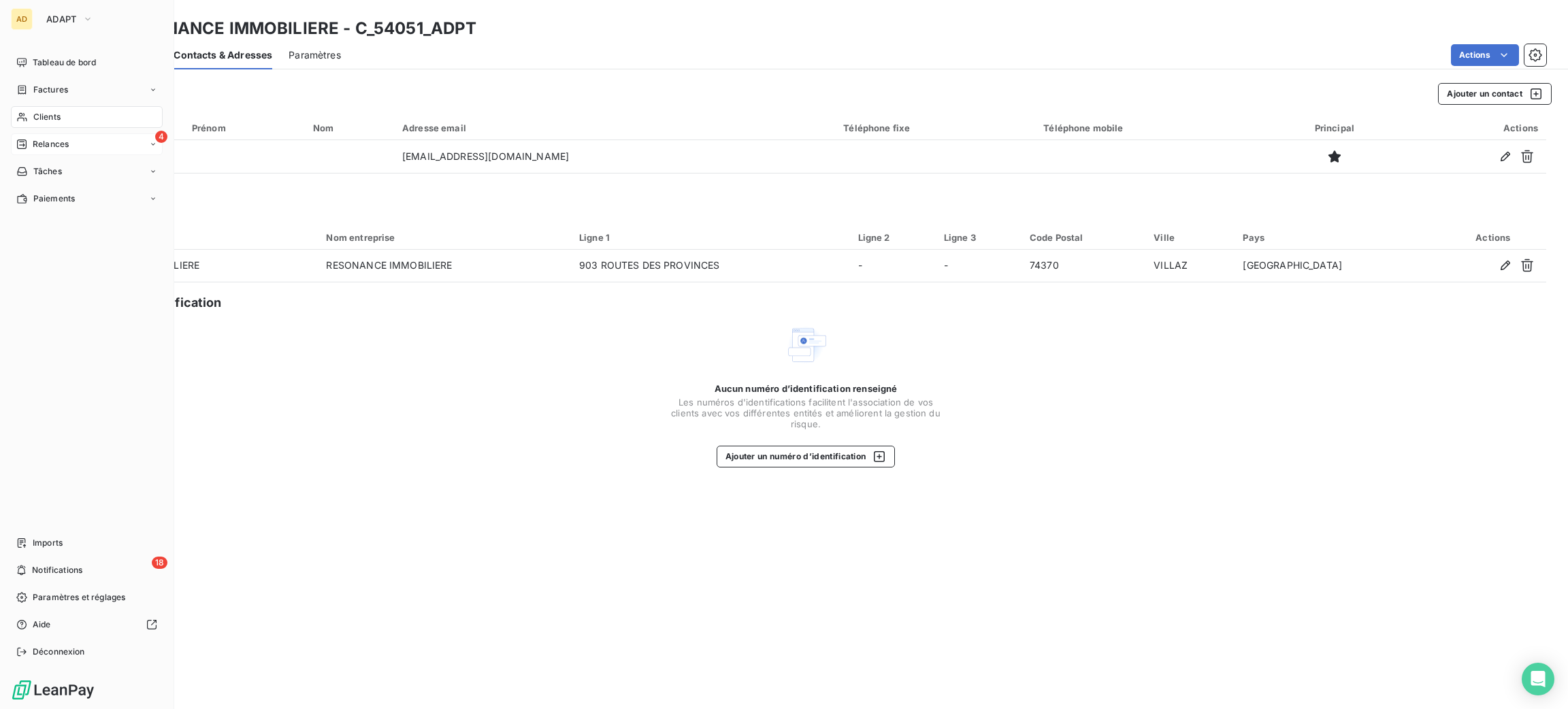
click at [42, 139] on span "Relances" at bounding box center [50, 144] width 36 height 12
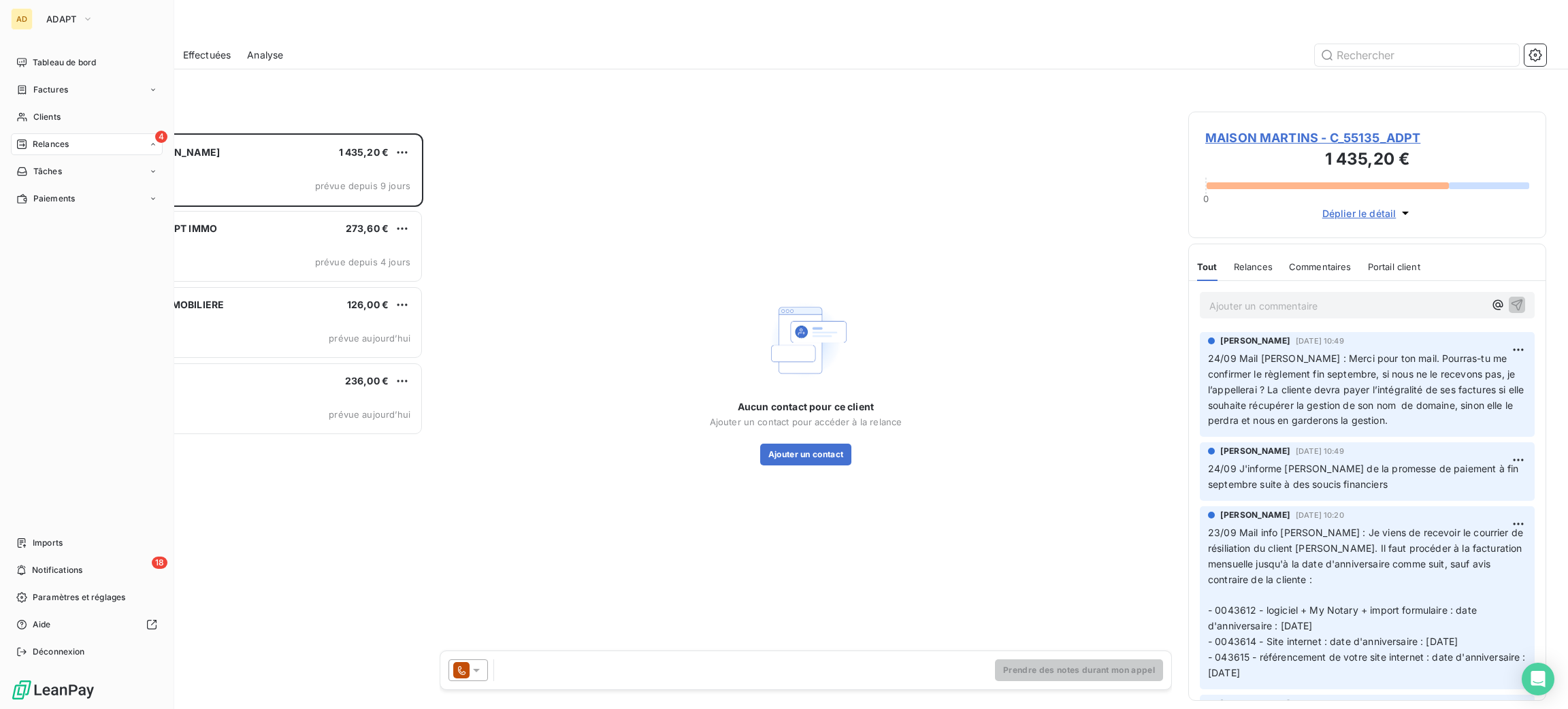
scroll to position [560, 342]
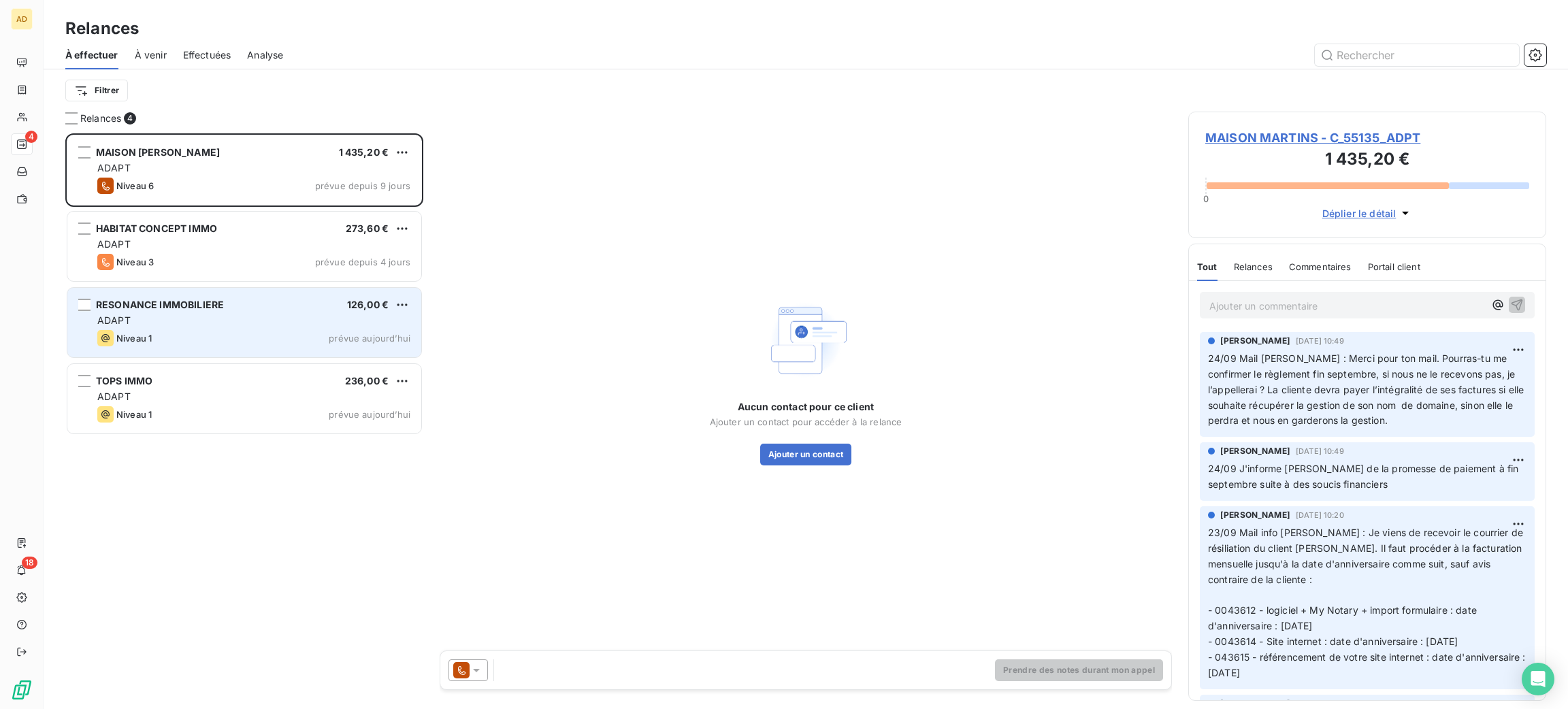
click at [247, 314] on div "ADAPT" at bounding box center [254, 320] width 313 height 14
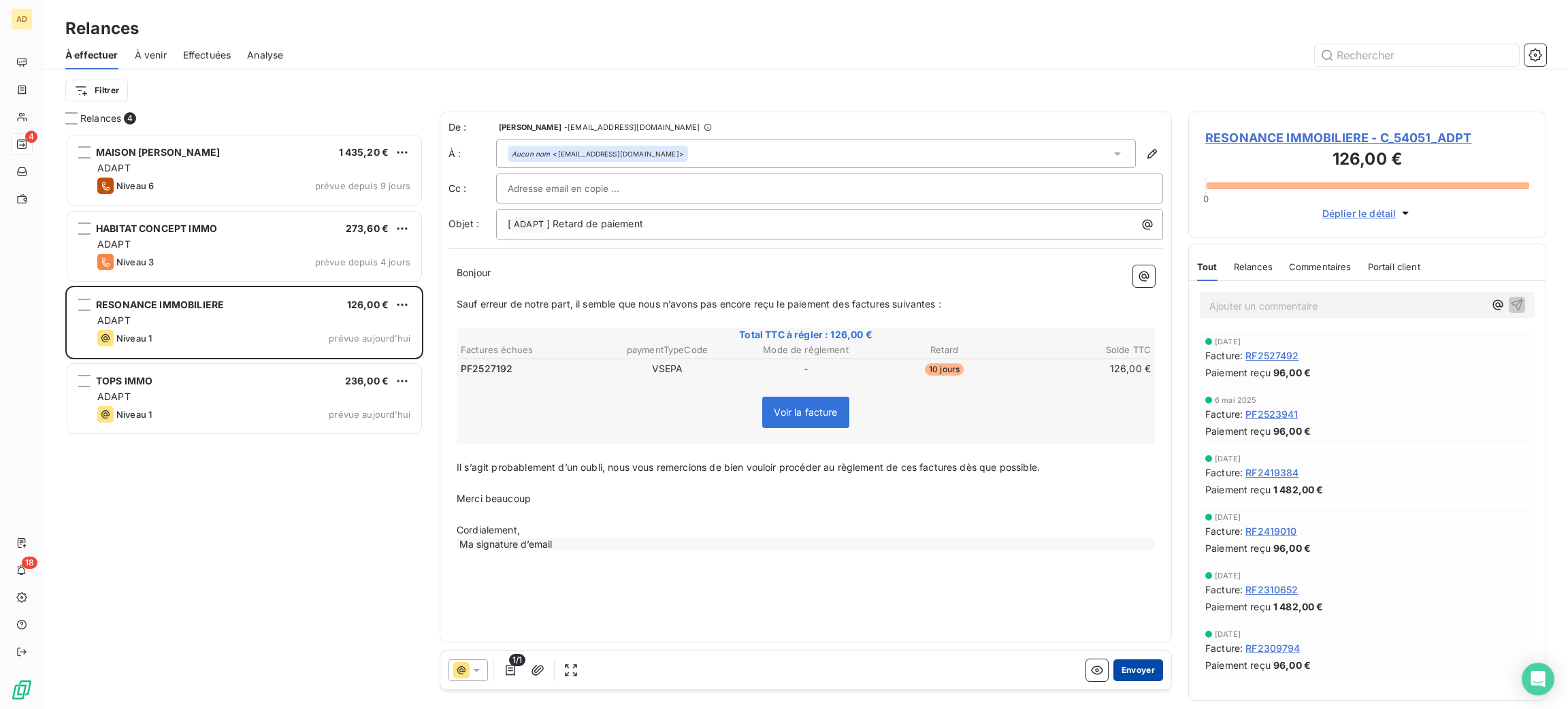
click at [1140, 669] on button "Envoyer" at bounding box center [1138, 670] width 50 height 22
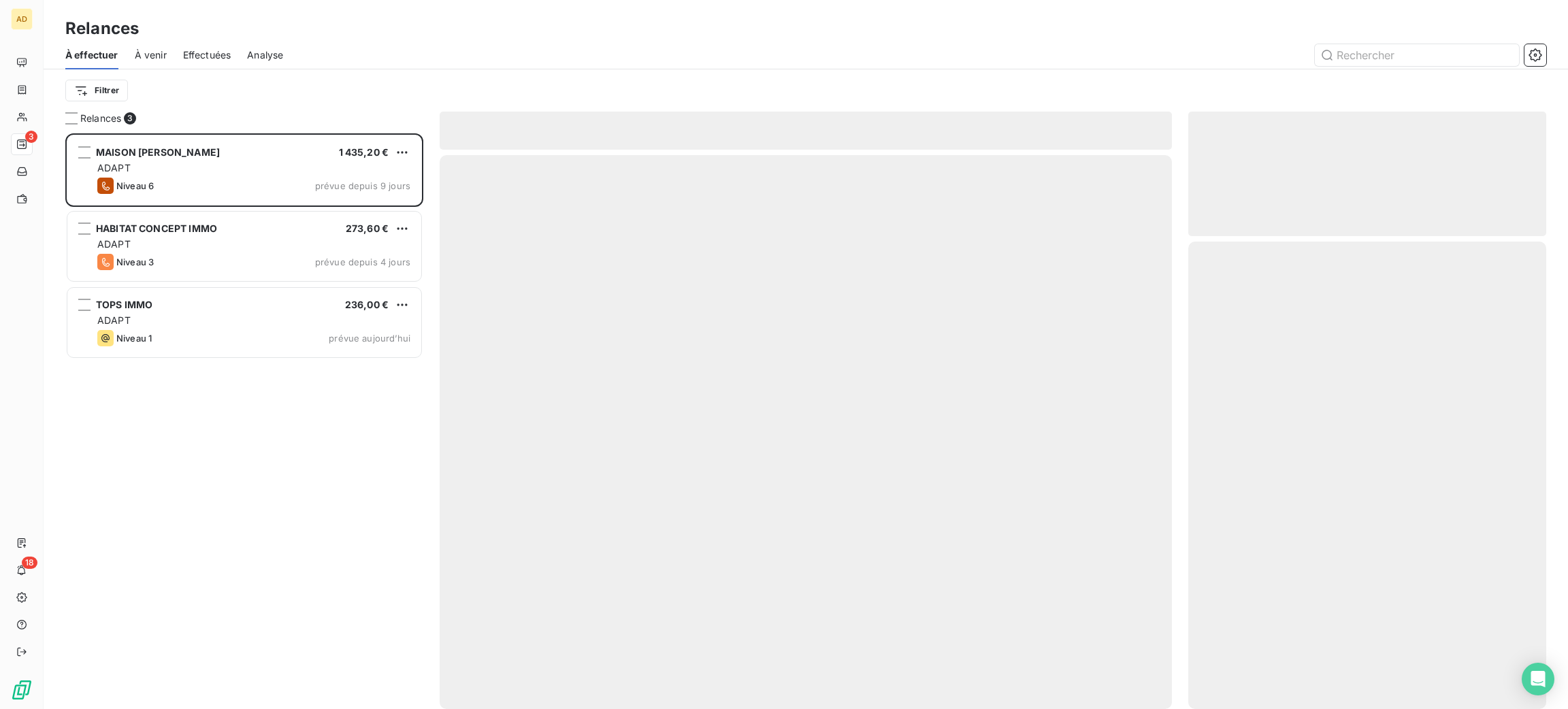
drag, startPoint x: 1140, startPoint y: 669, endPoint x: 681, endPoint y: 344, distance: 562.4
click at [681, 344] on div at bounding box center [806, 432] width 732 height 554
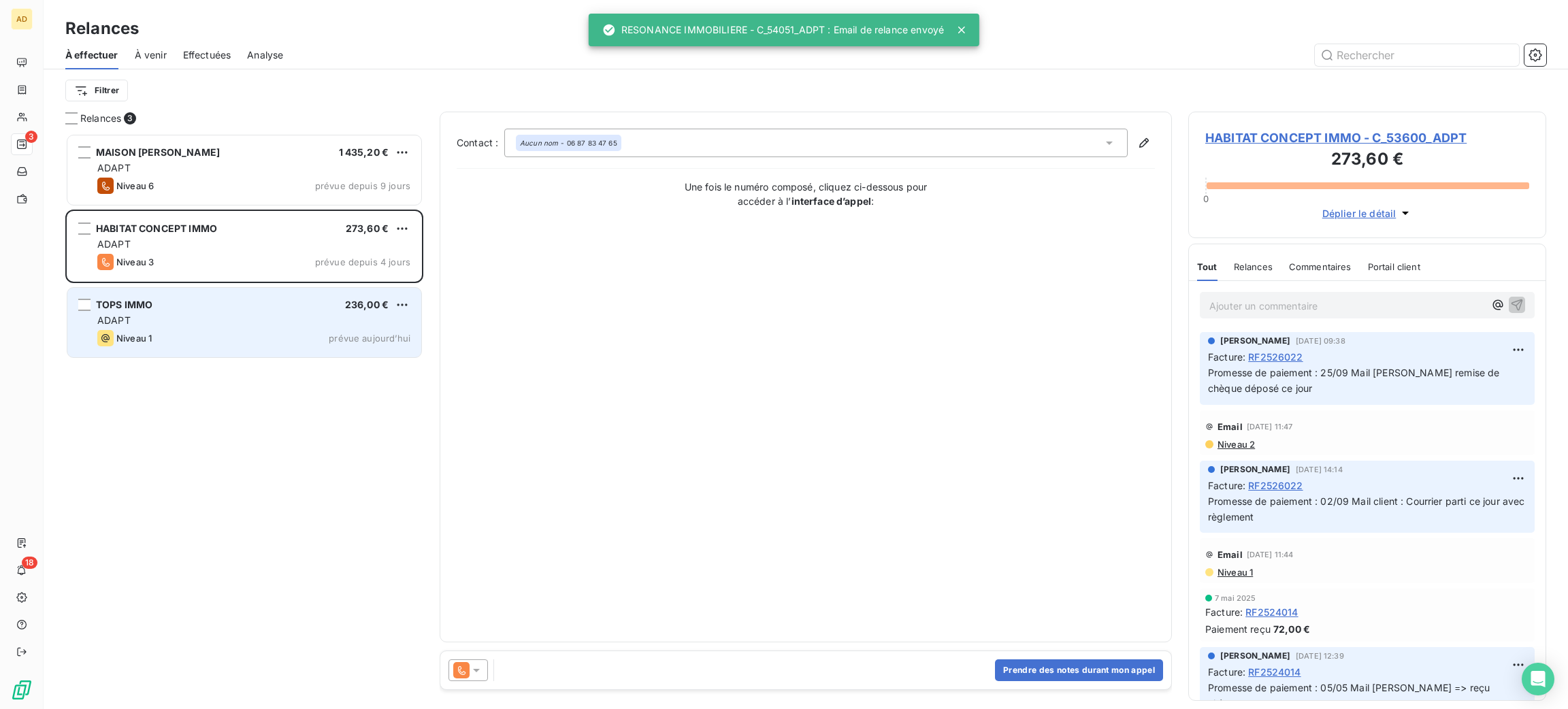
click at [256, 341] on div "Niveau 1 prévue aujourd’hui" at bounding box center [254, 338] width 313 height 17
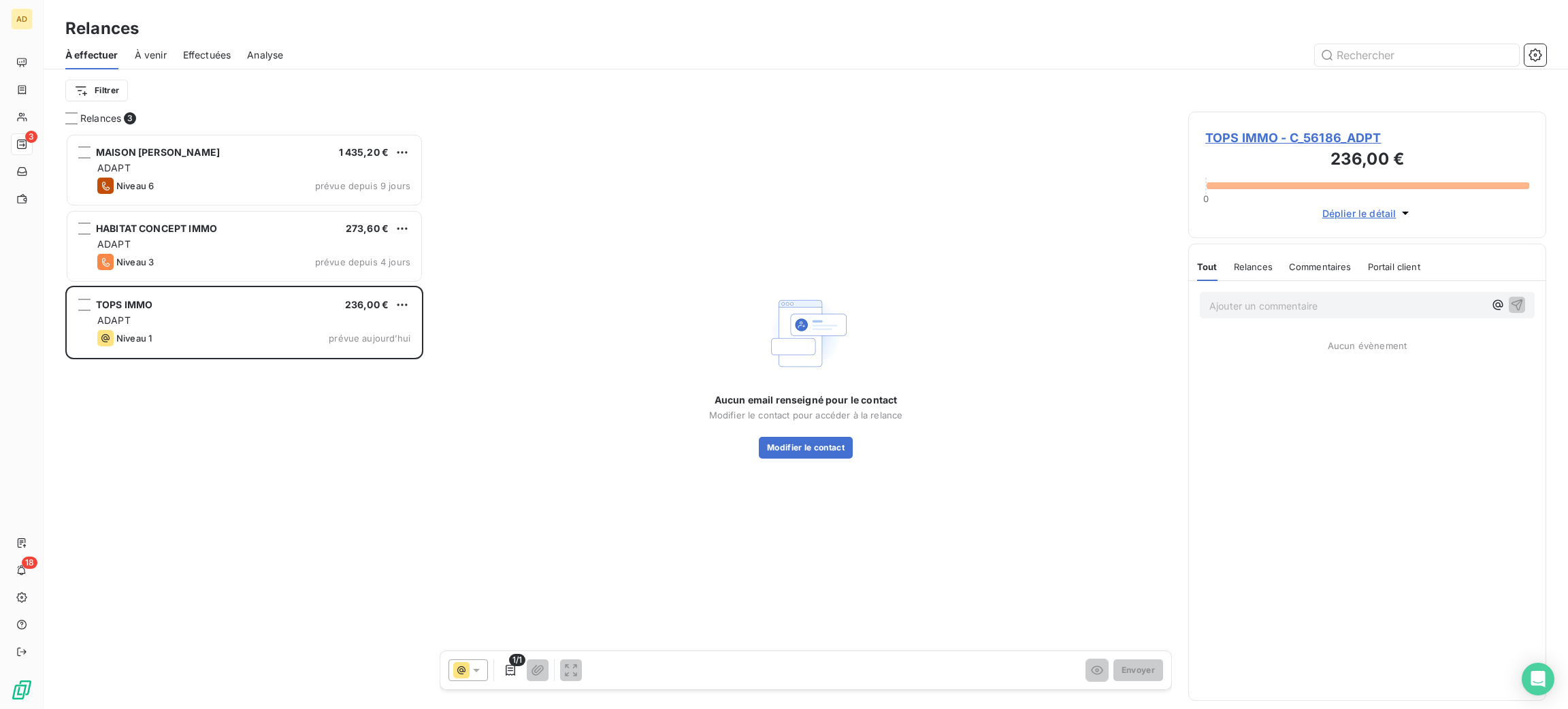
click at [1242, 142] on span "TOPS IMMO - C_56186_ADPT" at bounding box center [1367, 137] width 324 height 18
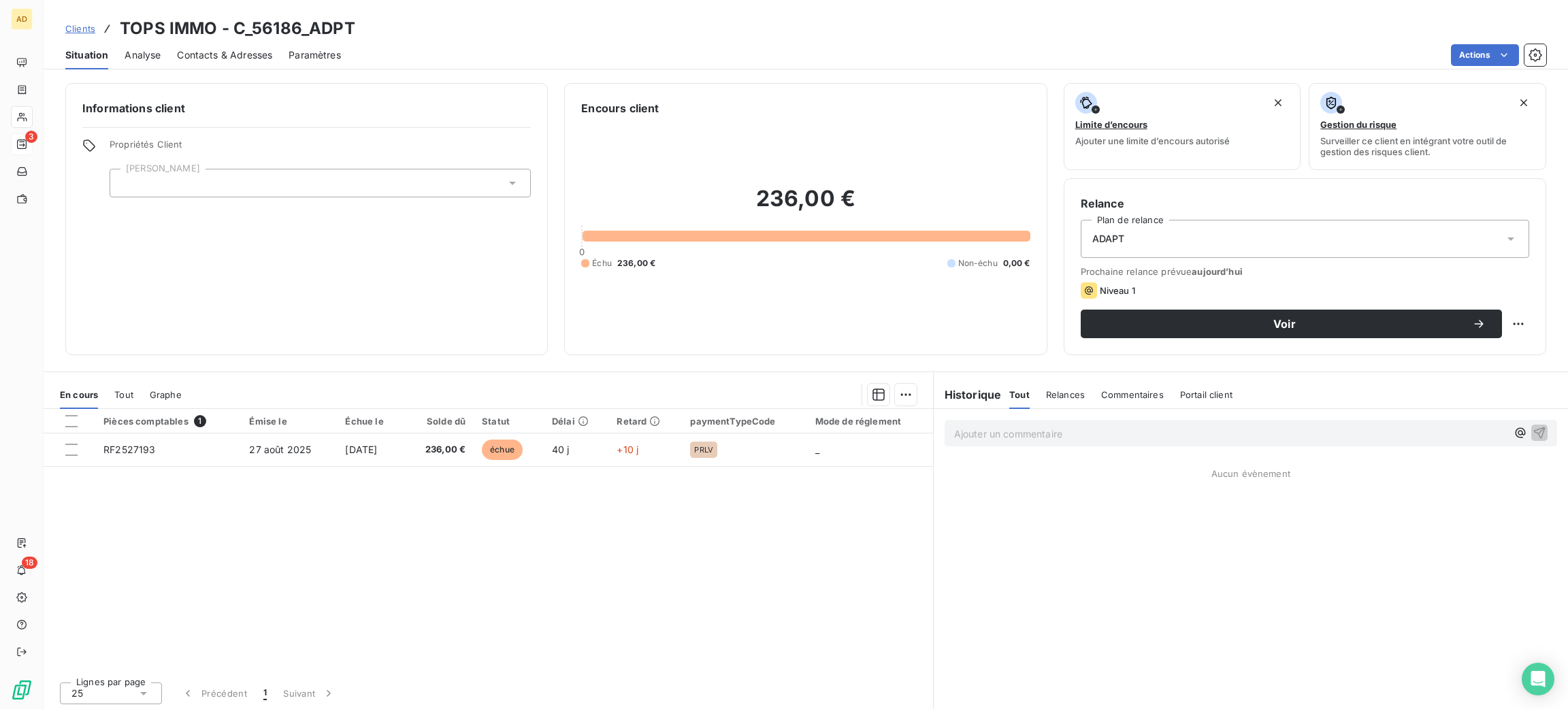
click at [243, 51] on span "Contacts & Adresses" at bounding box center [224, 55] width 95 height 14
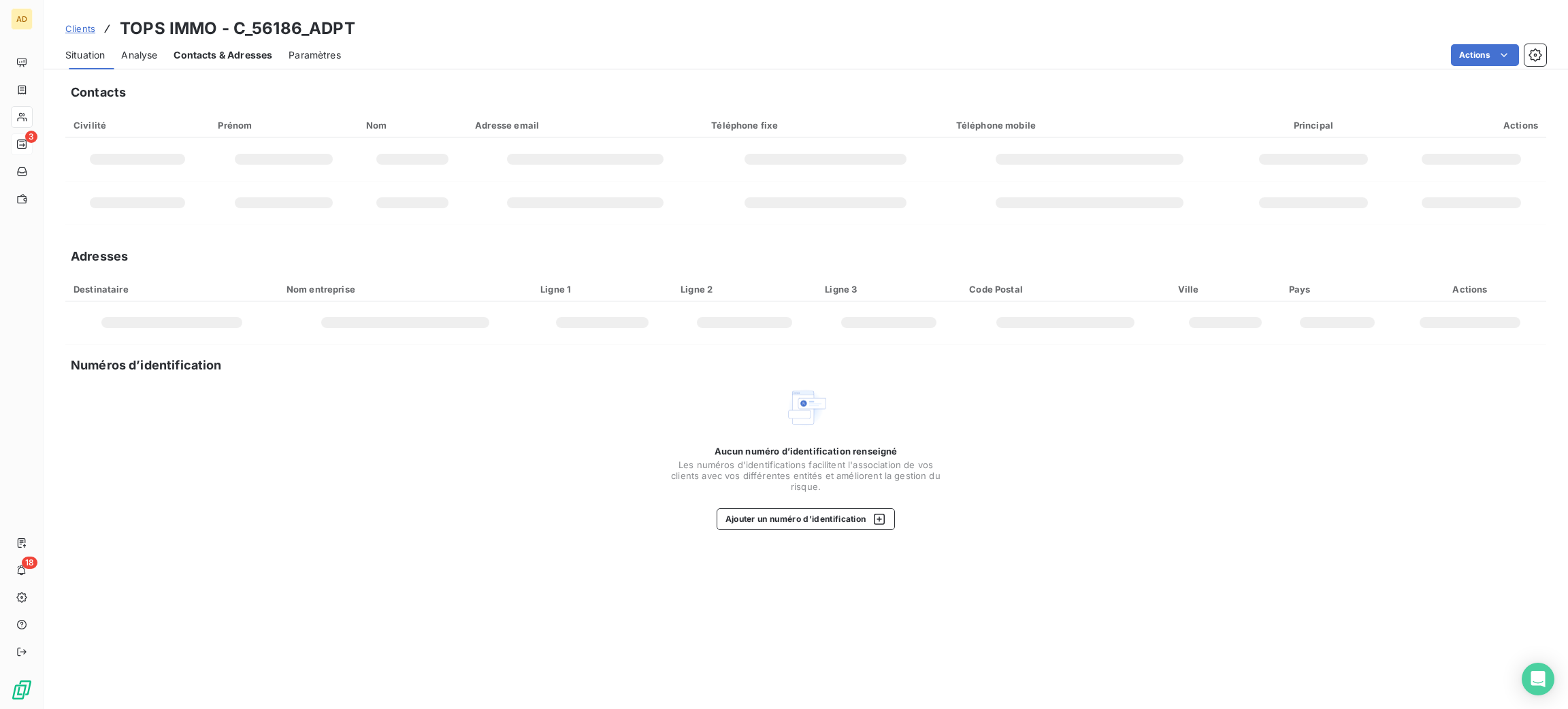
click at [243, 51] on span "Contacts & Adresses" at bounding box center [223, 55] width 99 height 14
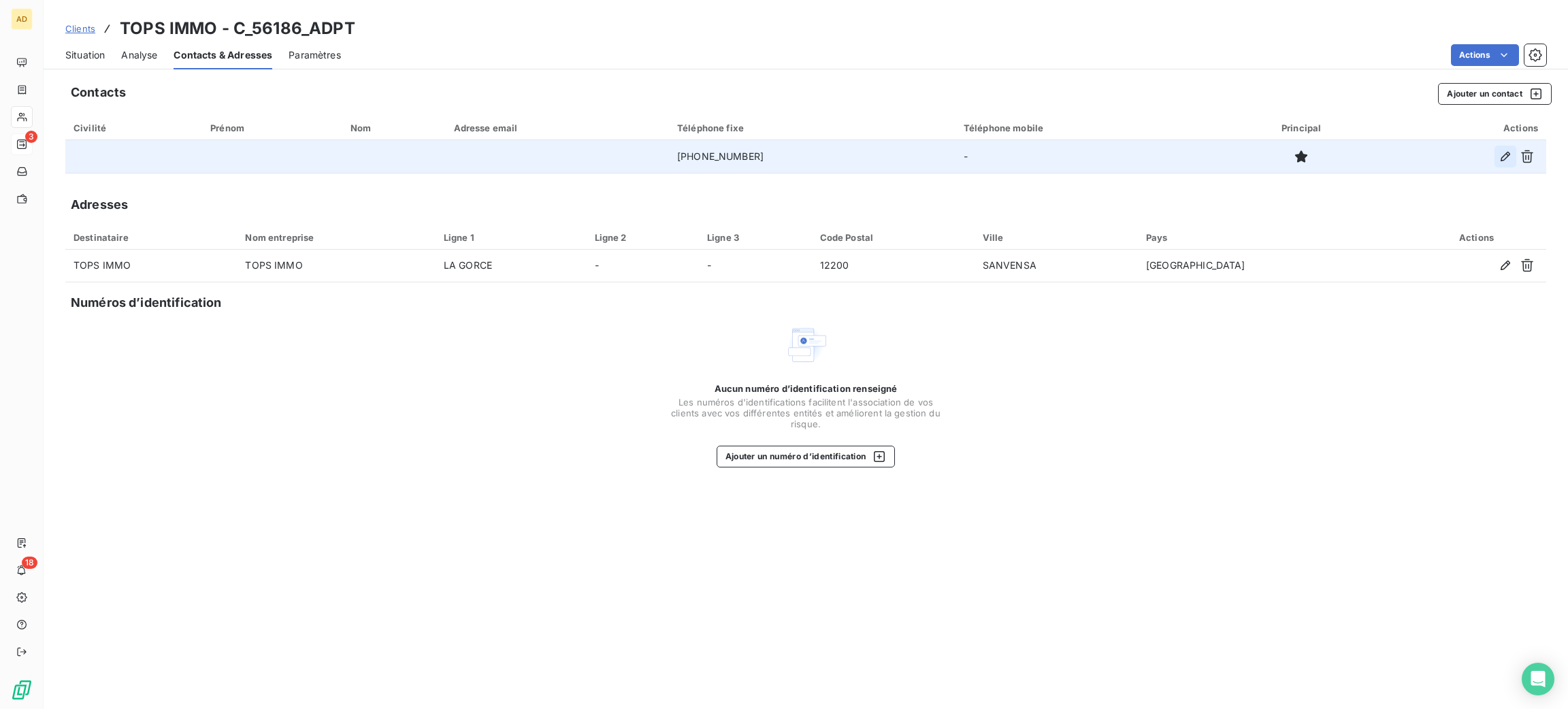
click at [1502, 159] on icon "button" at bounding box center [1505, 156] width 14 height 14
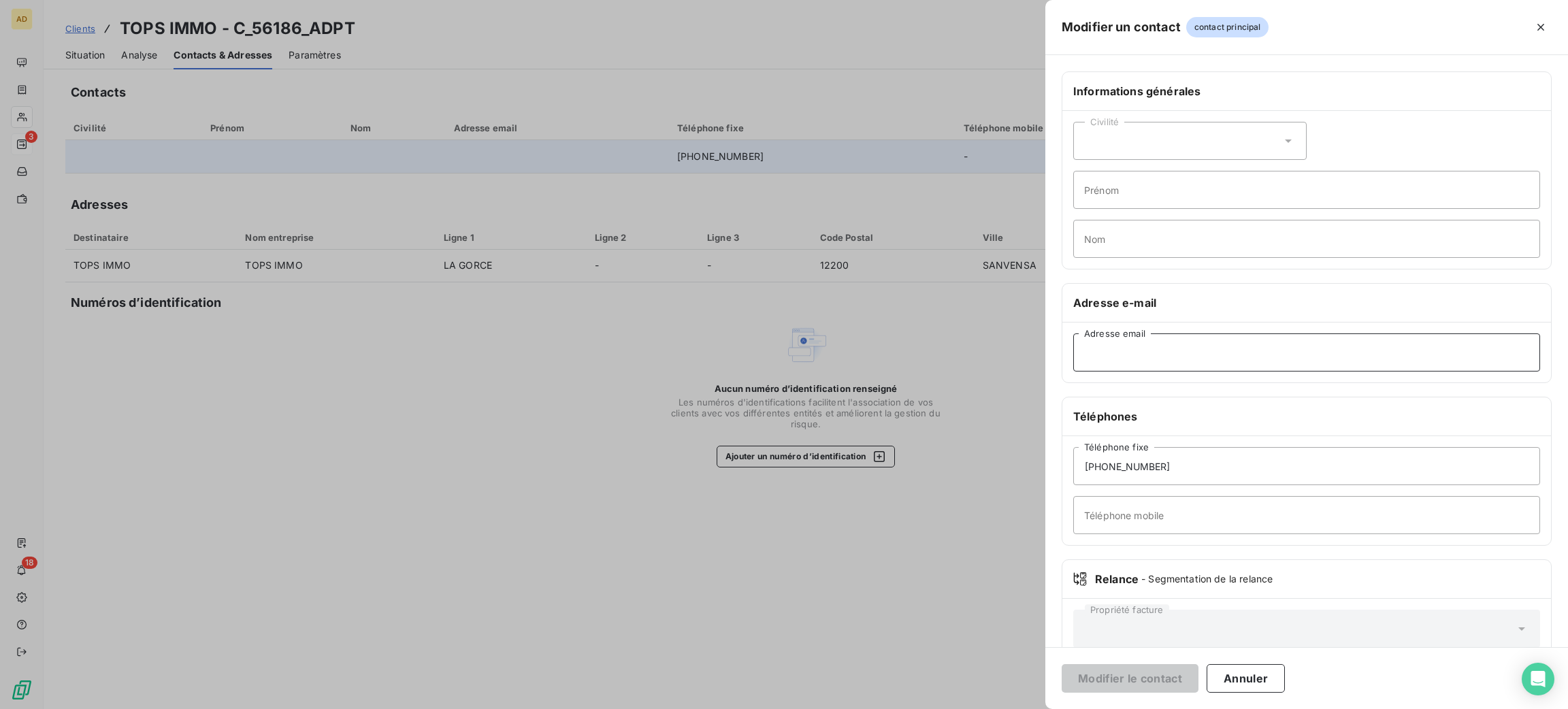
click at [1261, 349] on input "Adresse email" at bounding box center [1307, 352] width 467 height 38
paste input "[PERSON_NAME][EMAIL_ADDRESS][DOMAIN_NAME]"
type input "[PERSON_NAME][EMAIL_ADDRESS][DOMAIN_NAME]"
click at [1108, 679] on button "Modifier le contact" at bounding box center [1130, 679] width 137 height 29
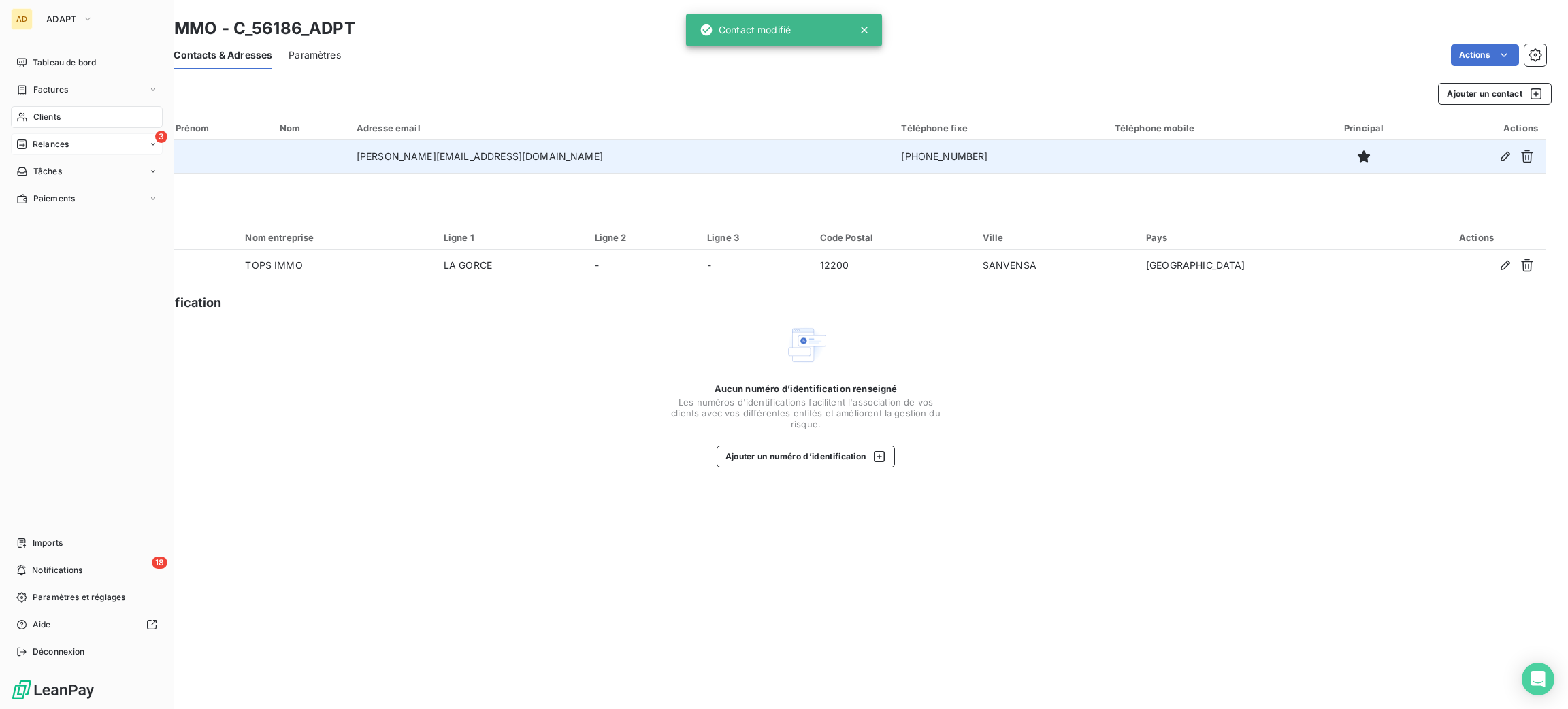
click at [43, 152] on div "3 Relances" at bounding box center [87, 144] width 152 height 22
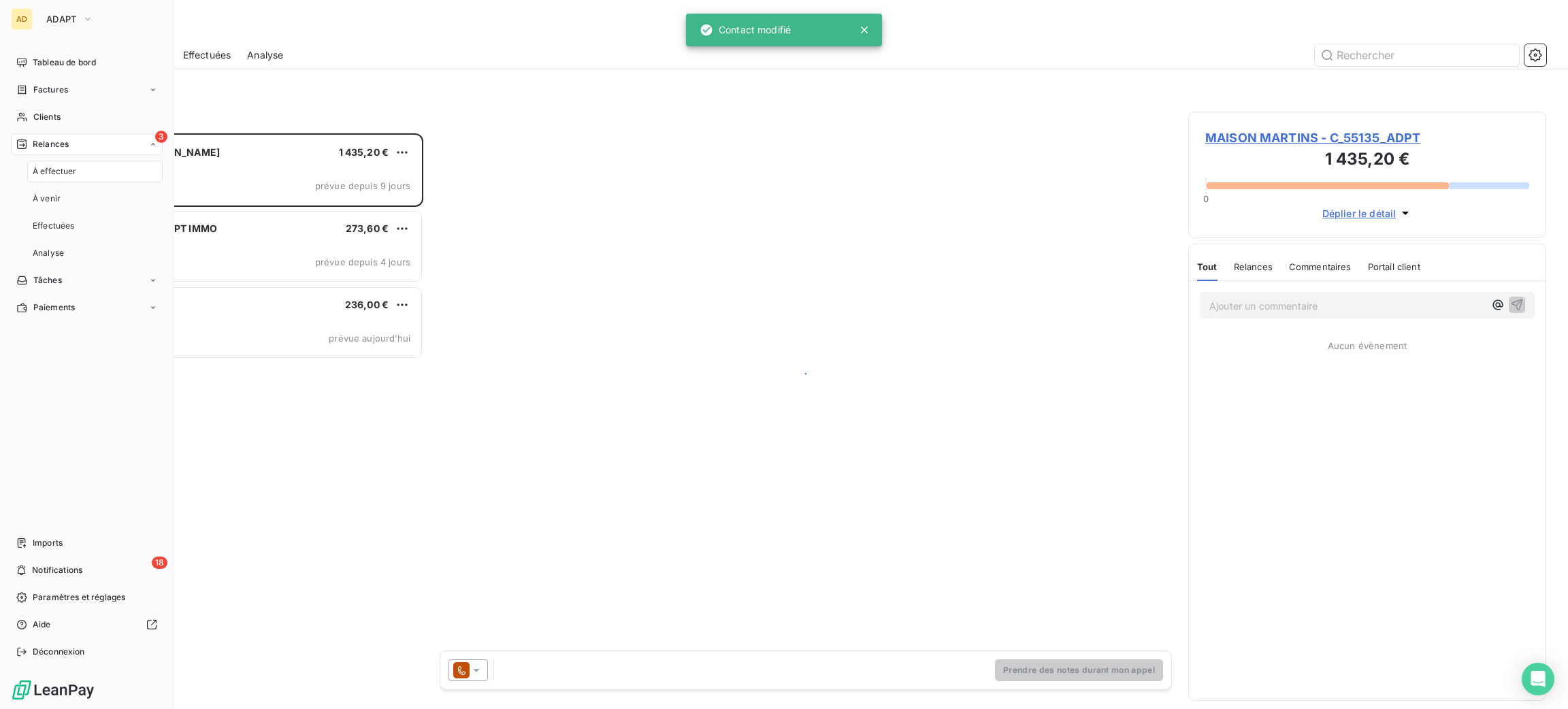
scroll to position [560, 342]
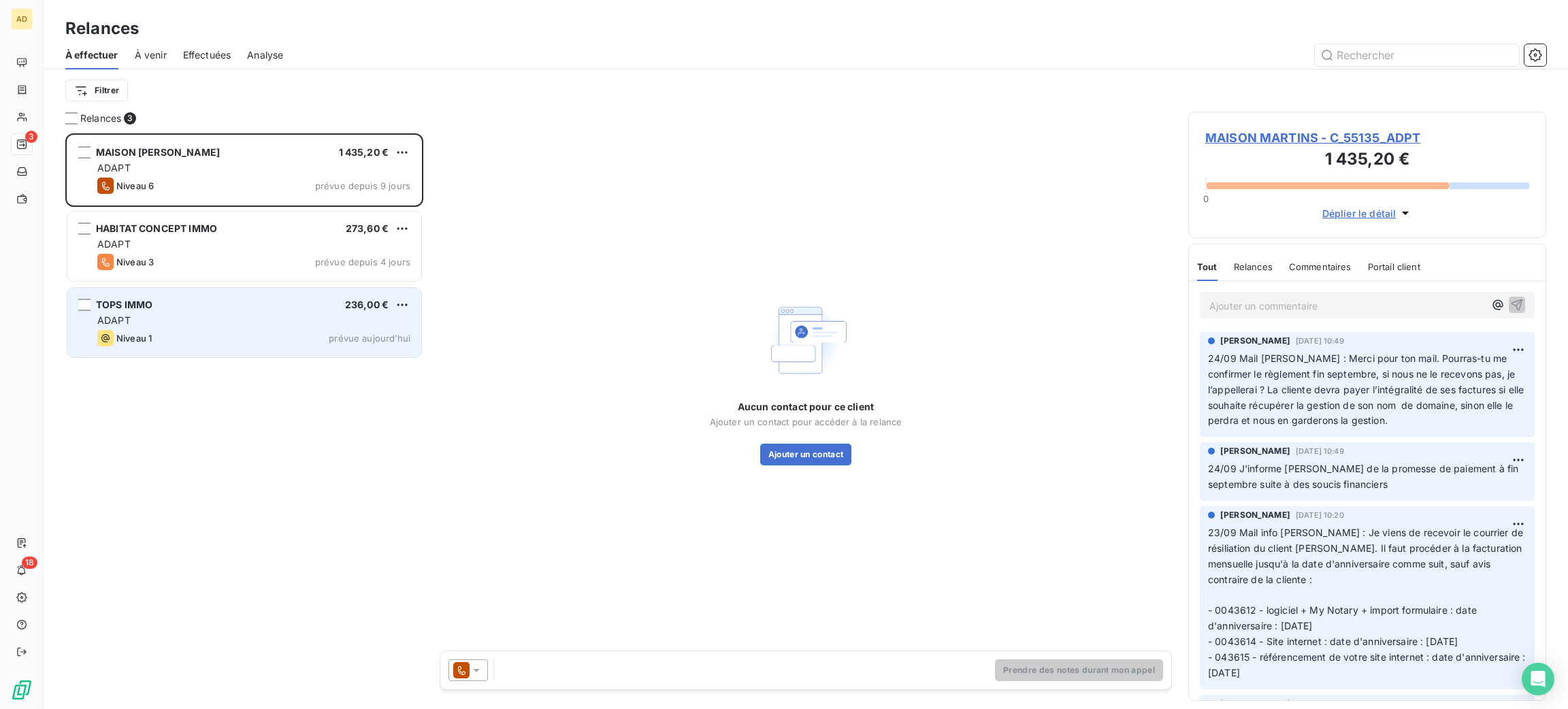
click at [313, 310] on div "TOPS IMMO 236,00 €" at bounding box center [254, 304] width 313 height 12
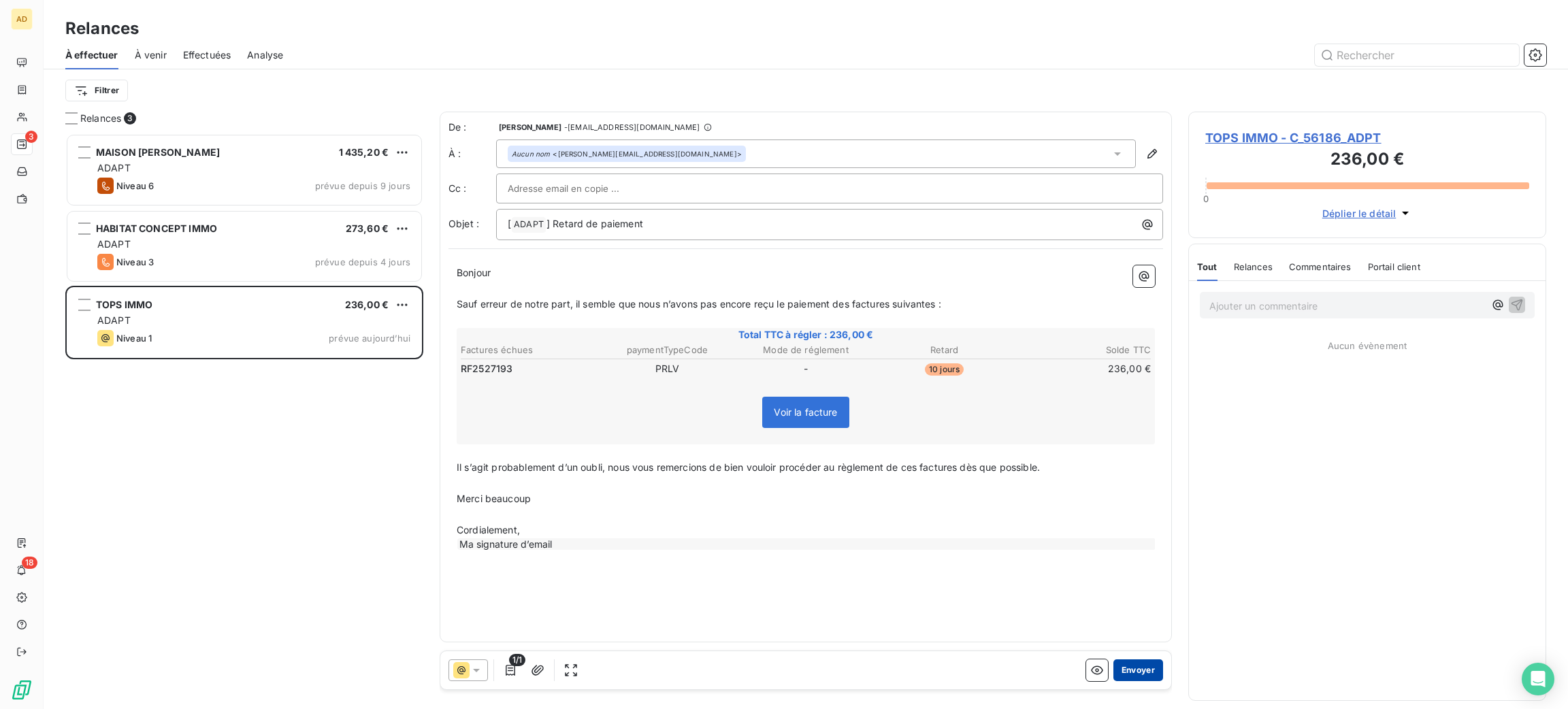
click at [1122, 659] on button "Envoyer" at bounding box center [1138, 670] width 50 height 22
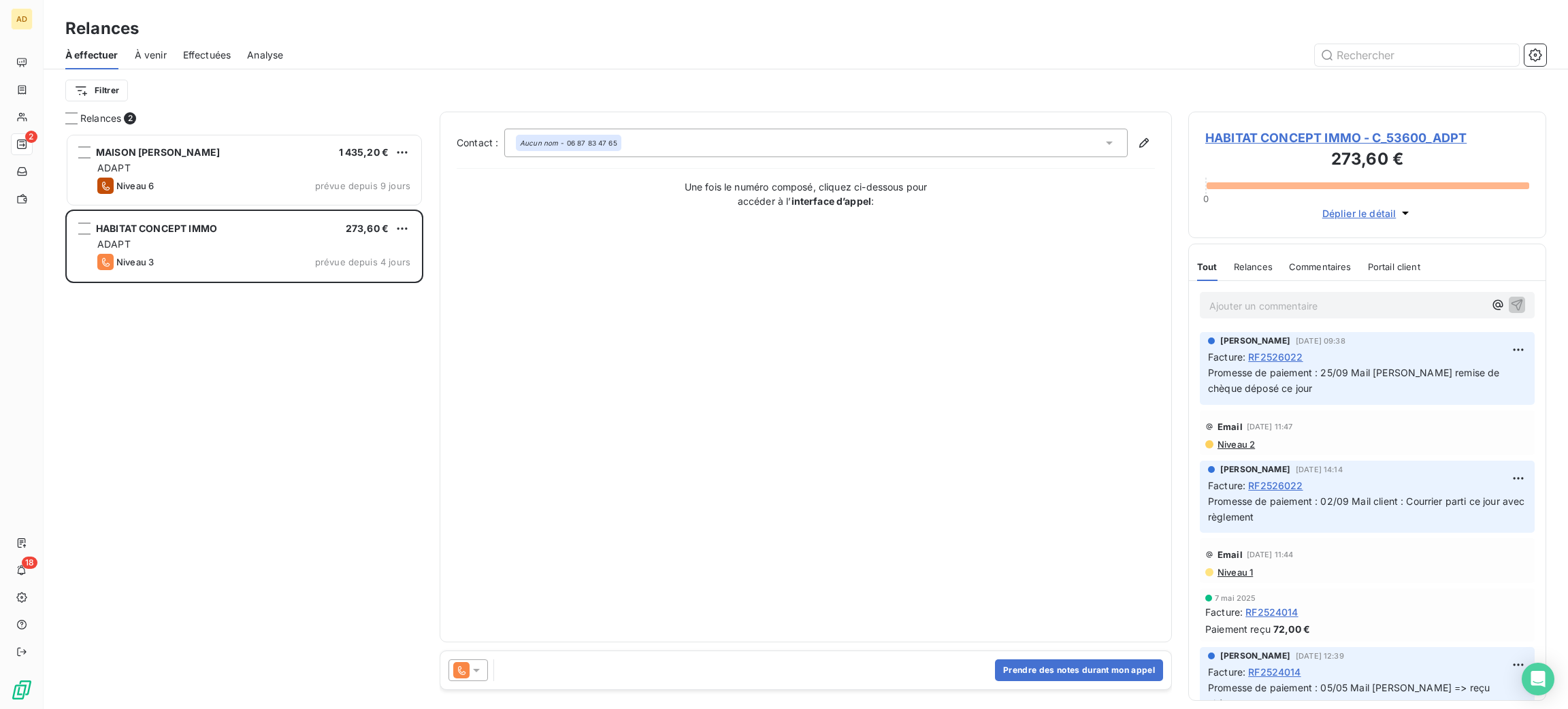
click at [1265, 144] on span "HABITAT CONCEPT IMMO - C_53600_ADPT" at bounding box center [1367, 137] width 324 height 18
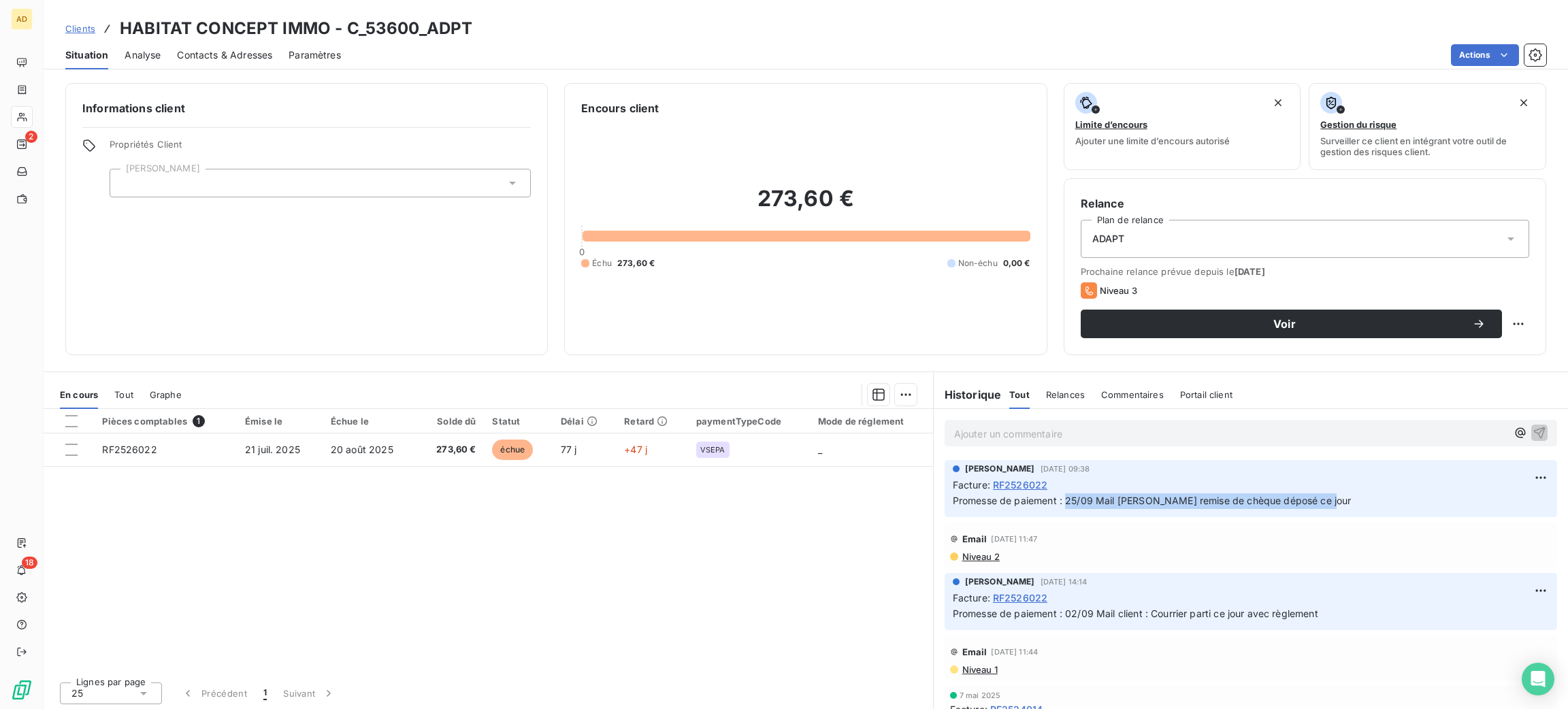
drag, startPoint x: 1321, startPoint y: 502, endPoint x: 1055, endPoint y: 512, distance: 266.2
click at [1055, 512] on div "[PERSON_NAME] [DATE] 09:38 Facture : RF2526022 Promesse de paiement : 25/09 Mai…" at bounding box center [1252, 488] width 613 height 57
copy span "25/09 Mail [PERSON_NAME] remise de chèque déposé ce jour"
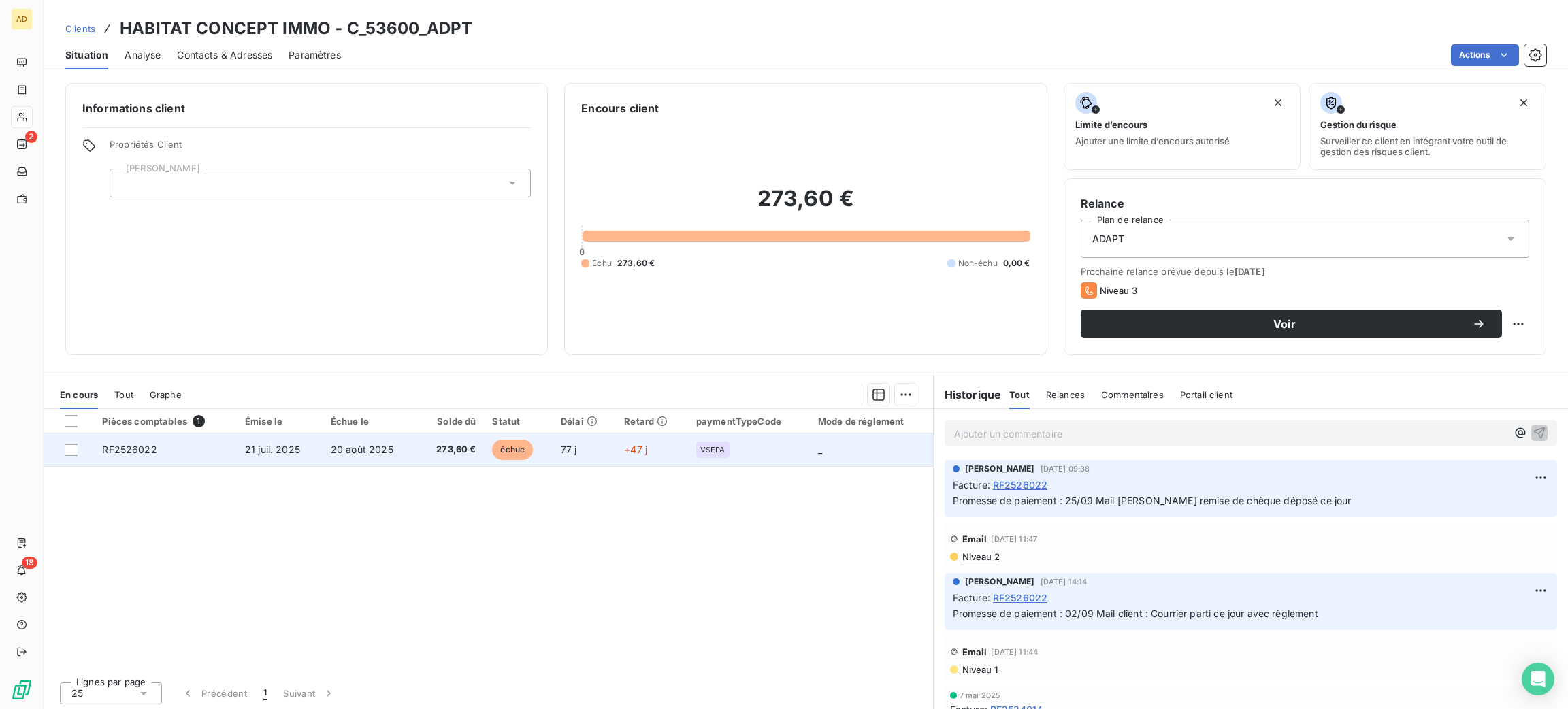
click at [329, 463] on td "20 août 2025" at bounding box center [370, 449] width 94 height 32
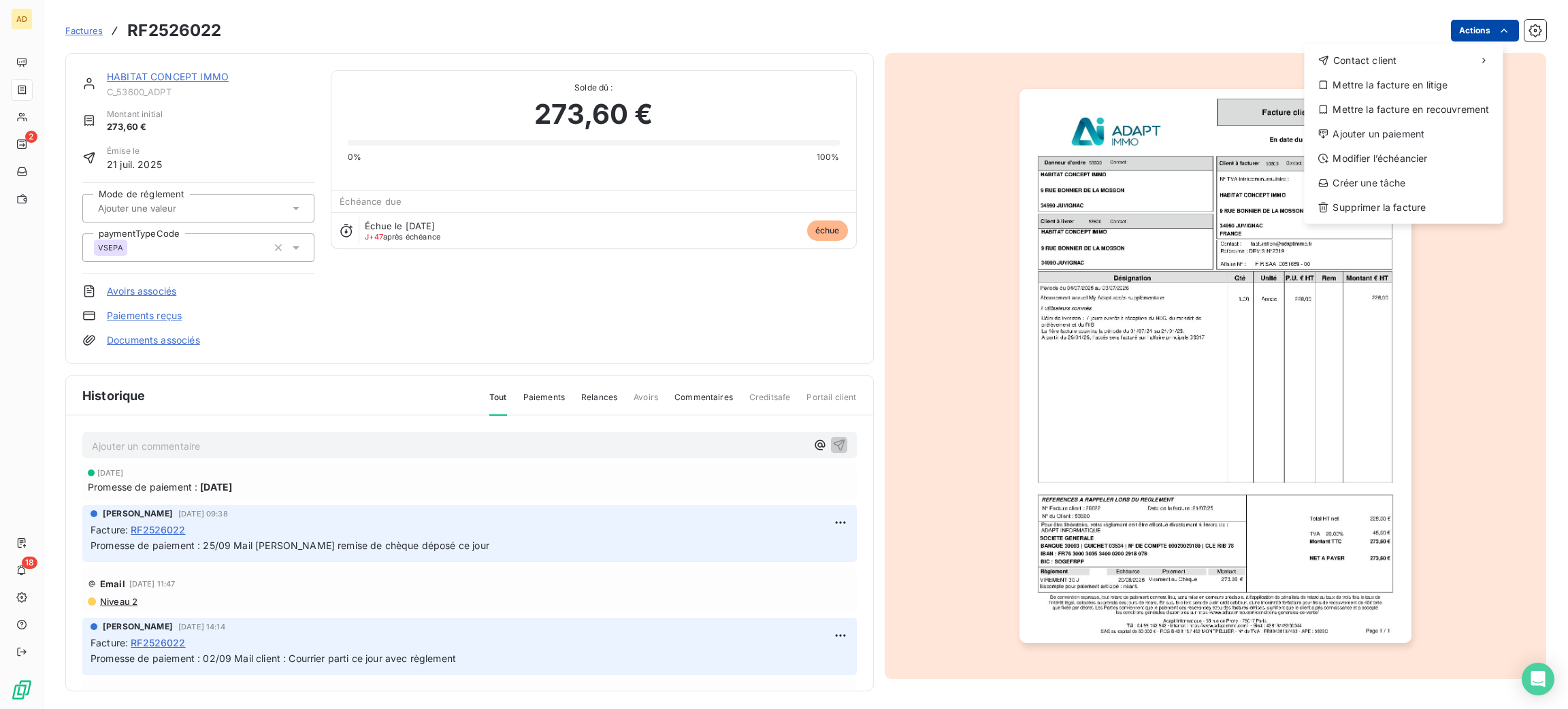
click at [1461, 29] on html "AD 2 18 Factures RF2526022 Actions Contact client Mettre la facture en litige M…" at bounding box center [784, 354] width 1568 height 709
click at [1422, 137] on div "Ajouter un paiement" at bounding box center [1404, 134] width 188 height 22
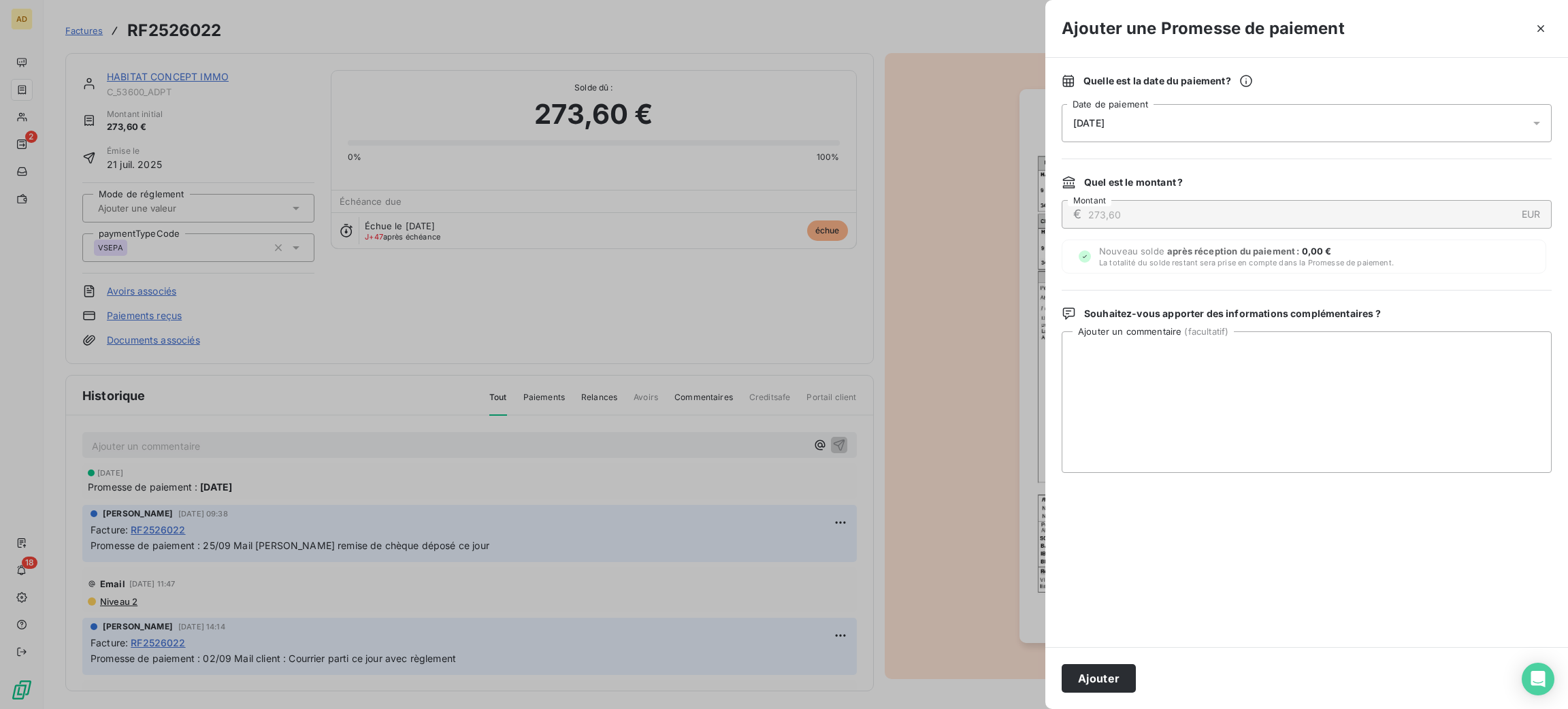
click at [1380, 130] on div "[DATE]" at bounding box center [1307, 122] width 490 height 38
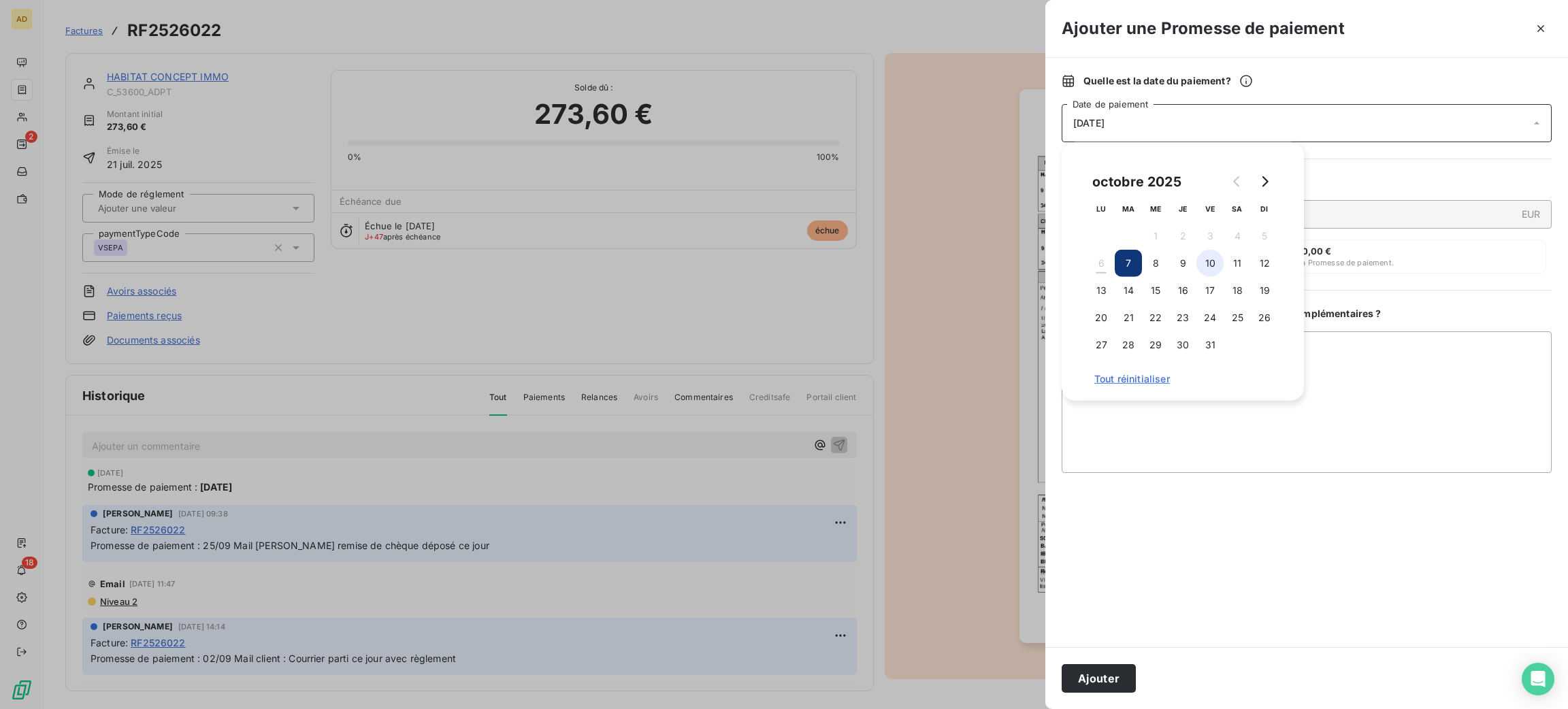
click at [1208, 262] on button "10" at bounding box center [1210, 264] width 27 height 27
click at [1365, 370] on textarea "Ajouter un commentaire ( facultatif )" at bounding box center [1307, 402] width 490 height 141
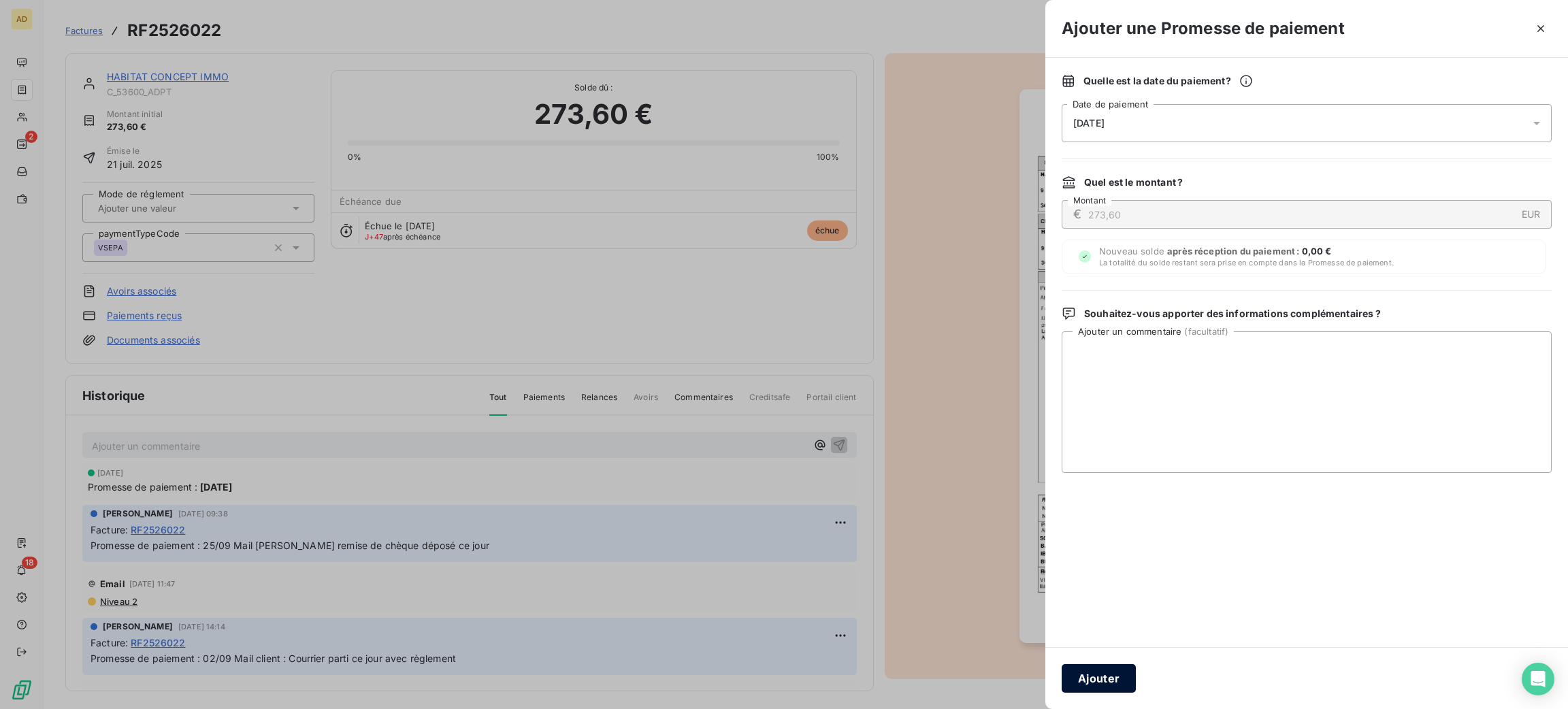
click at [1102, 677] on button "Ajouter" at bounding box center [1099, 679] width 74 height 29
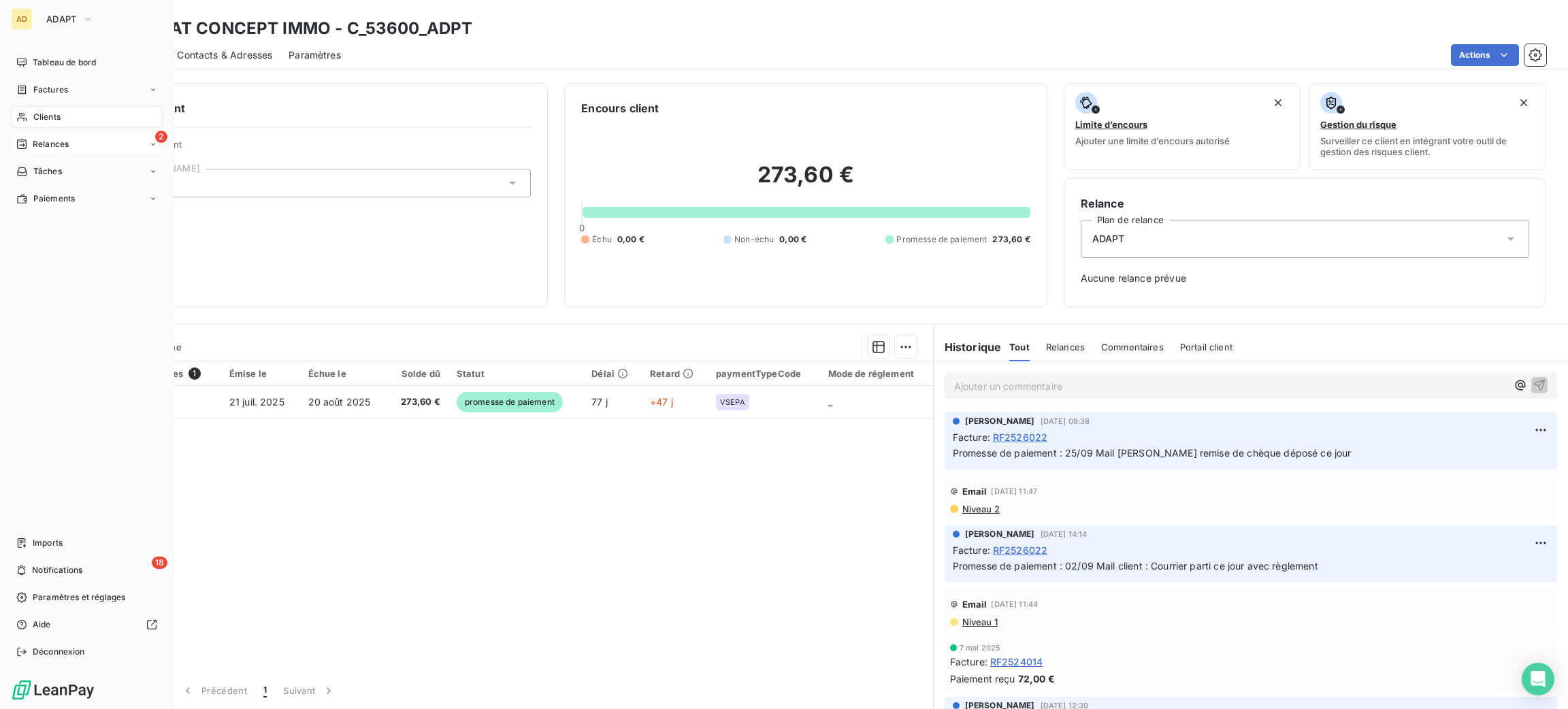
click at [47, 135] on div "2 Relances" at bounding box center [87, 144] width 152 height 22
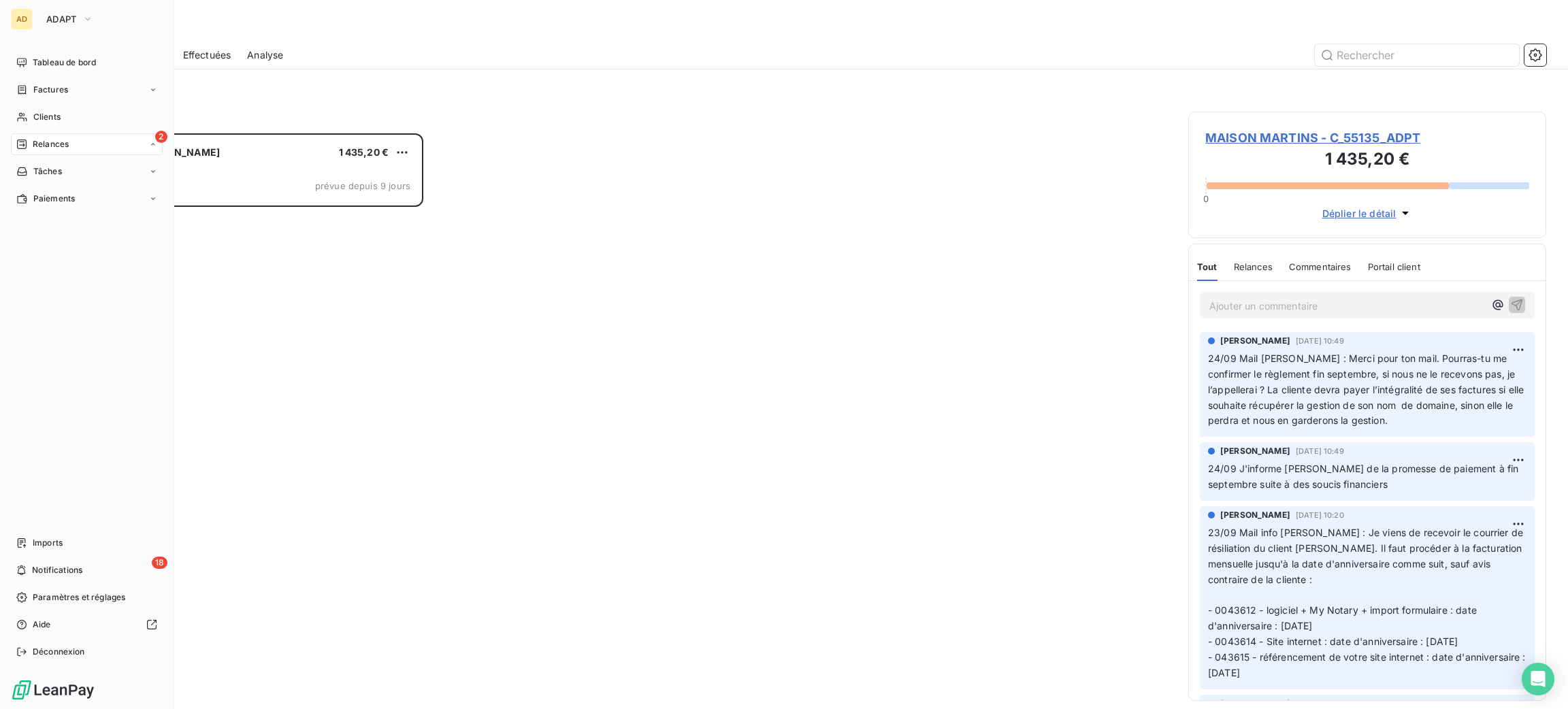
scroll to position [560, 342]
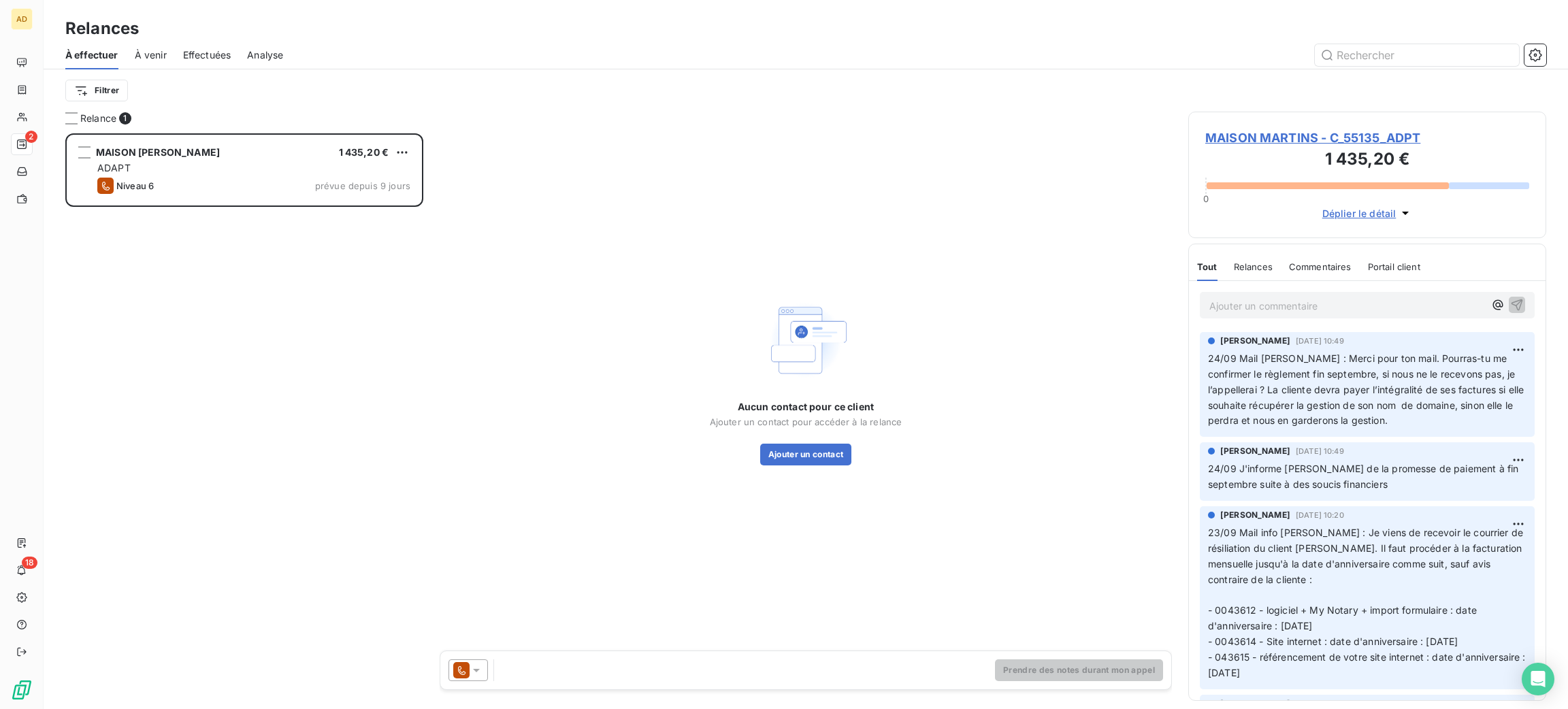
click at [1222, 137] on span "MAISON MARTINS - C_55135_ADPT" at bounding box center [1367, 137] width 324 height 18
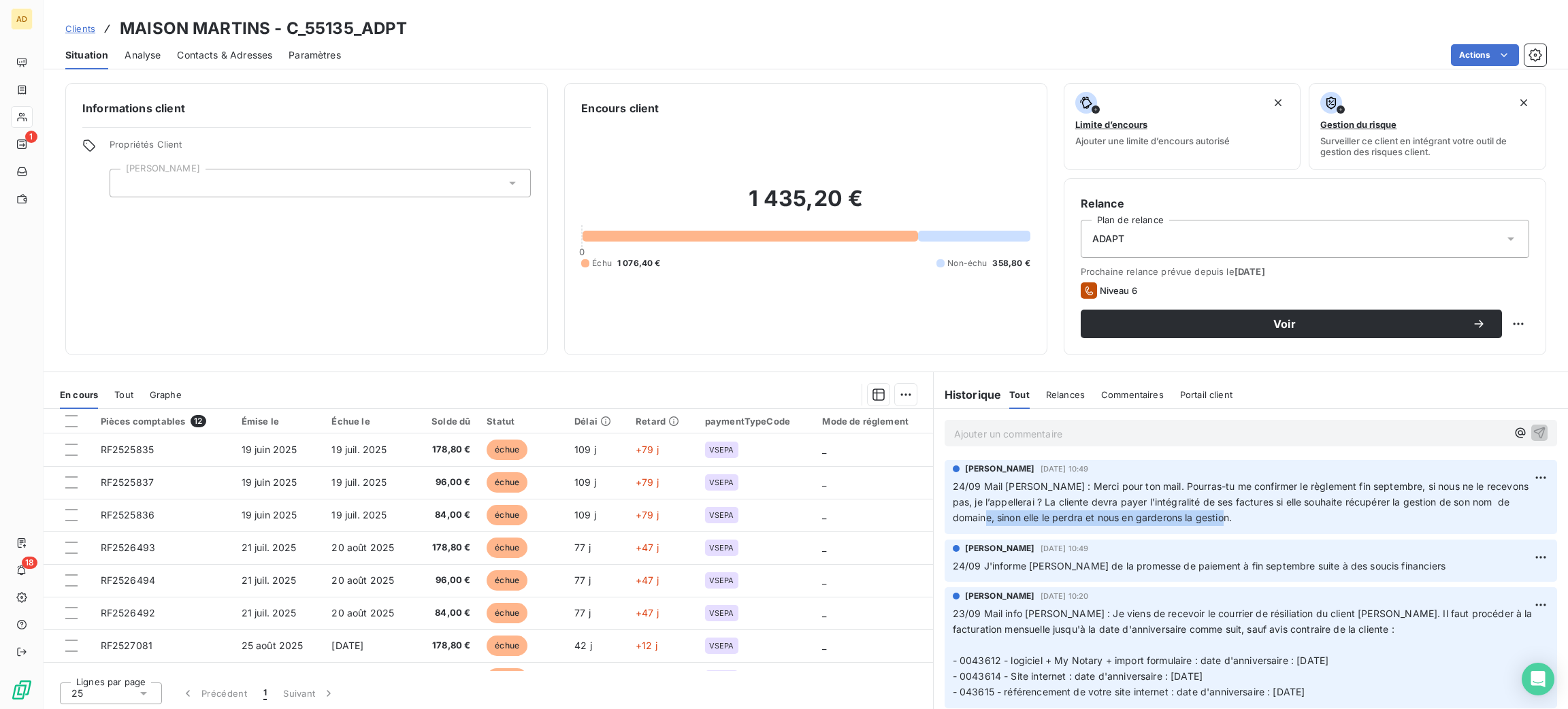
drag, startPoint x: 1240, startPoint y: 513, endPoint x: 990, endPoint y: 532, distance: 250.7
click at [990, 532] on div "[PERSON_NAME] [DATE] 10:49 24/09 Mail [PERSON_NAME] : Merci pour ton mail. Pour…" at bounding box center [1252, 496] width 613 height 74
copy span "sinon elle le perdra et nous en garderons la gestion."
click at [1010, 426] on p "Ajouter un commentaire ﻿" at bounding box center [1231, 434] width 553 height 17
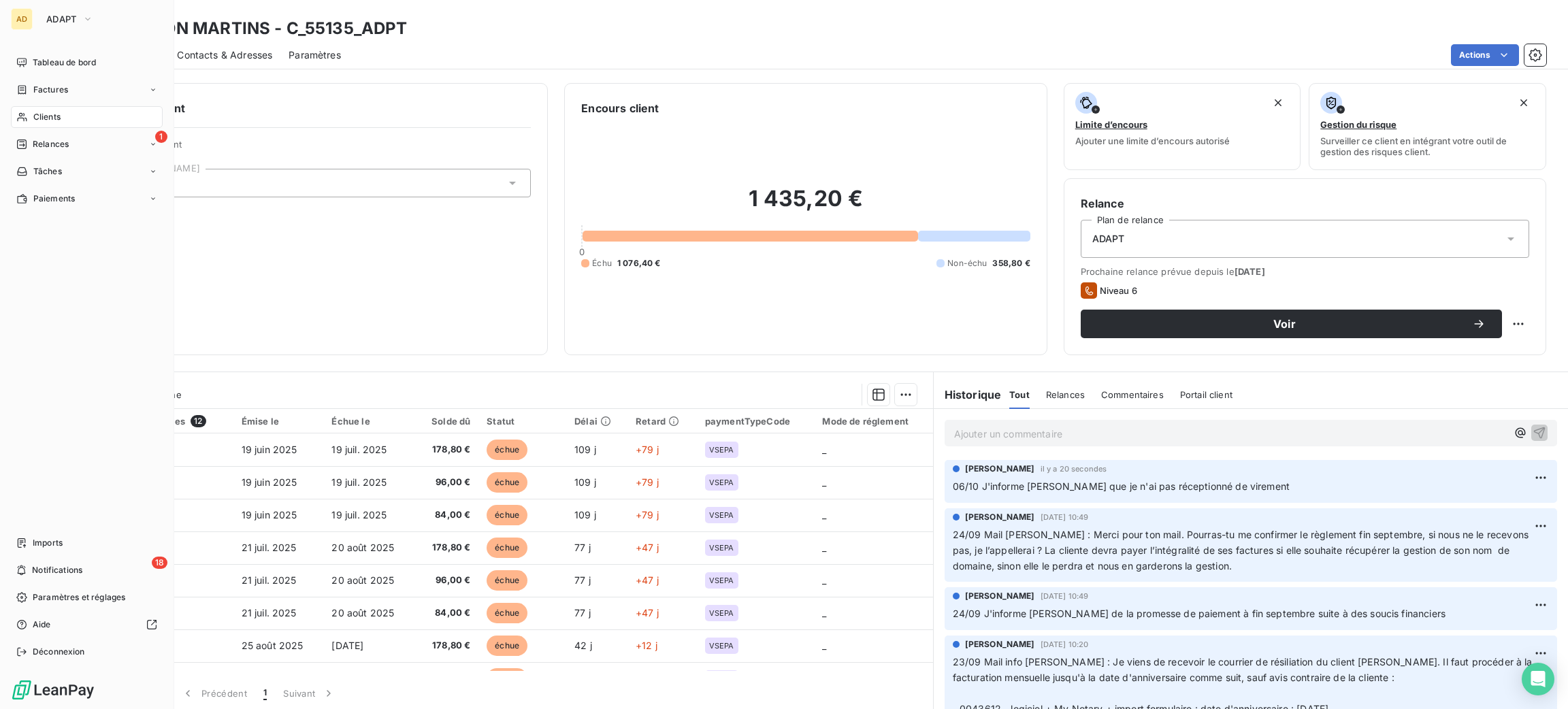
click at [35, 142] on span "Relances" at bounding box center [50, 144] width 36 height 12
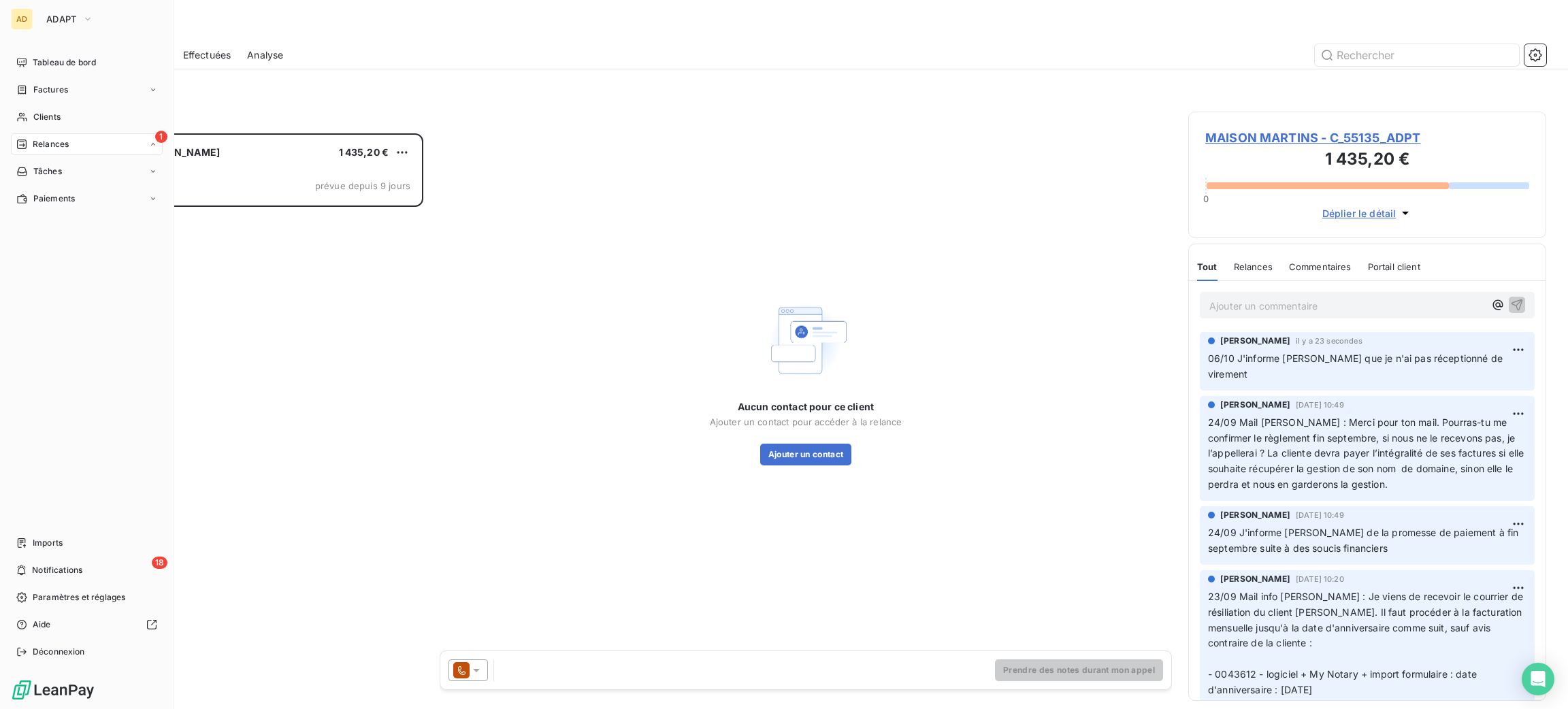
scroll to position [560, 342]
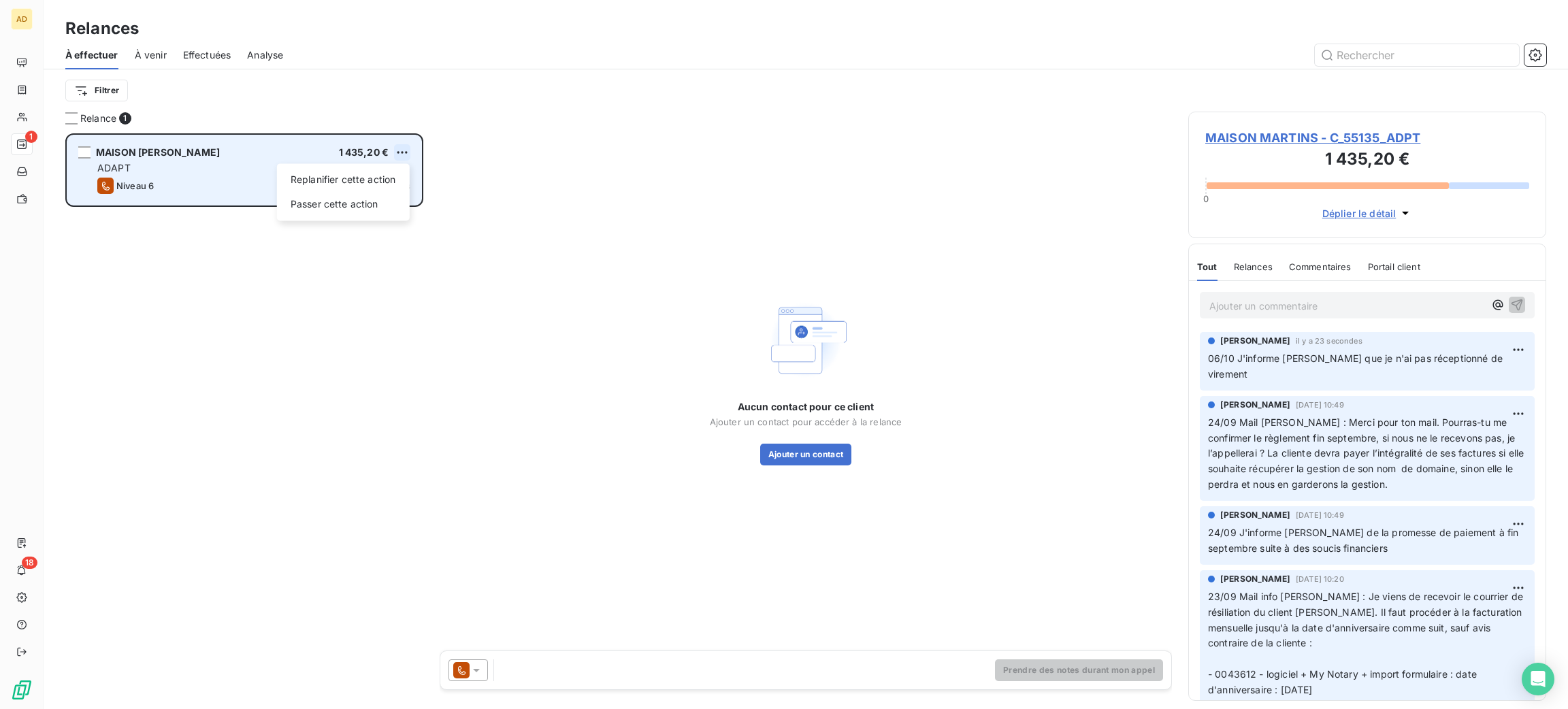
click at [395, 156] on html "AD 1 18 Relances À effectuer À venir Effectuées Analyse Filtrer Relance 1 MAISO…" at bounding box center [784, 354] width 1568 height 709
click at [371, 181] on div "Replanifier cette action" at bounding box center [343, 179] width 122 height 22
select select "9"
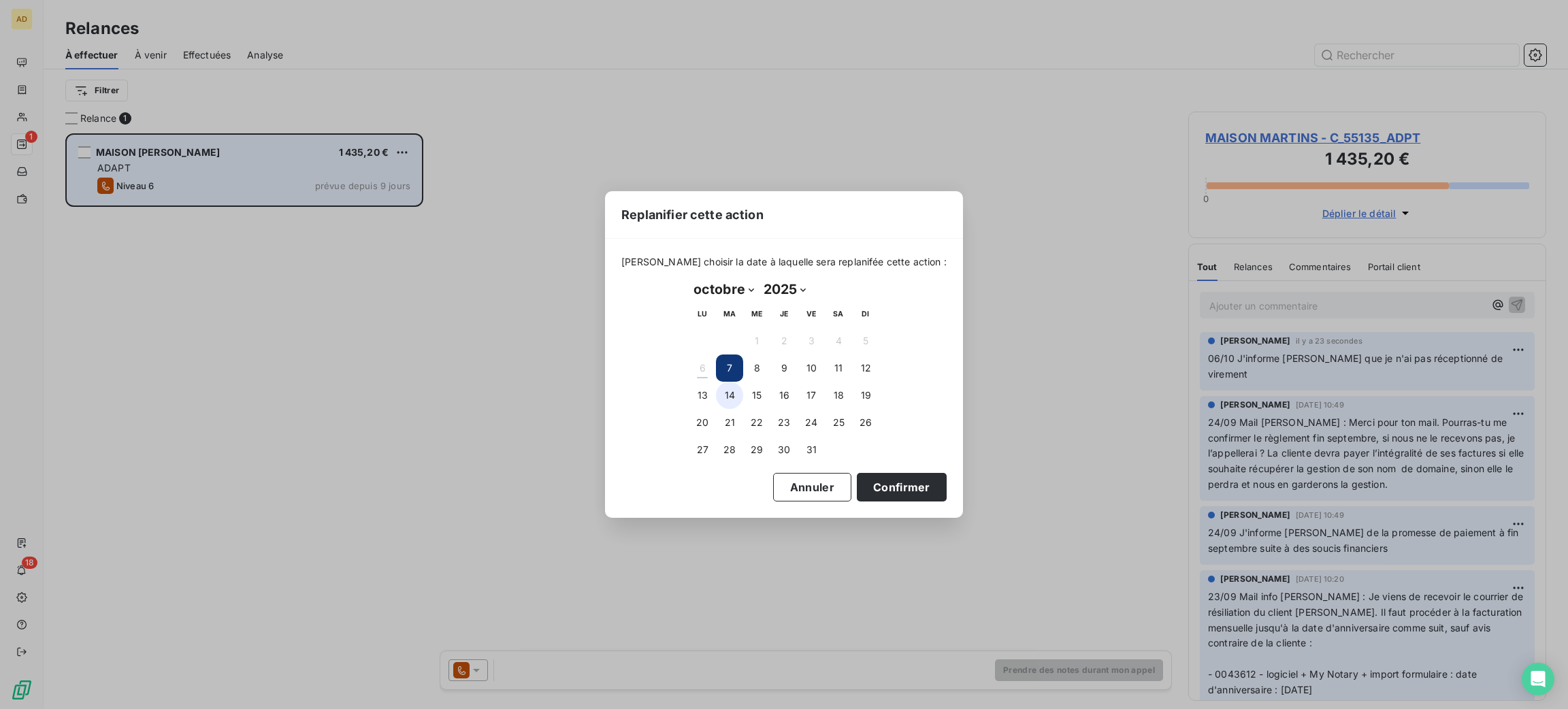
click at [727, 398] on button "14" at bounding box center [730, 396] width 27 height 27
click at [868, 489] on button "Confirmer" at bounding box center [902, 487] width 90 height 29
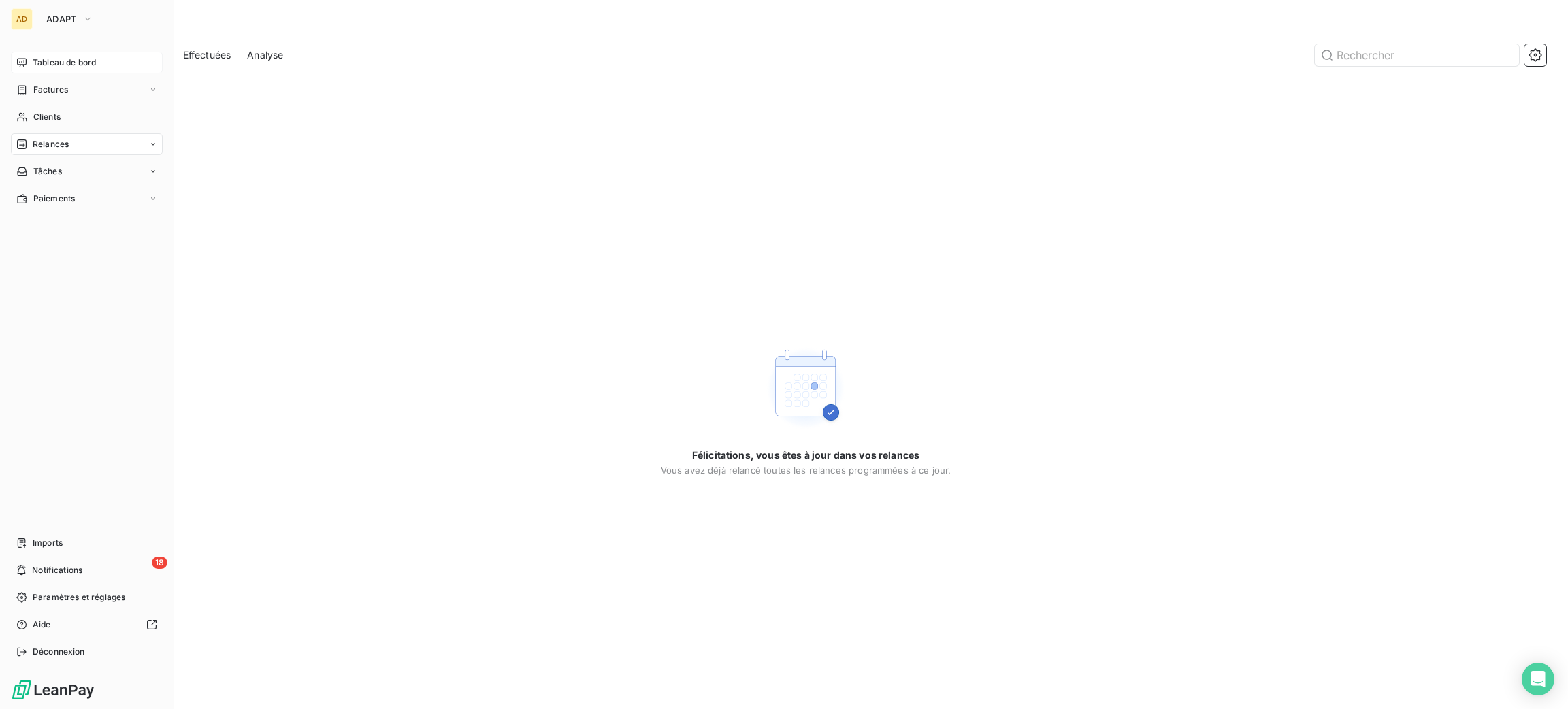
click at [44, 68] on span "Tableau de bord" at bounding box center [64, 62] width 63 height 12
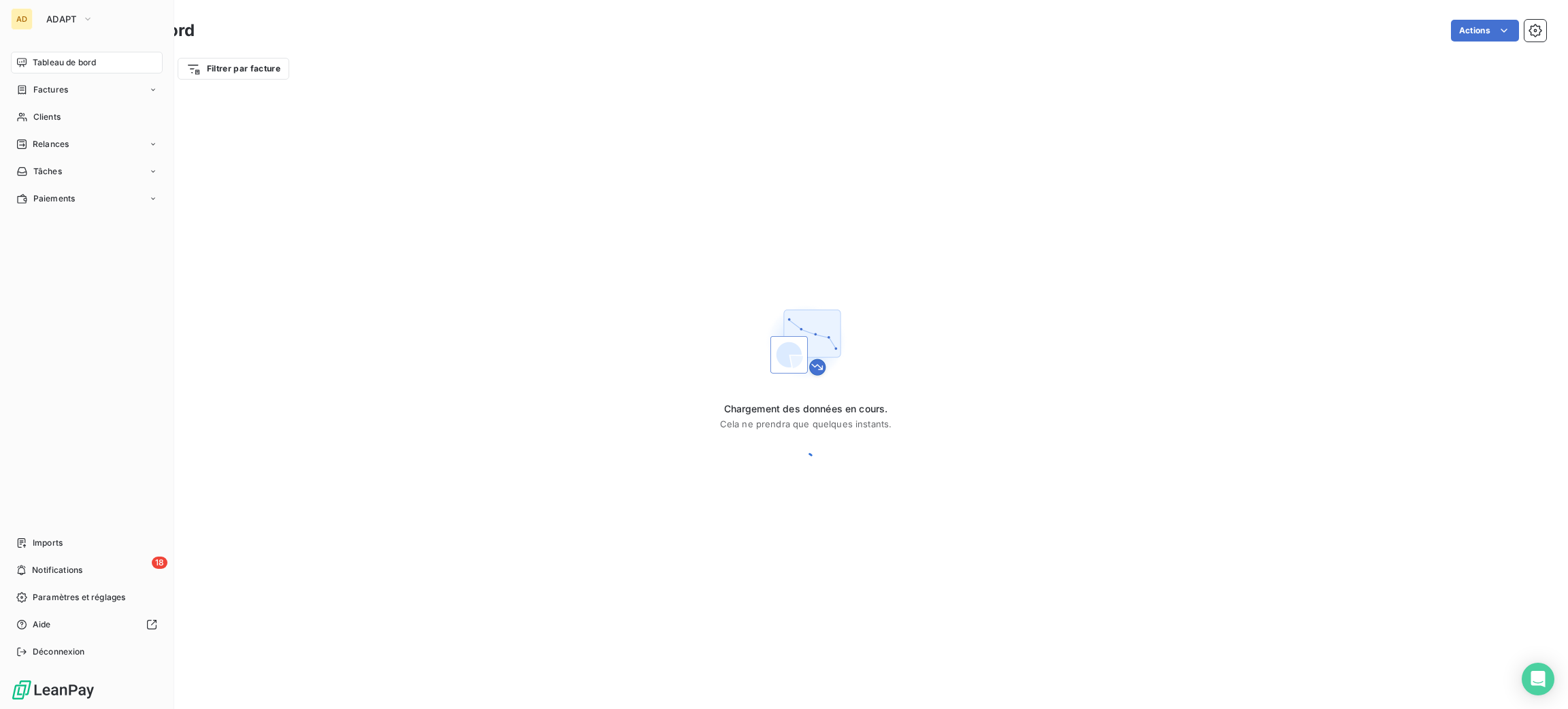
click at [44, 68] on span "Tableau de bord" at bounding box center [64, 62] width 63 height 12
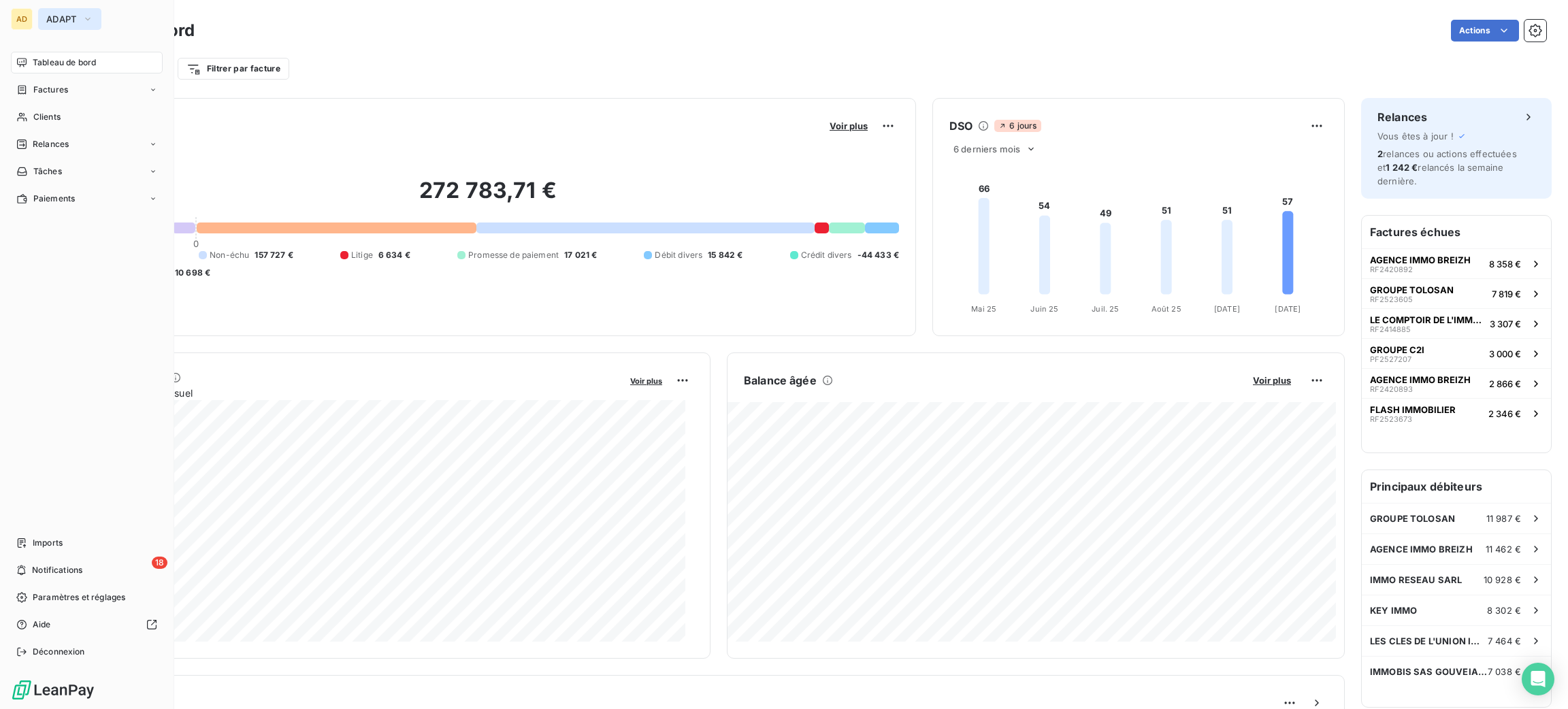
click at [56, 22] on span "ADAPT" at bounding box center [61, 19] width 30 height 11
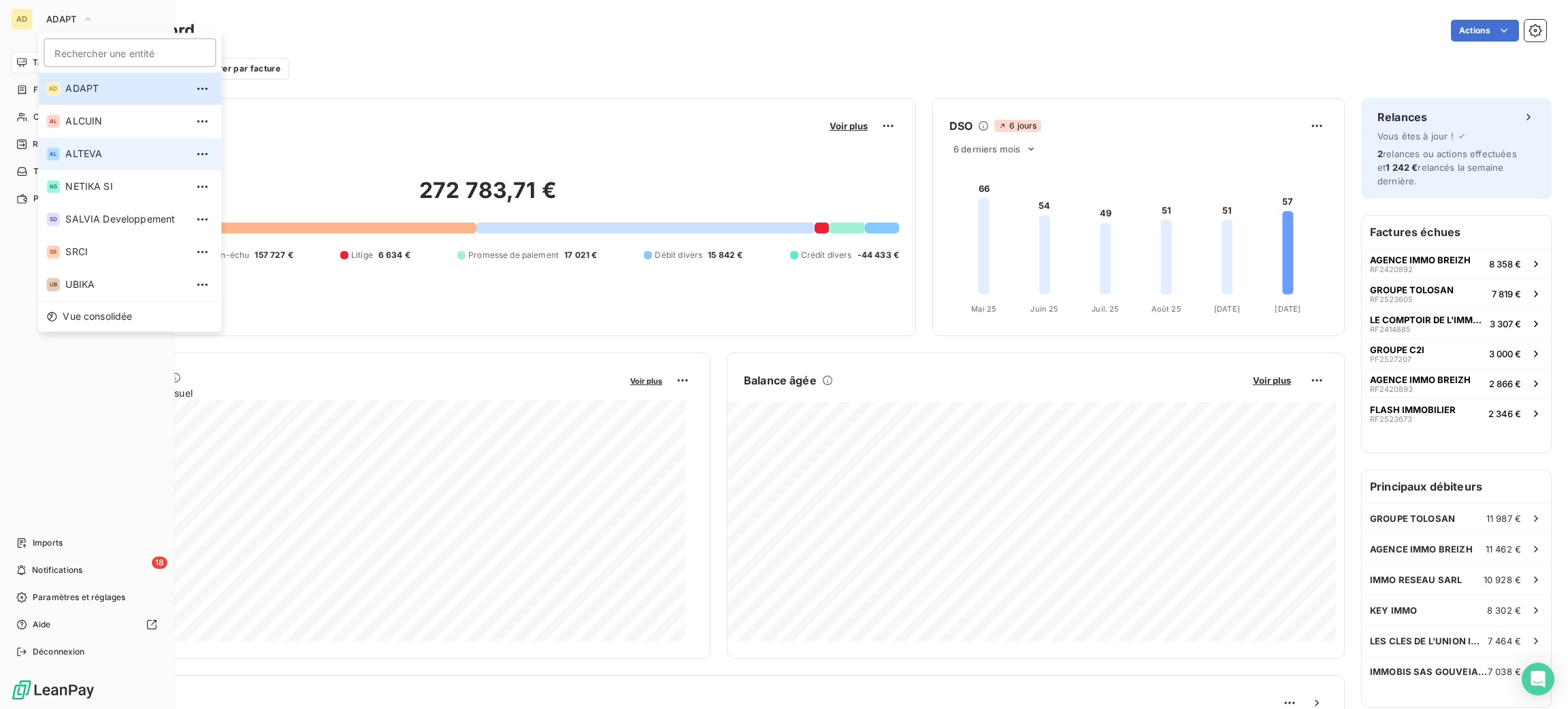
click at [104, 141] on li "AL ALTEVA" at bounding box center [130, 153] width 183 height 32
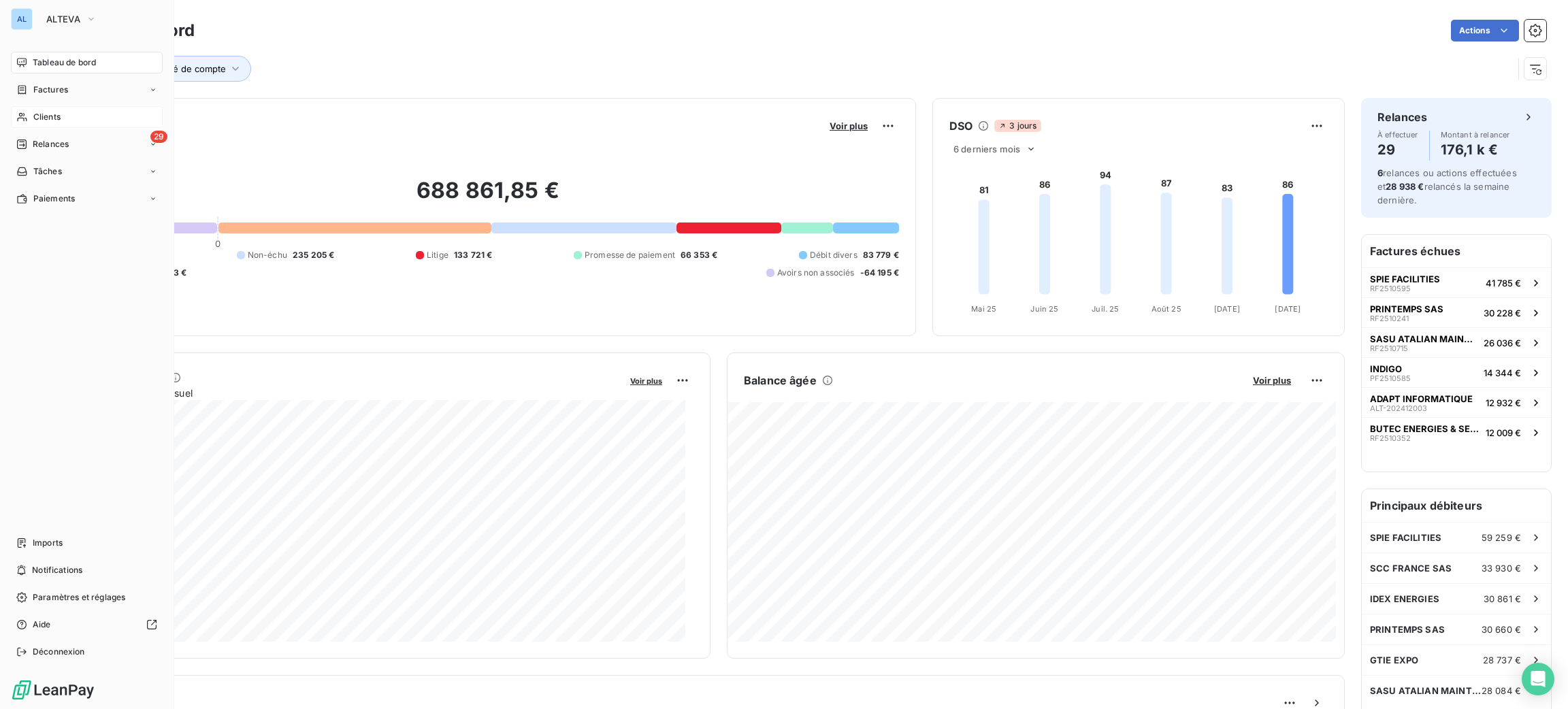
click at [43, 126] on div "Clients" at bounding box center [87, 117] width 152 height 22
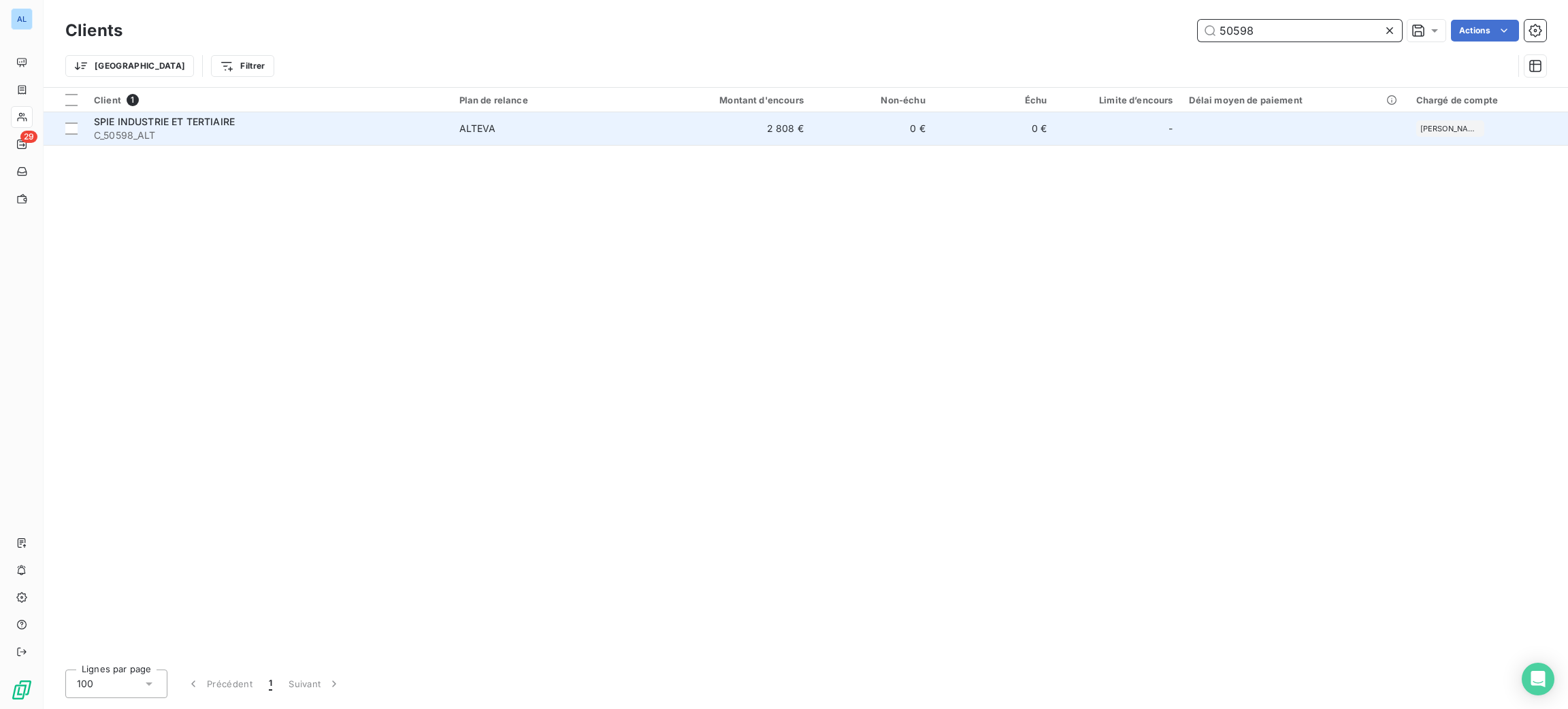
type input "50598"
click at [865, 137] on td "0 €" at bounding box center [872, 128] width 122 height 32
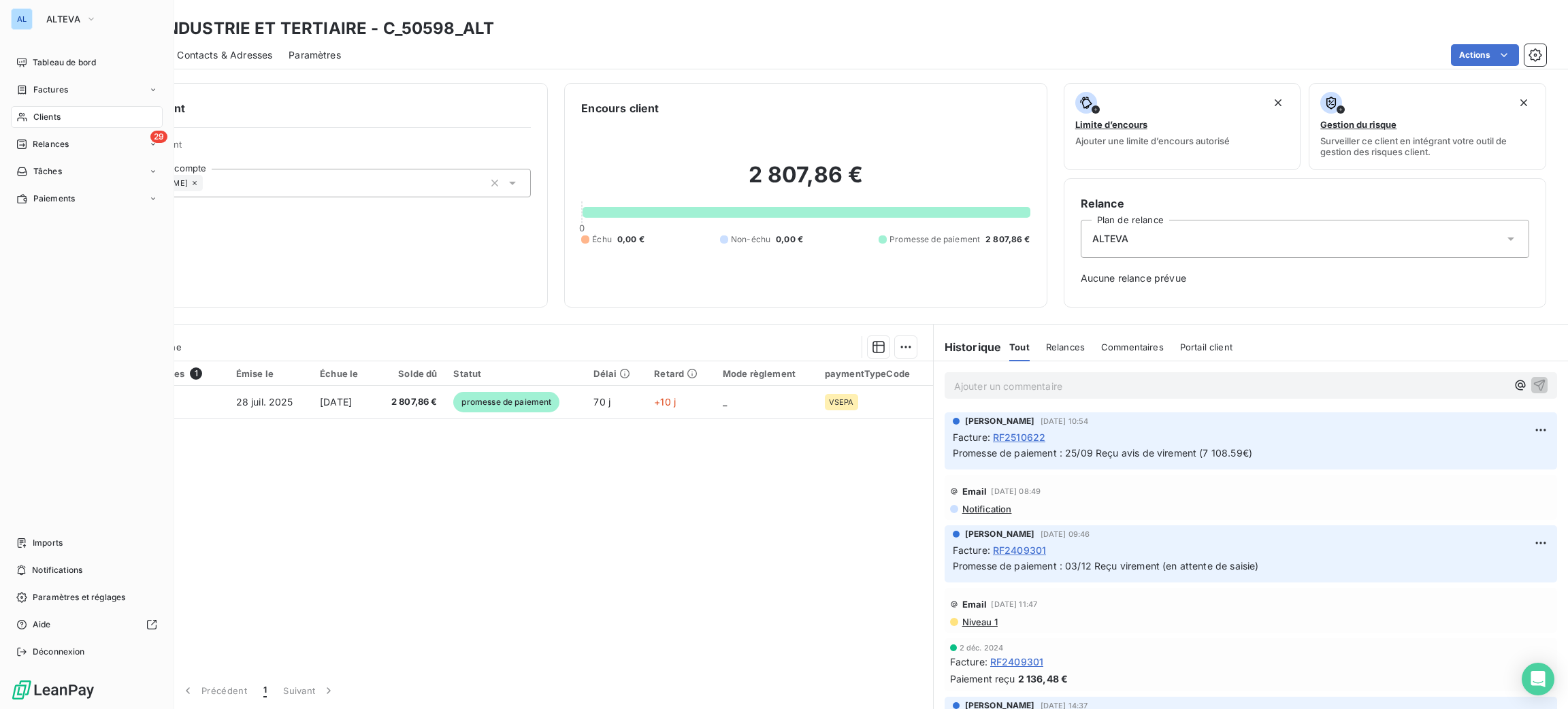
click at [46, 118] on span "Clients" at bounding box center [47, 117] width 27 height 12
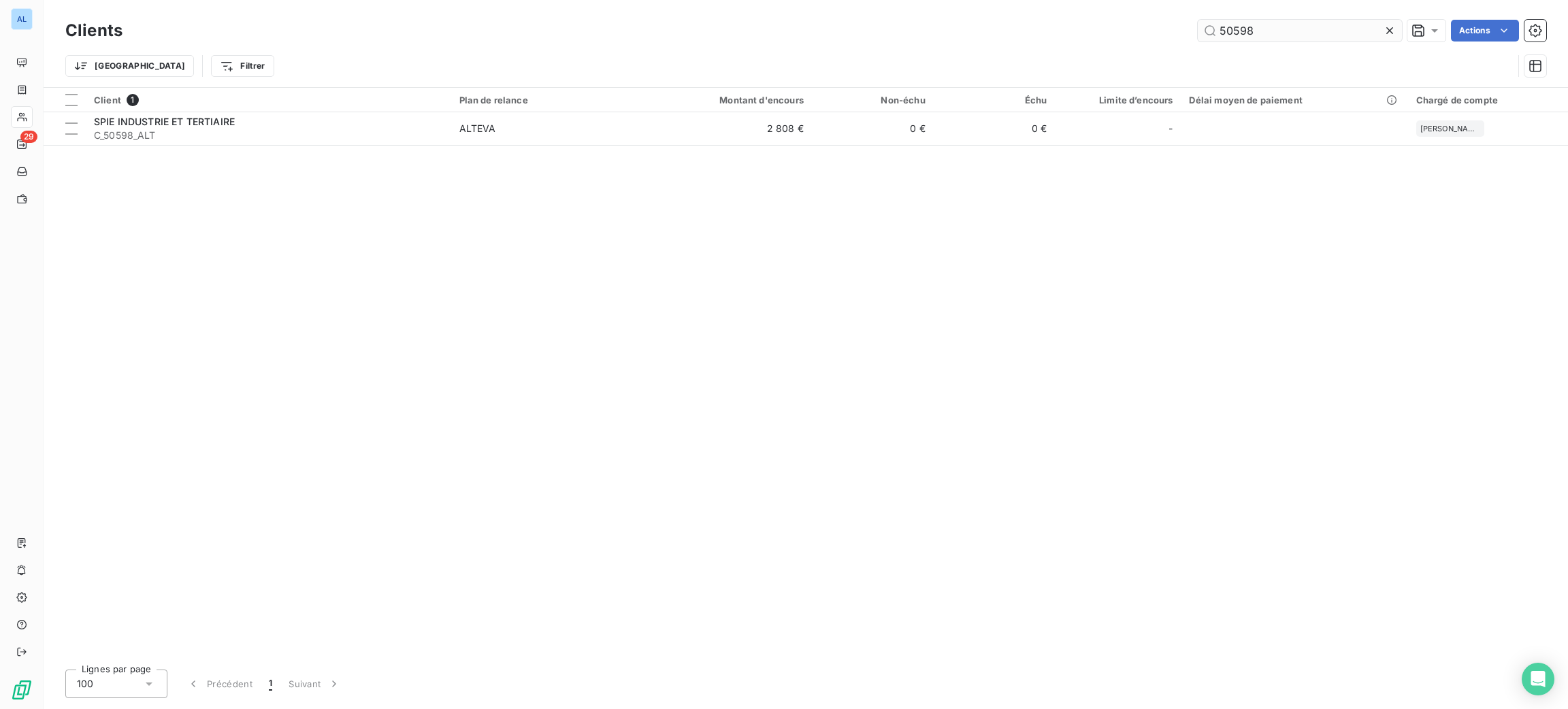
click at [1274, 27] on input "50598" at bounding box center [1300, 30] width 204 height 22
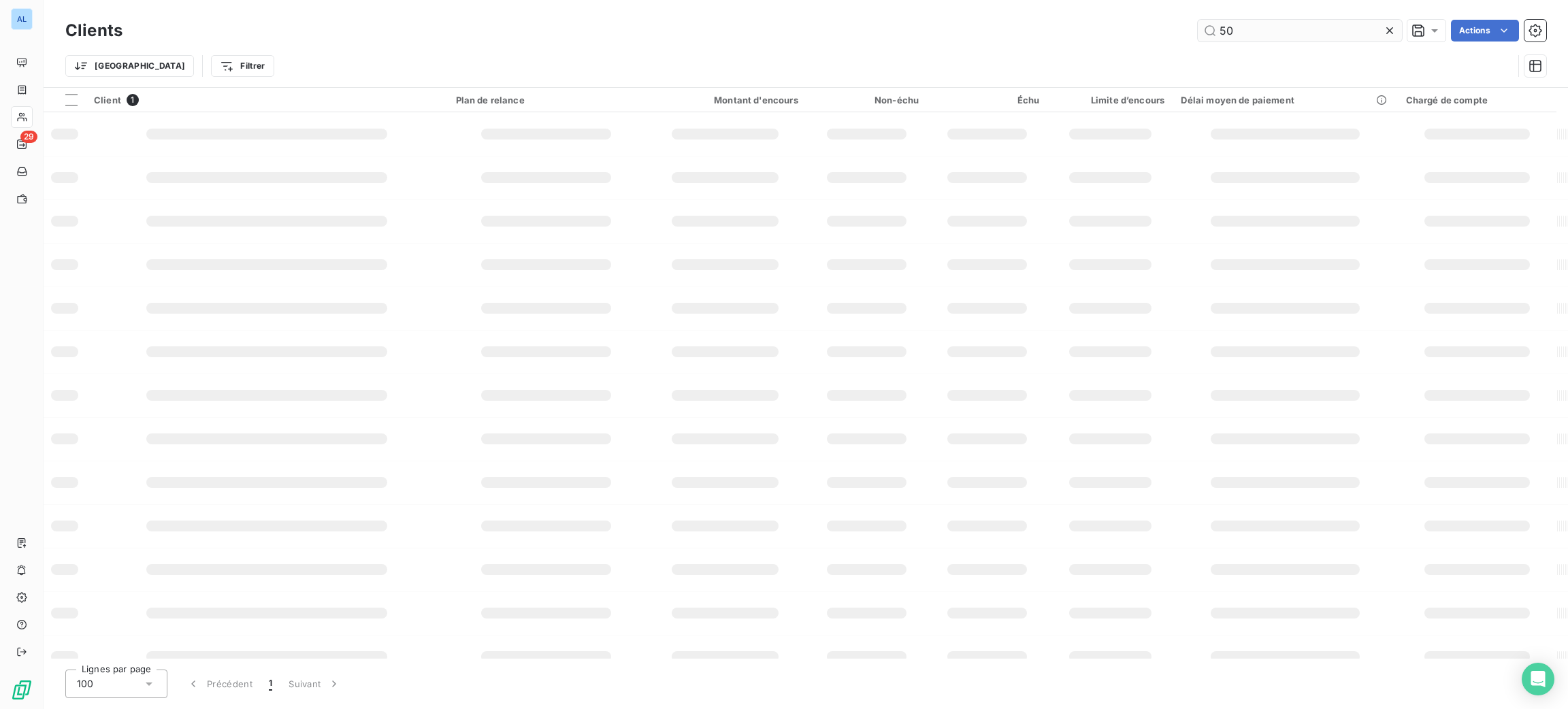
type input "5"
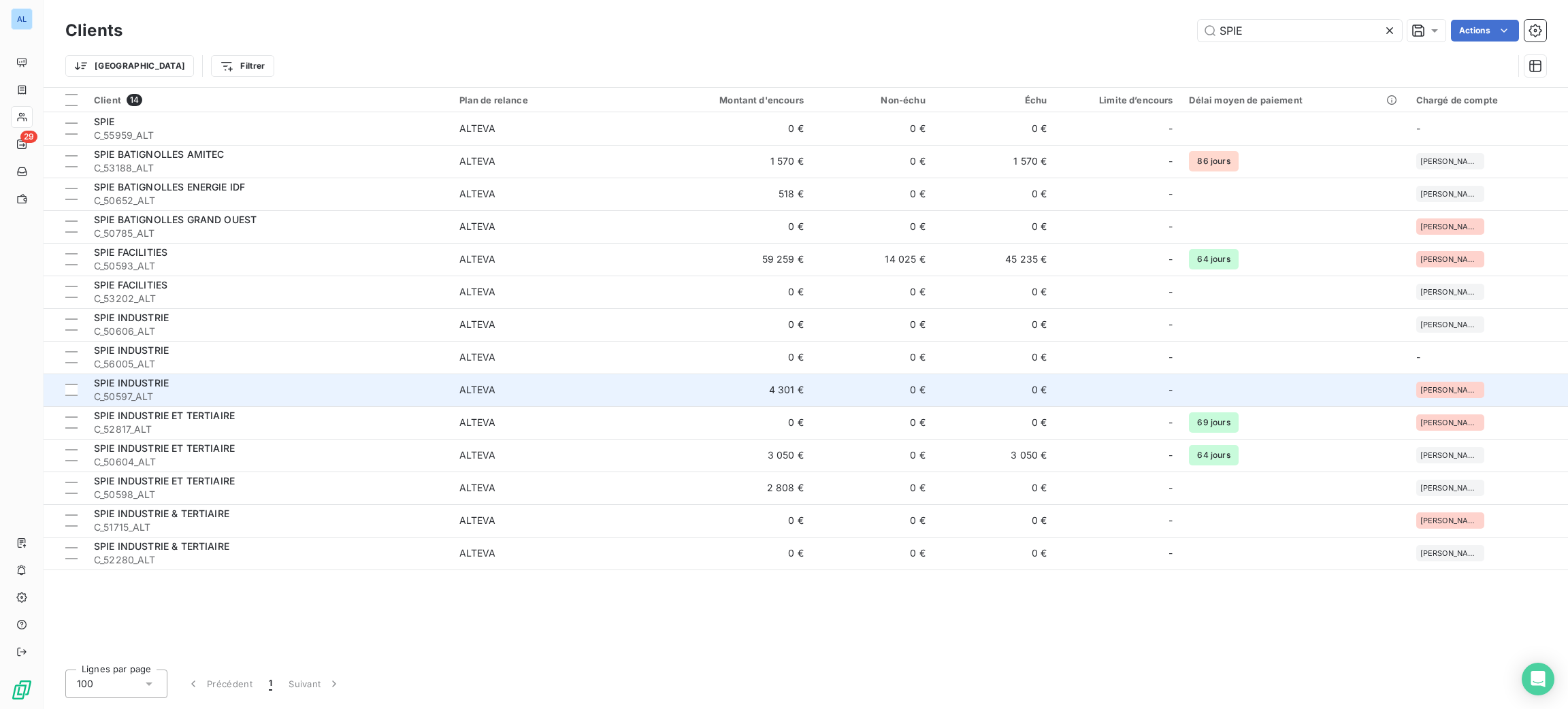
type input "SPIE"
click at [843, 395] on td "0 €" at bounding box center [872, 389] width 122 height 32
